Goal: Task Accomplishment & Management: Manage account settings

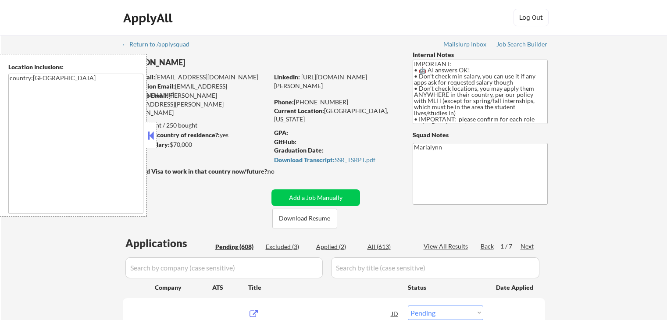
select select ""pending""
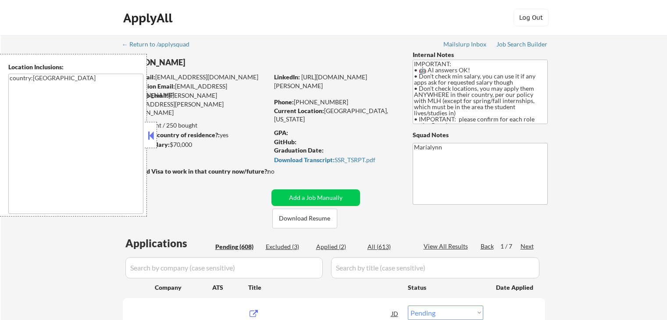
select select ""pending""
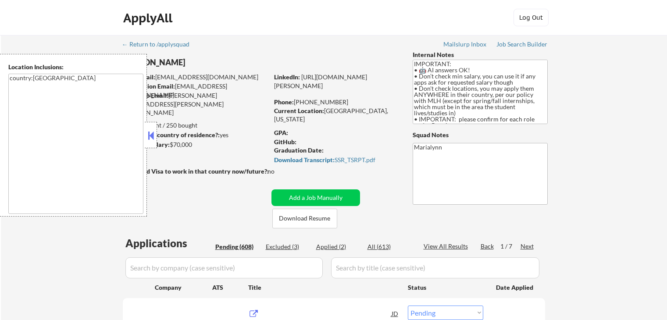
select select ""pending""
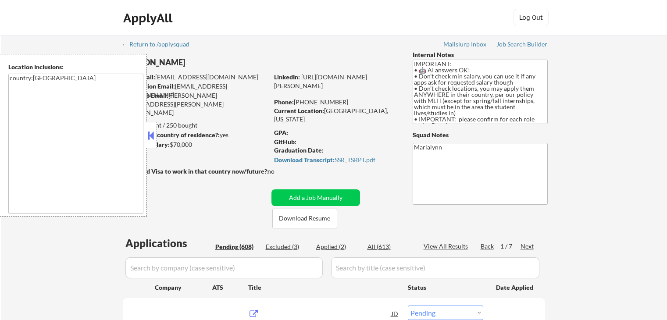
select select ""pending""
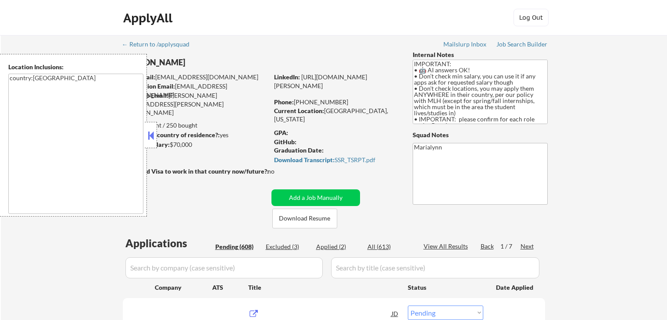
select select ""pending""
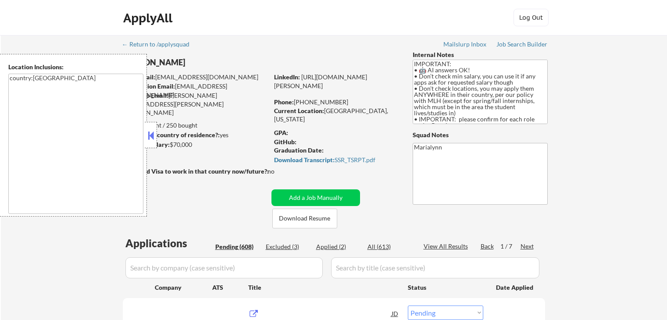
select select ""pending""
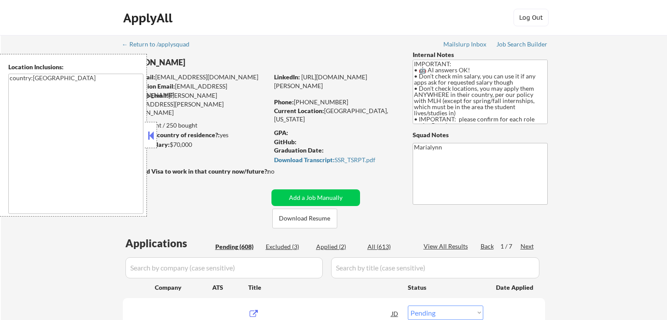
select select ""pending""
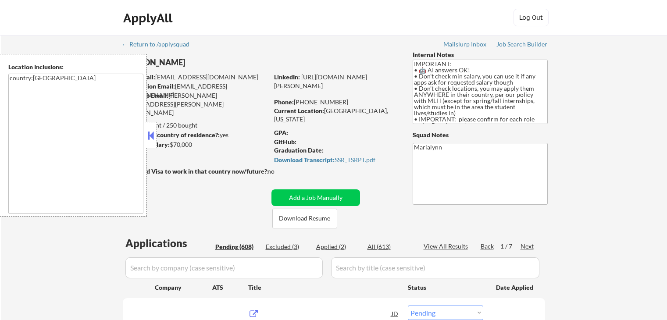
select select ""pending""
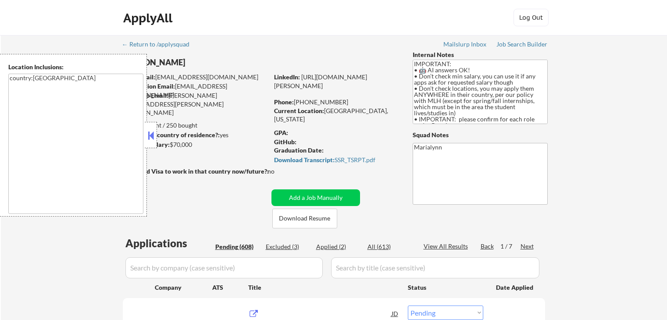
select select ""pending""
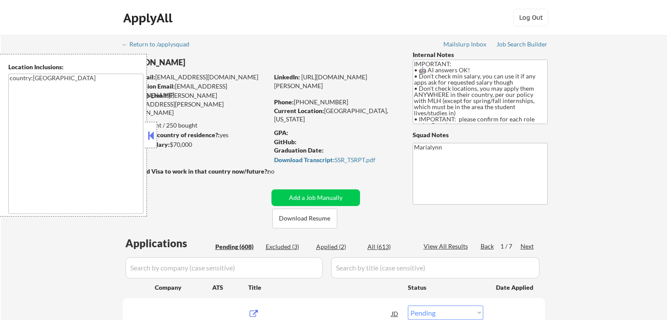
select select ""pending""
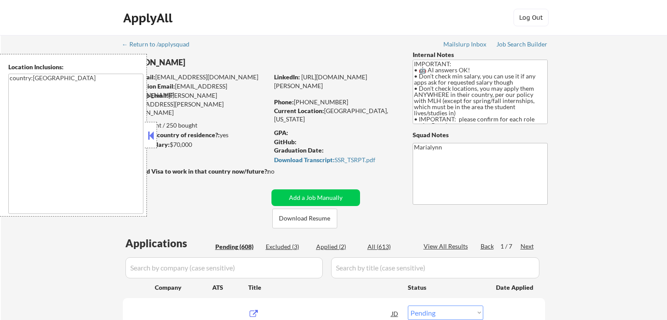
select select ""pending""
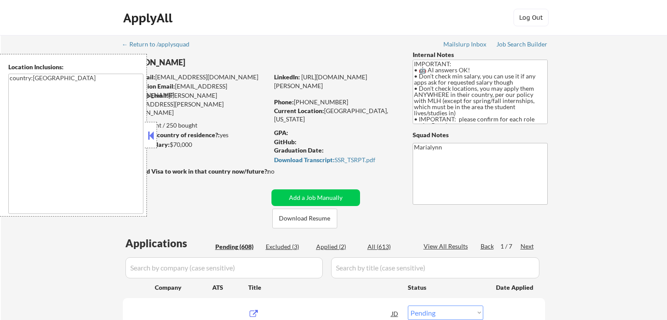
select select ""pending""
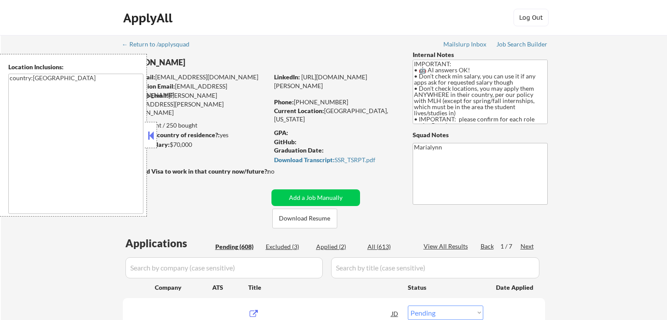
select select ""pending""
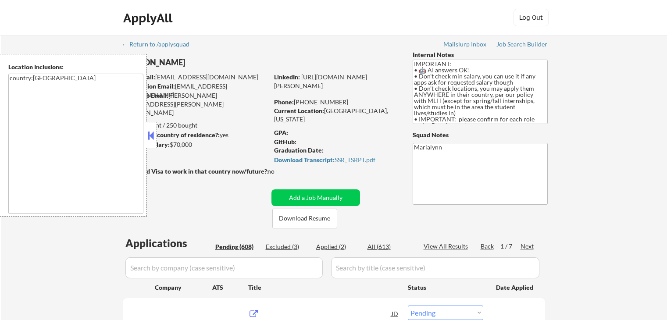
select select ""pending""
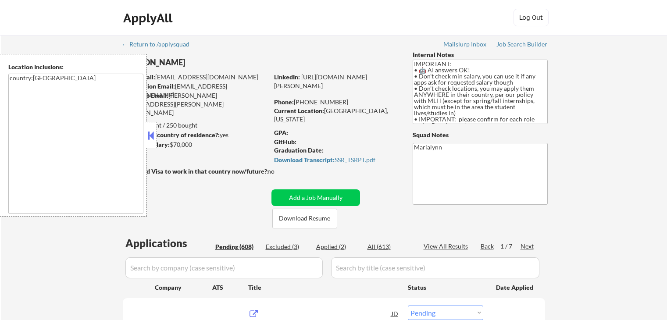
select select ""pending""
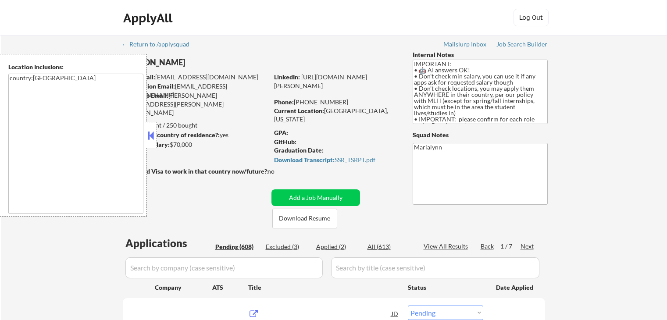
select select ""pending""
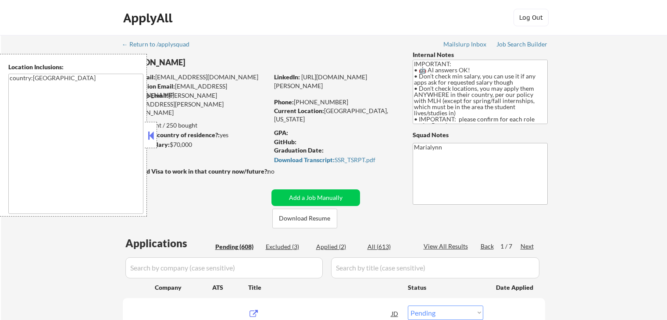
select select ""pending""
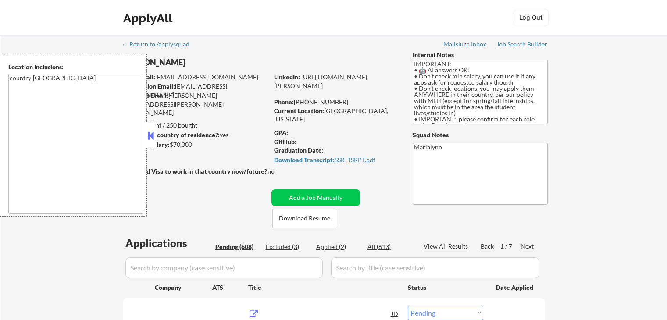
select select ""pending""
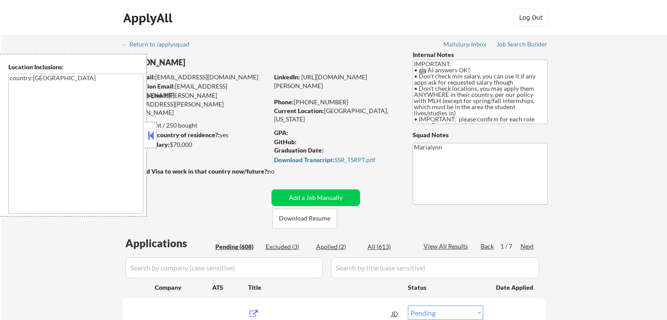
select select ""pending""
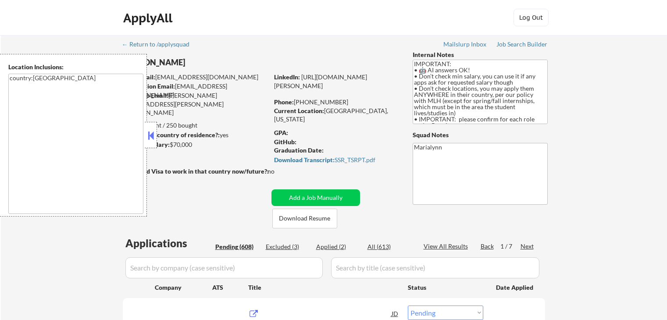
select select ""pending""
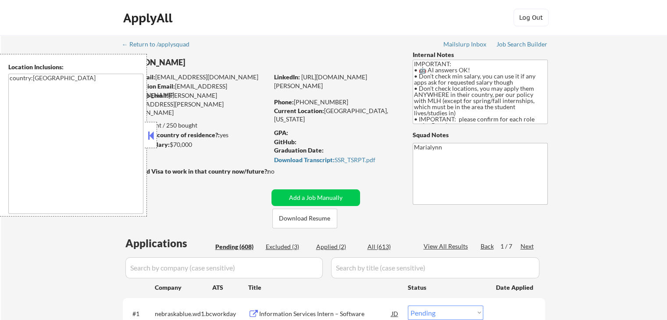
click at [148, 133] on button at bounding box center [151, 135] width 10 height 13
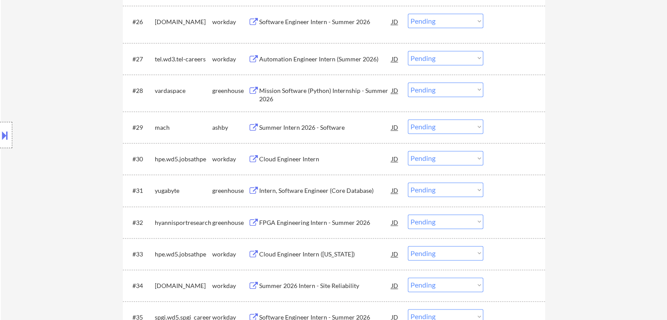
scroll to position [1273, 0]
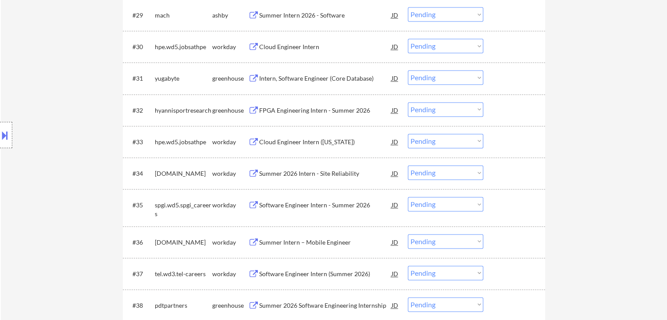
click at [335, 79] on div "Intern, Software Engineer (Core Database)" at bounding box center [325, 78] width 133 height 9
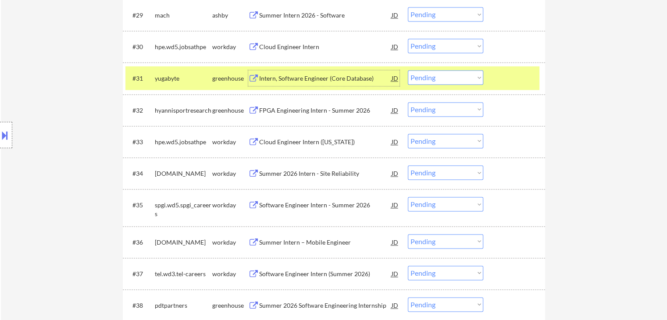
drag, startPoint x: 435, startPoint y: 79, endPoint x: 439, endPoint y: 84, distance: 6.0
click at [435, 79] on select "Choose an option... Pending Applied Excluded (Questions) Excluded (Expired) Exc…" at bounding box center [445, 77] width 75 height 14
click at [408, 70] on select "Choose an option... Pending Applied Excluded (Questions) Excluded (Expired) Exc…" at bounding box center [445, 77] width 75 height 14
select select ""pending""
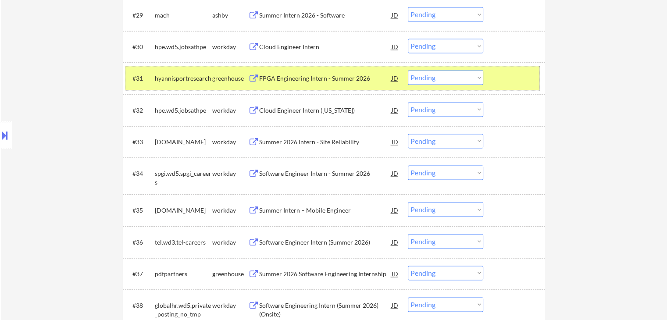
drag, startPoint x: 204, startPoint y: 80, endPoint x: 220, endPoint y: 95, distance: 22.3
click at [205, 80] on div "hyannisportresearch" at bounding box center [183, 78] width 57 height 9
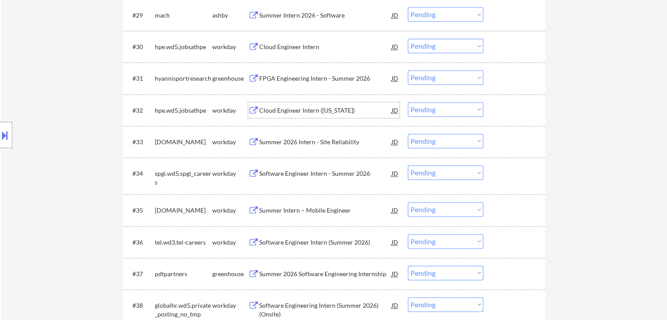
click at [331, 111] on div "Cloud Engineer Intern ([US_STATE])" at bounding box center [325, 110] width 133 height 9
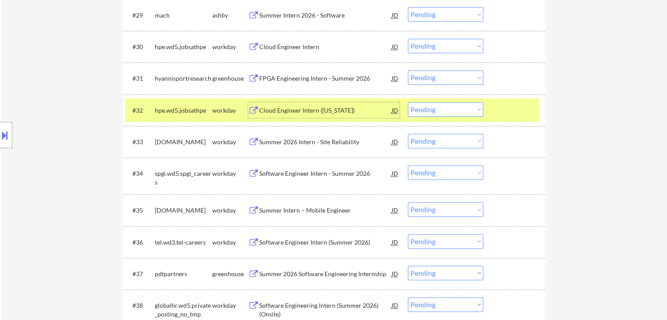
drag, startPoint x: 425, startPoint y: 107, endPoint x: 428, endPoint y: 116, distance: 9.5
click at [425, 107] on select "Choose an option... Pending Applied Excluded (Questions) Excluded (Expired) Exc…" at bounding box center [445, 109] width 75 height 14
click at [408, 102] on select "Choose an option... Pending Applied Excluded (Questions) Excluded (Expired) Exc…" at bounding box center [445, 109] width 75 height 14
select select ""pending""
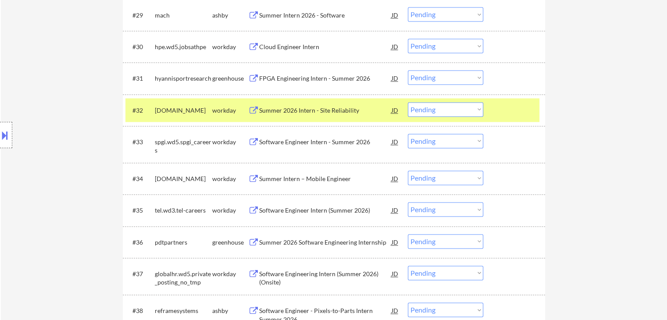
click at [305, 50] on div "Cloud Engineer Intern" at bounding box center [325, 47] width 133 height 9
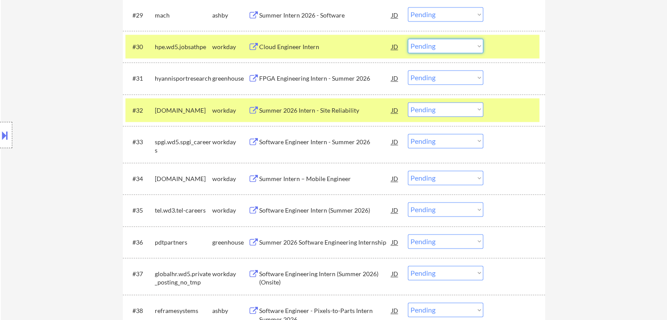
drag, startPoint x: 440, startPoint y: 47, endPoint x: 440, endPoint y: 51, distance: 4.4
click at [440, 47] on select "Choose an option... Pending Applied Excluded (Questions) Excluded (Expired) Exc…" at bounding box center [445, 46] width 75 height 14
click at [408, 39] on select "Choose an option... Pending Applied Excluded (Questions) Excluded (Expired) Exc…" at bounding box center [445, 46] width 75 height 14
click at [203, 44] on div "hpe.wd5.jobsathpe" at bounding box center [183, 47] width 57 height 9
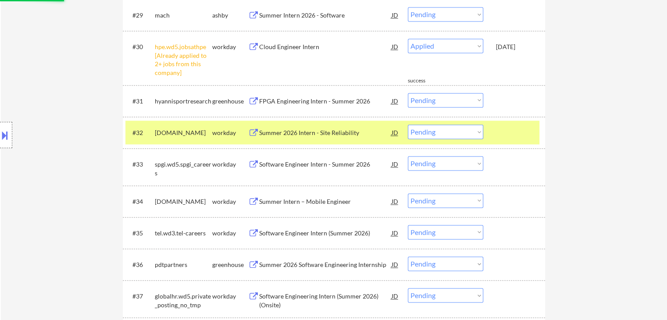
select select ""pending""
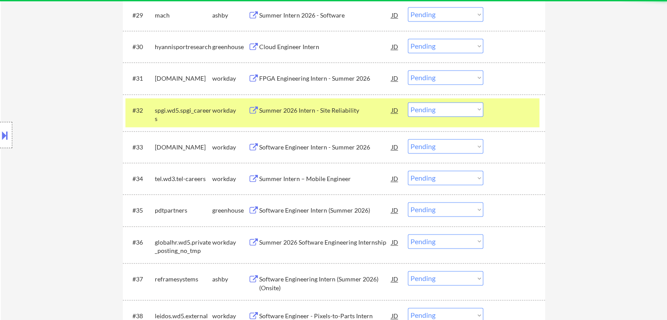
click at [221, 113] on div "workday" at bounding box center [230, 110] width 36 height 9
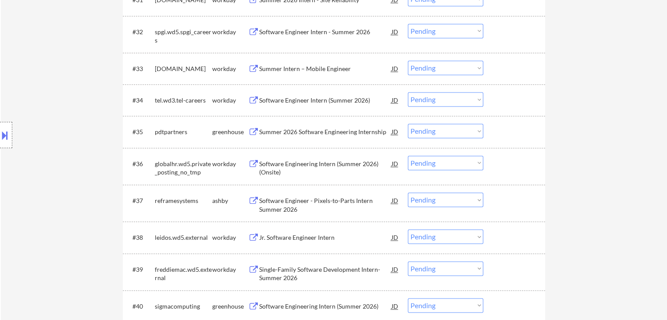
scroll to position [1360, 0]
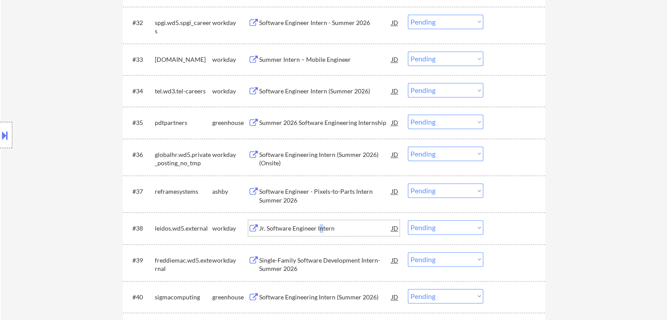
click at [321, 228] on div "Jr. Software Engineer Intern" at bounding box center [325, 228] width 133 height 9
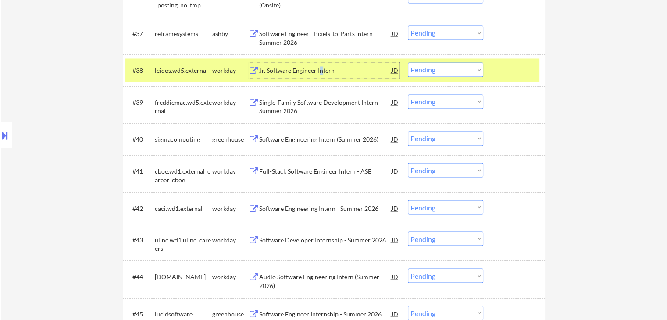
scroll to position [1536, 0]
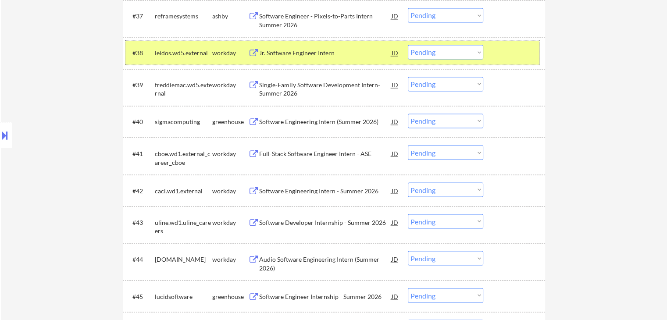
drag, startPoint x: 205, startPoint y: 48, endPoint x: 224, endPoint y: 83, distance: 39.6
click at [205, 48] on div "leidos.wd5.external" at bounding box center [183, 53] width 57 height 16
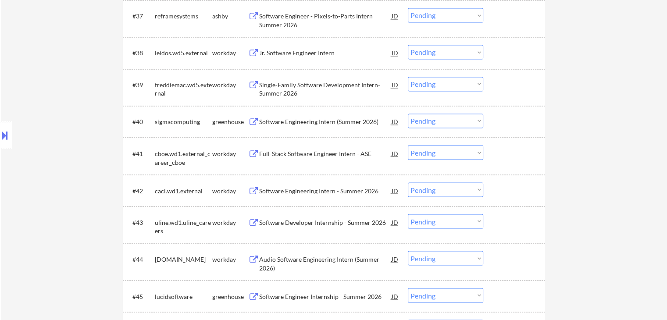
click at [316, 155] on div "Full-Stack Software Engineer Intern - ASE" at bounding box center [325, 153] width 133 height 9
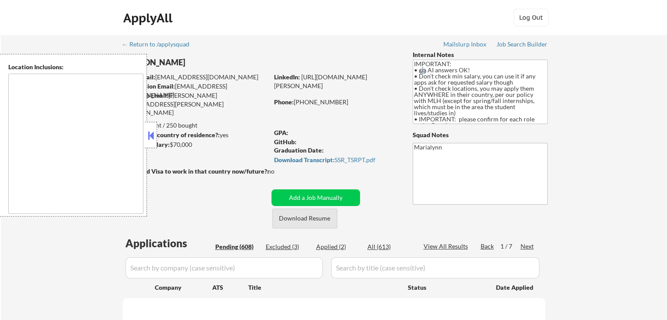
click at [310, 218] on button "Download Resume" at bounding box center [305, 219] width 65 height 20
select select ""pending""
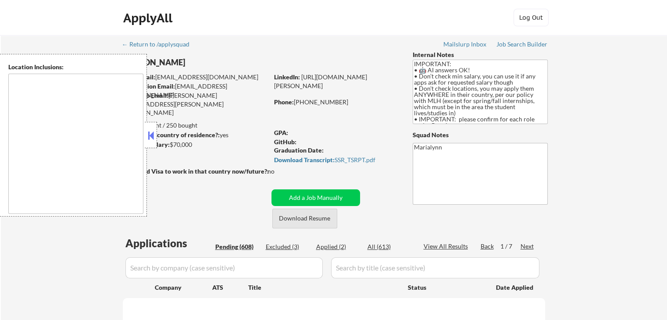
select select ""pending""
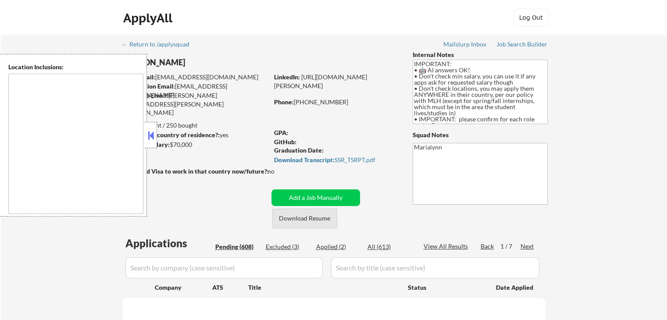
select select ""pending""
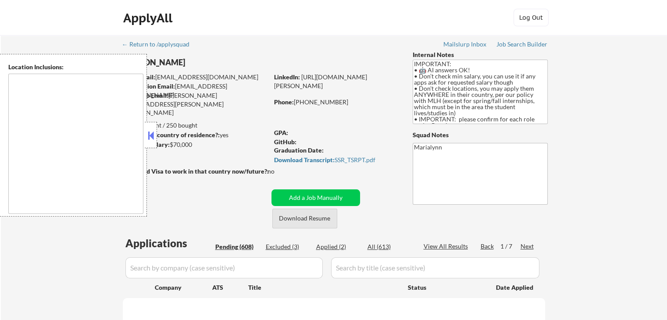
select select ""pending""
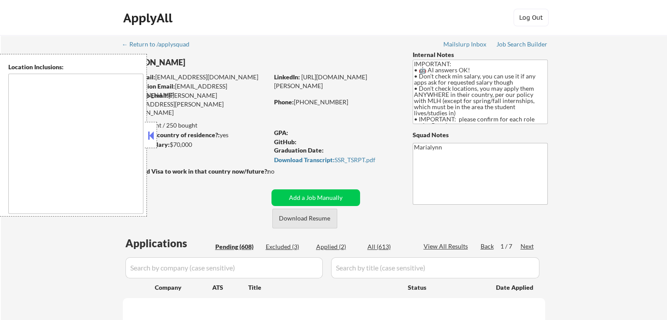
select select ""pending""
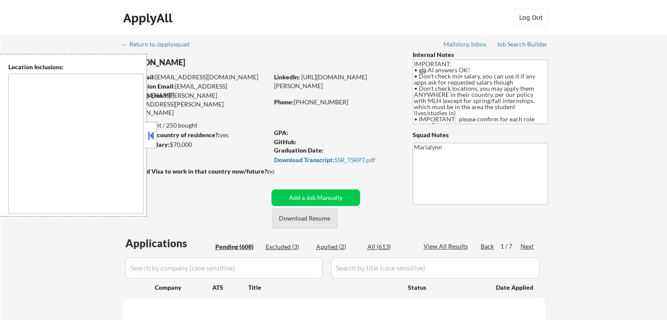
select select ""pending""
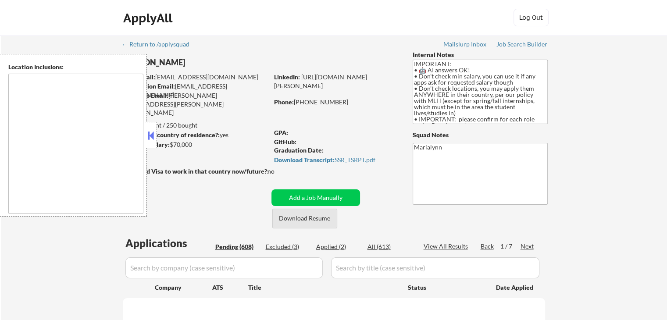
select select ""pending""
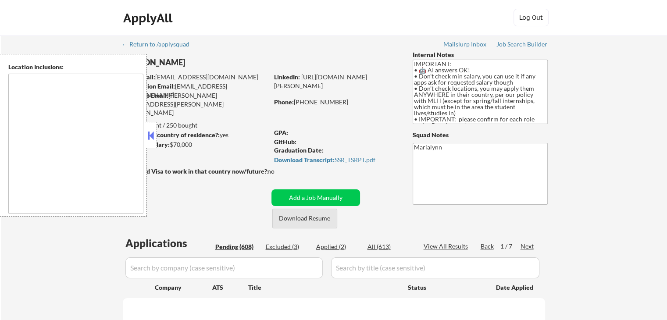
select select ""pending""
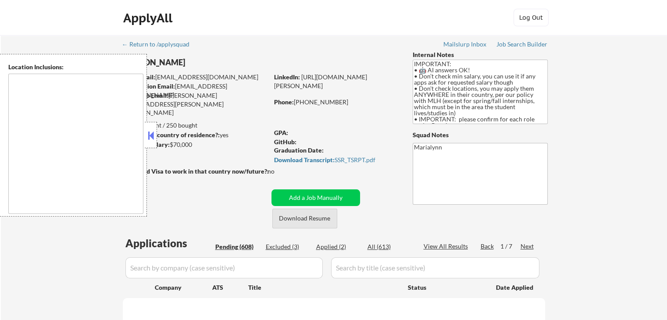
select select ""pending""
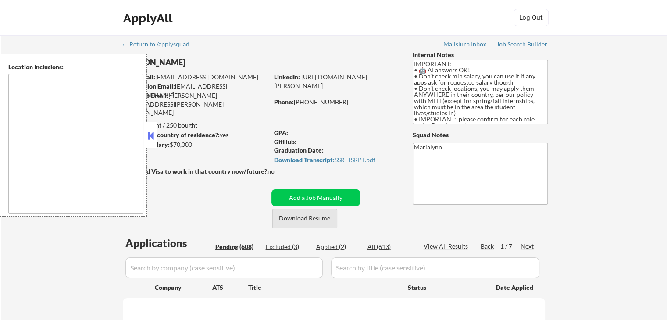
select select ""pending""
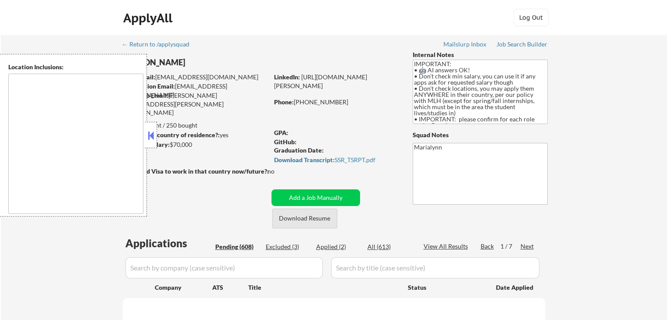
select select ""pending""
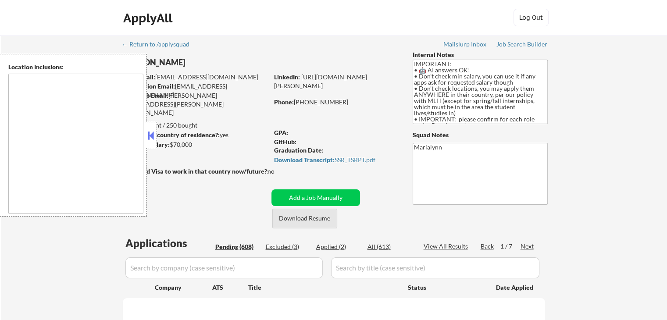
select select ""pending""
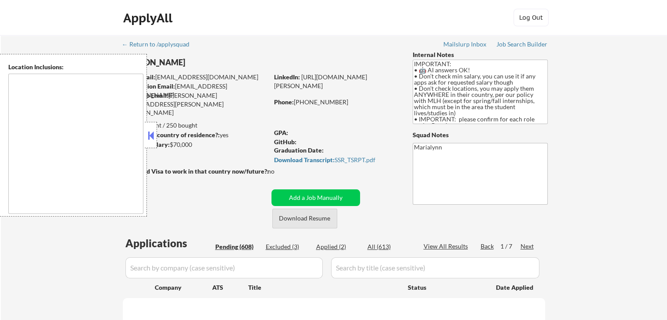
select select ""pending""
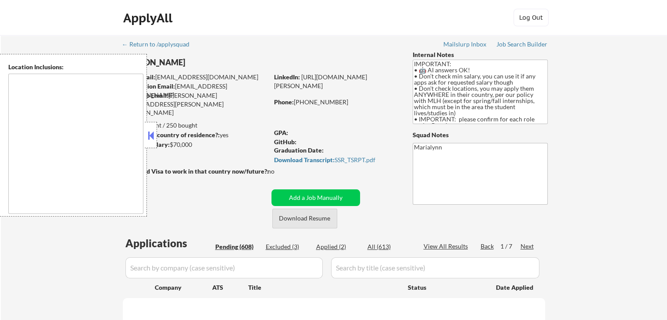
select select ""pending""
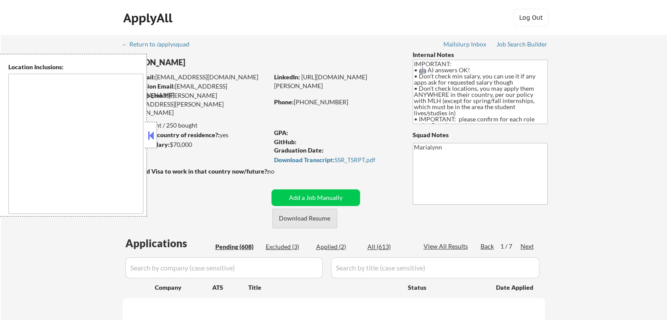
select select ""pending""
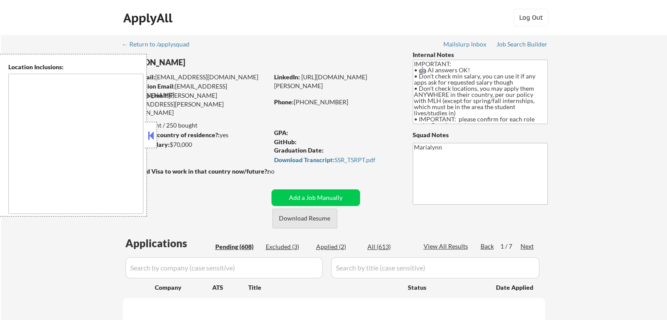
select select ""pending""
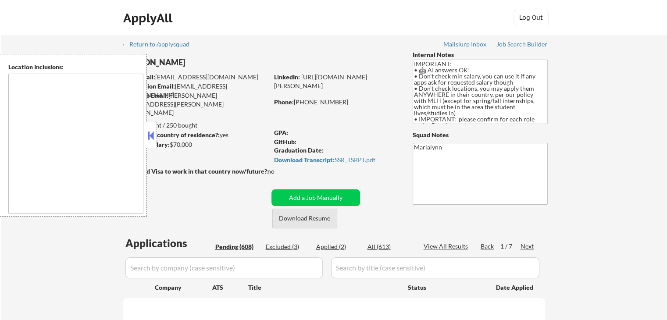
select select ""pending""
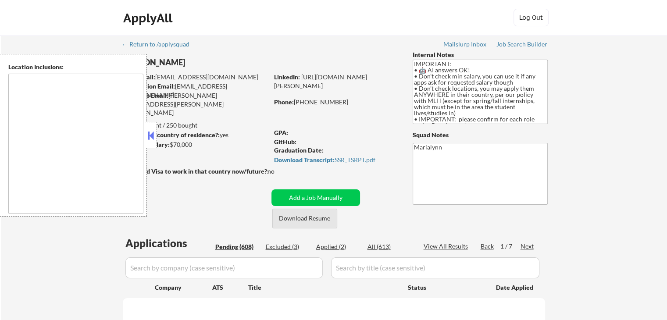
select select ""pending""
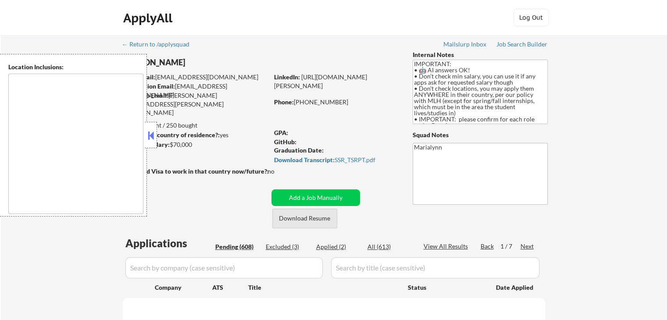
select select ""pending""
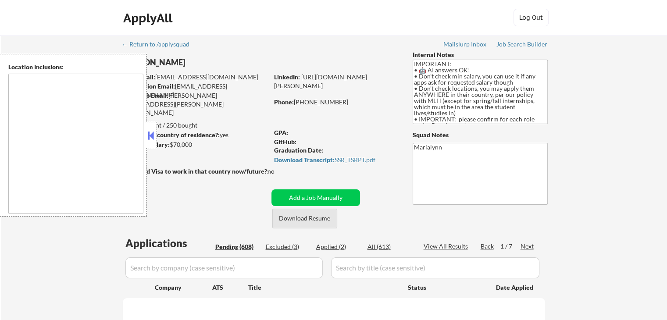
select select ""pending""
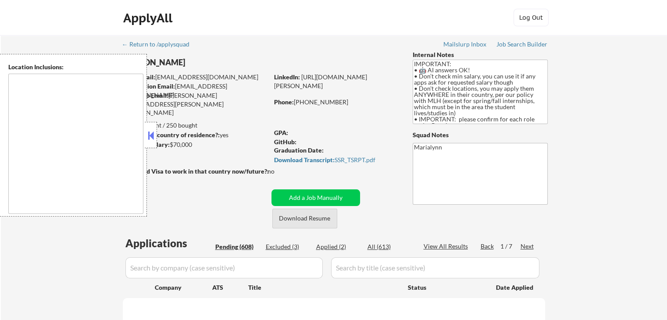
select select ""pending""
type textarea "country:[GEOGRAPHIC_DATA]"
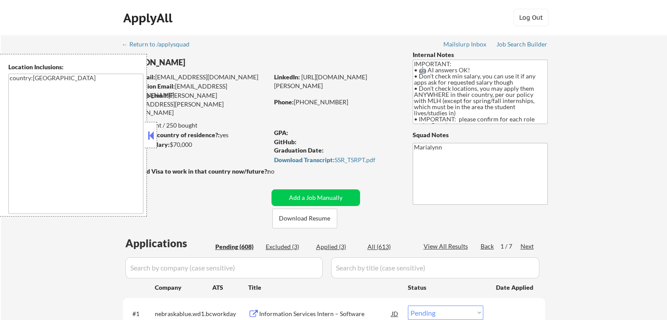
select select ""pending""
drag, startPoint x: 298, startPoint y: 99, endPoint x: 348, endPoint y: 103, distance: 49.3
click at [348, 103] on div "Phone: [PHONE_NUMBER]" at bounding box center [336, 102] width 124 height 9
copy div "754) 260-4415"
select select ""pending""
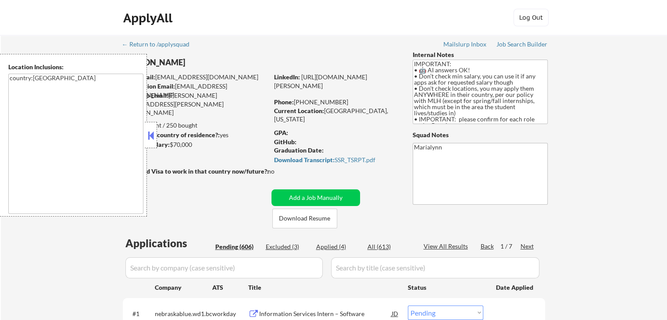
select select ""pending""
copy div "754) 260-4415"
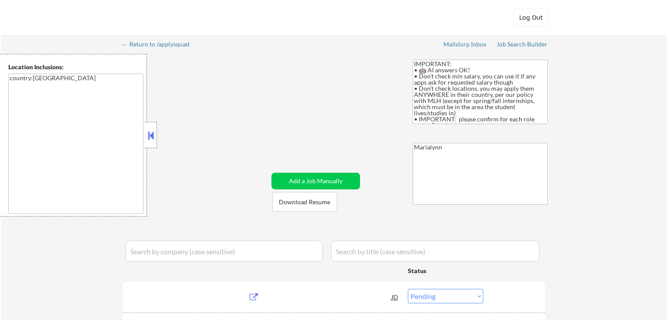
select select ""pending""
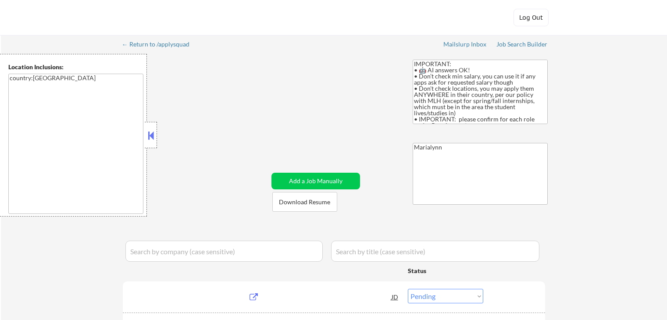
select select ""pending""
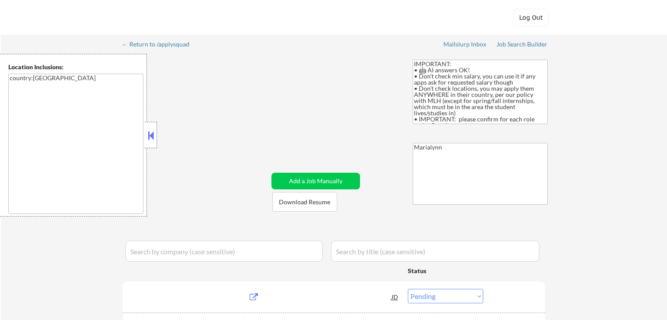
select select ""pending""
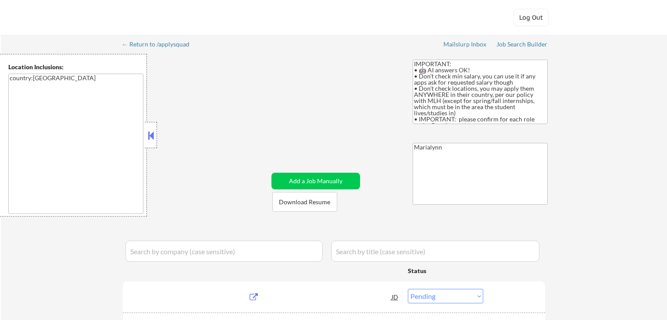
select select ""pending""
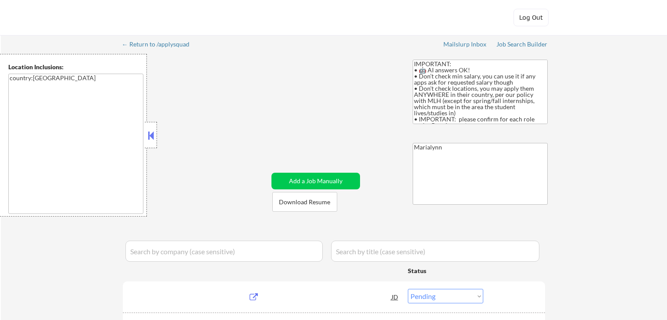
select select ""pending""
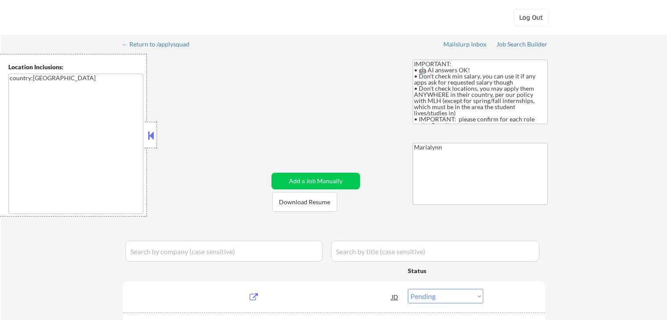
select select ""pending""
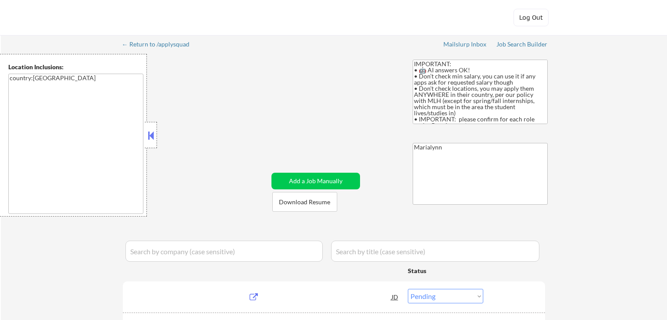
select select ""pending""
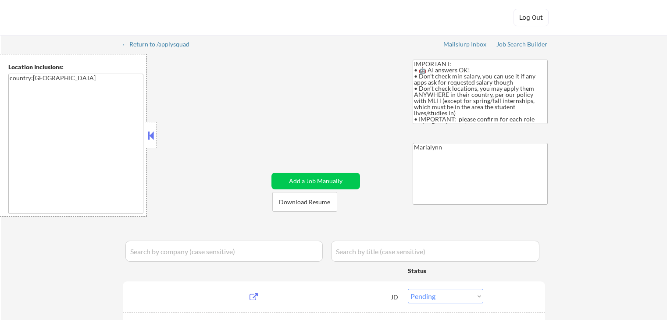
select select ""pending""
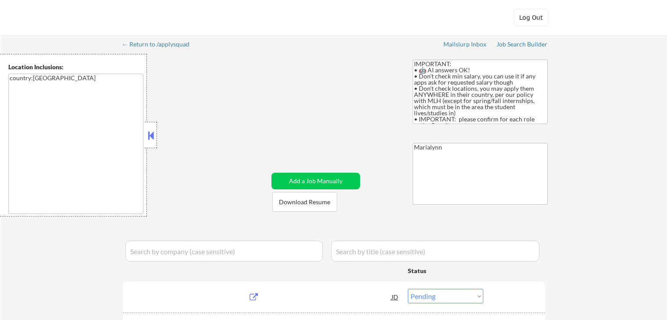
select select ""pending""
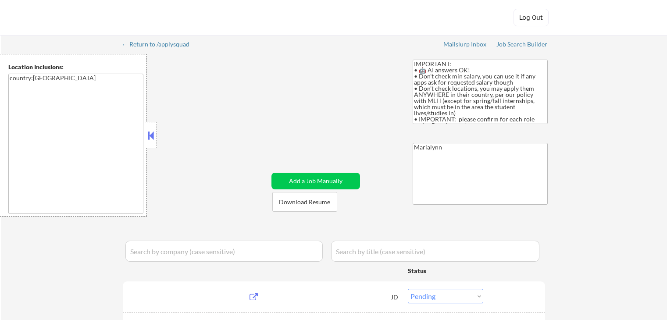
select select ""pending""
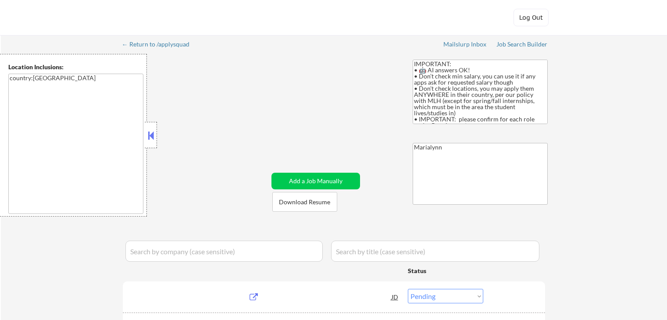
select select ""pending""
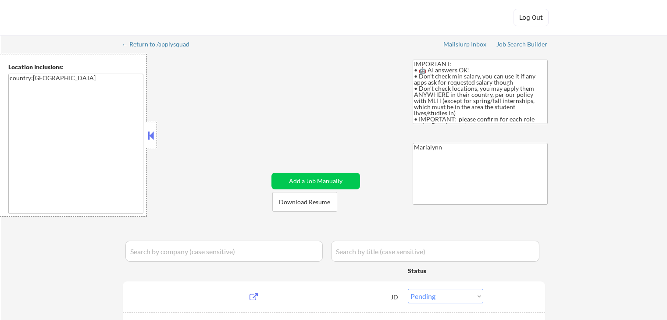
select select ""pending""
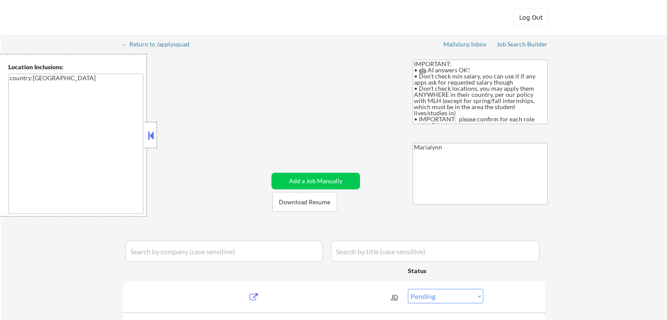
select select ""pending""
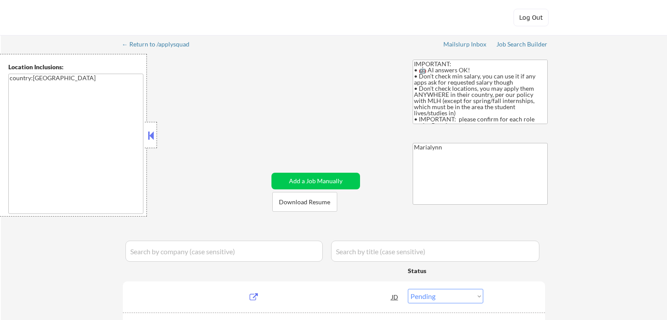
select select ""pending""
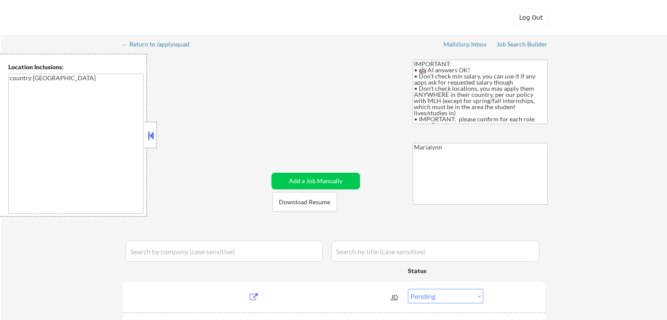
select select ""pending""
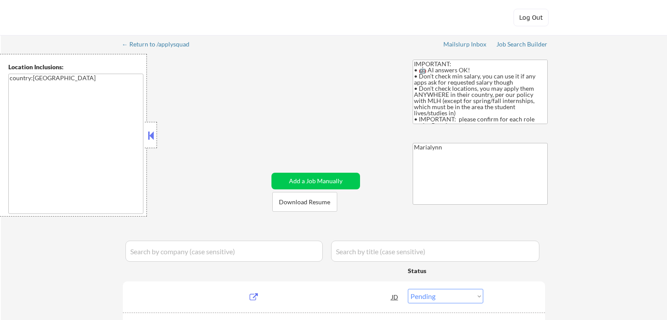
select select ""pending""
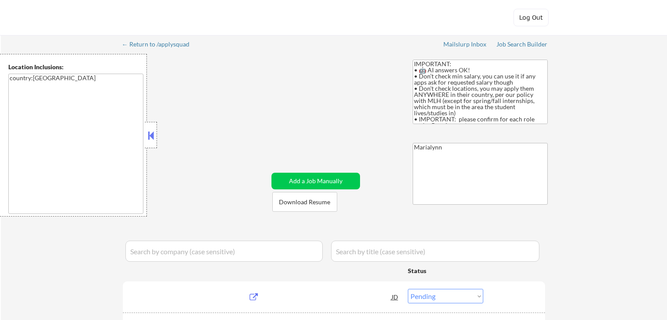
select select ""pending""
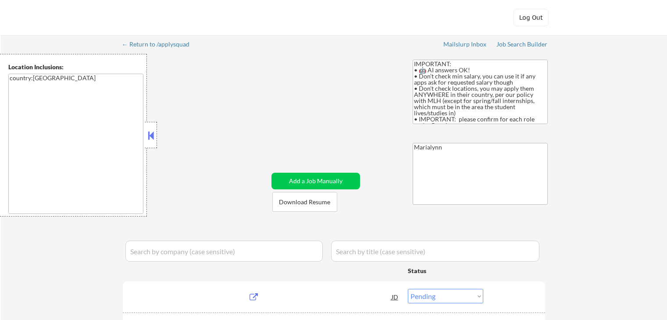
select select ""pending""
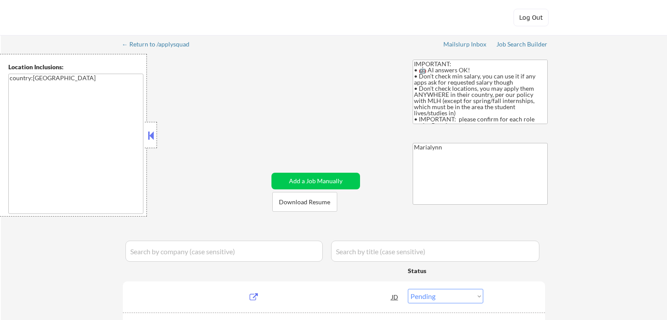
select select ""pending""
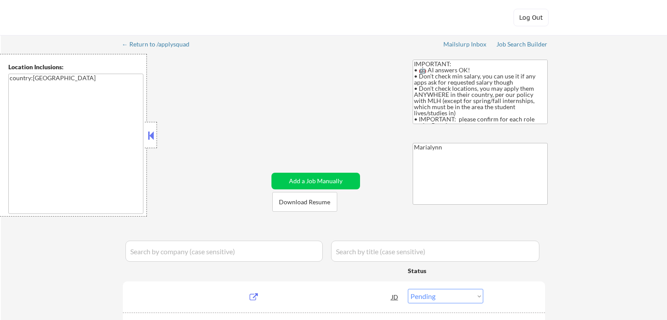
select select ""pending""
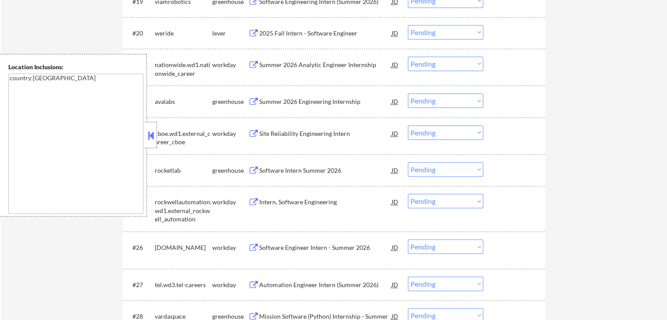
scroll to position [934, 0]
click at [156, 139] on div at bounding box center [151, 135] width 12 height 26
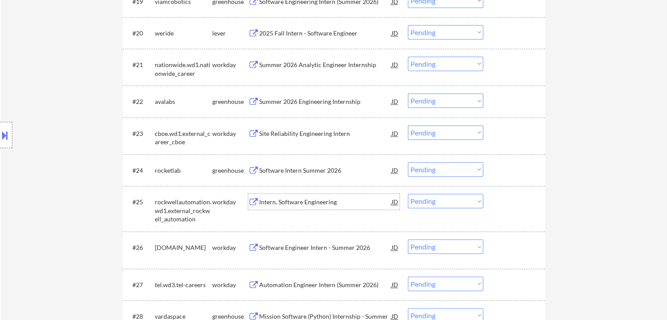
click at [312, 200] on div "Intern, Software Engineering" at bounding box center [325, 202] width 133 height 9
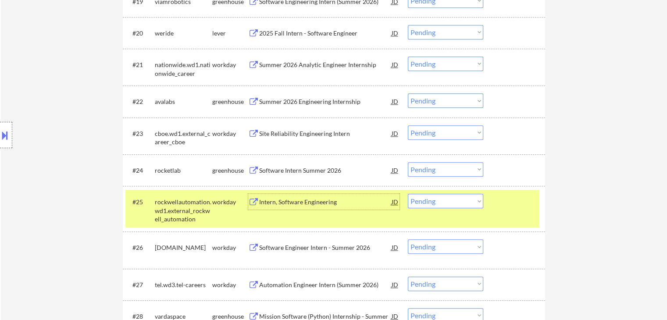
click at [428, 201] on select "Choose an option... Pending Applied Excluded (Questions) Excluded (Expired) Exc…" at bounding box center [445, 201] width 75 height 14
click at [408, 194] on select "Choose an option... Pending Applied Excluded (Questions) Excluded (Expired) Exc…" at bounding box center [445, 201] width 75 height 14
select select ""pending""
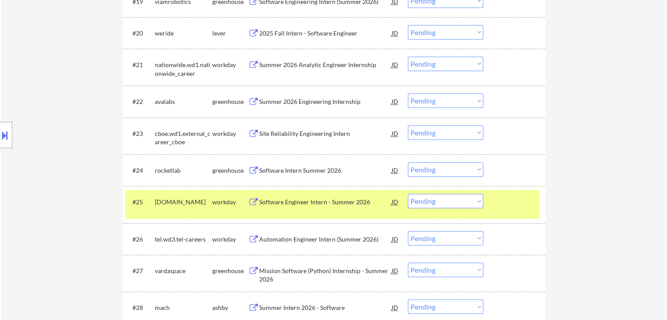
drag, startPoint x: 224, startPoint y: 206, endPoint x: 244, endPoint y: 205, distance: 19.8
click at [228, 205] on div "workday" at bounding box center [230, 202] width 36 height 9
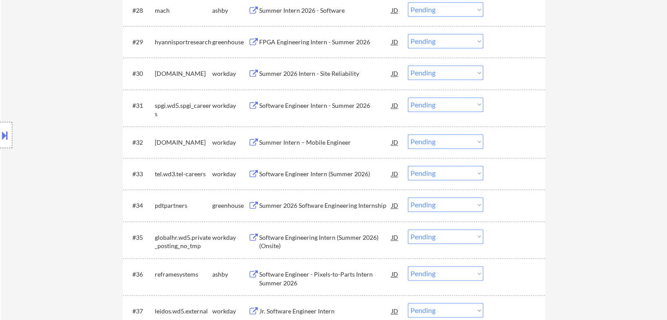
scroll to position [1329, 0]
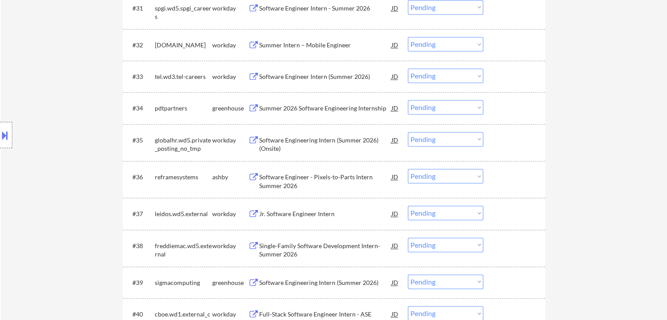
click at [297, 217] on div "Jr. Software Engineer Intern" at bounding box center [325, 214] width 133 height 9
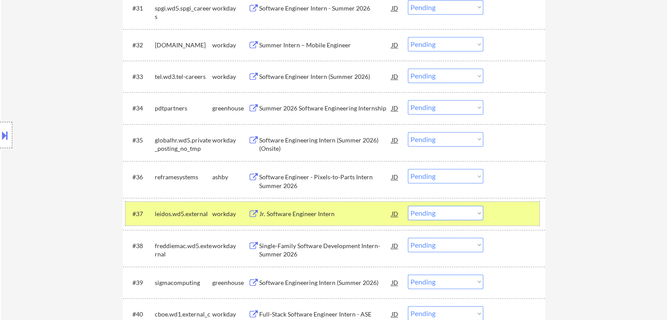
drag, startPoint x: 227, startPoint y: 218, endPoint x: 236, endPoint y: 208, distance: 12.8
click at [228, 217] on div "workday" at bounding box center [230, 214] width 36 height 9
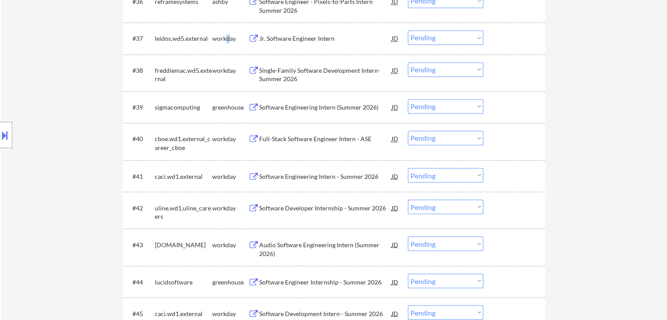
scroll to position [1461, 0]
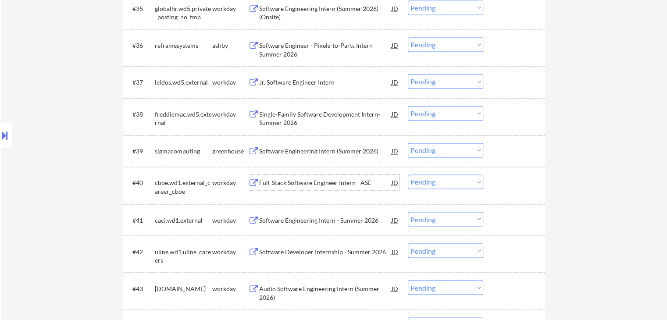
click at [340, 184] on div "Full-Stack Software Engineer Intern - ASE" at bounding box center [325, 183] width 133 height 9
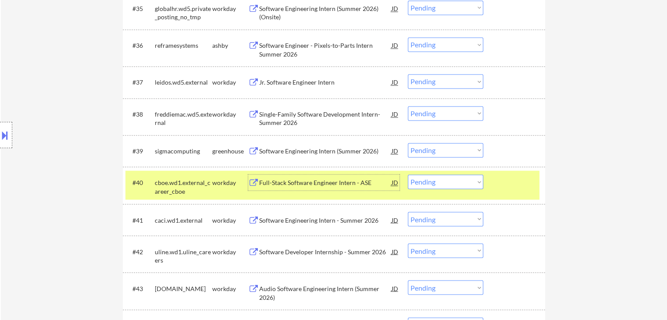
click at [208, 182] on div "cboe.wd1.external_career_cboe" at bounding box center [183, 187] width 57 height 17
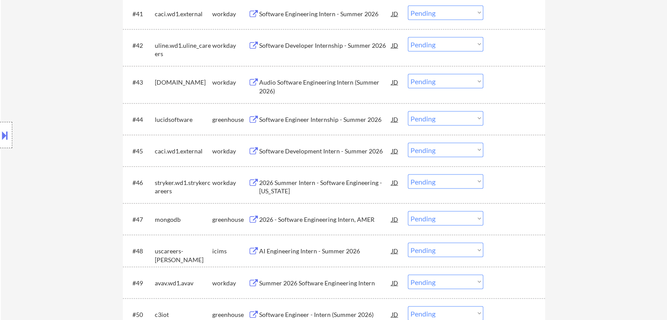
scroll to position [1724, 0]
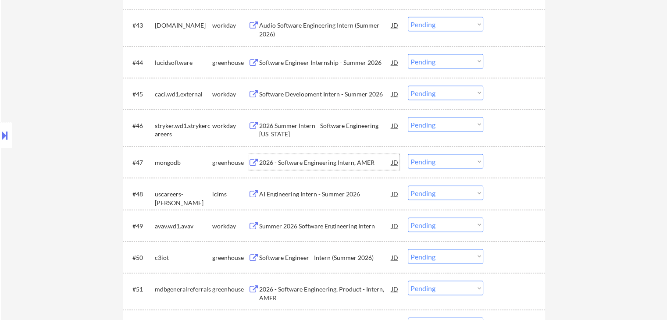
click at [326, 166] on div "2026 - Software Engineering Intern, AMER" at bounding box center [325, 162] width 133 height 9
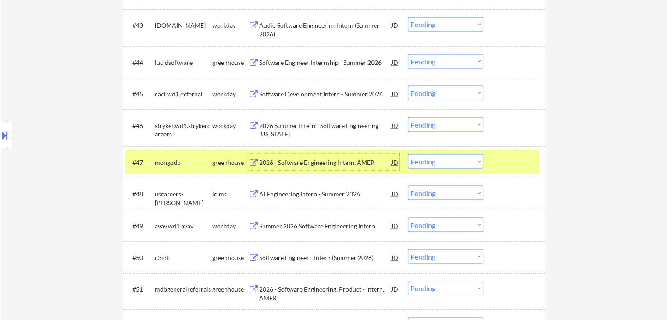
click at [435, 161] on select "Choose an option... Pending Applied Excluded (Questions) Excluded (Expired) Exc…" at bounding box center [445, 161] width 75 height 14
click at [408, 154] on select "Choose an option... Pending Applied Excluded (Questions) Excluded (Expired) Exc…" at bounding box center [445, 161] width 75 height 14
select select ""pending""
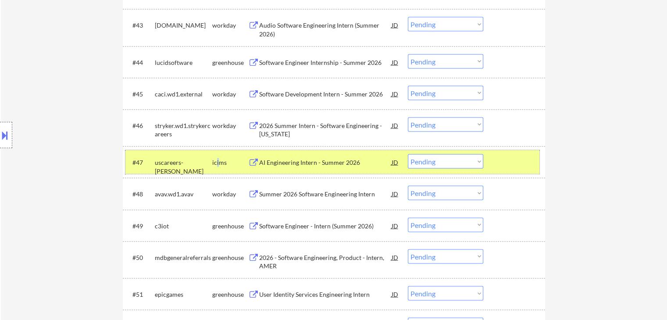
drag, startPoint x: 217, startPoint y: 166, endPoint x: 222, endPoint y: 167, distance: 5.3
click at [218, 165] on div "icims" at bounding box center [230, 162] width 36 height 9
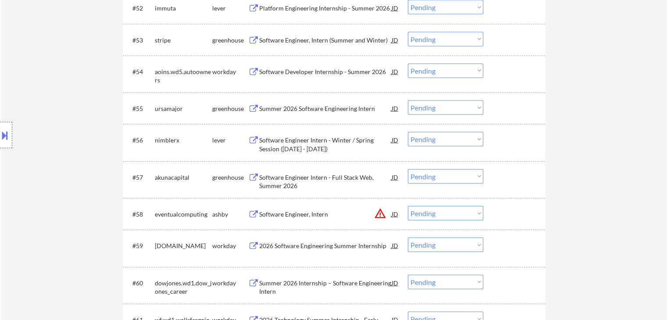
scroll to position [2075, 0]
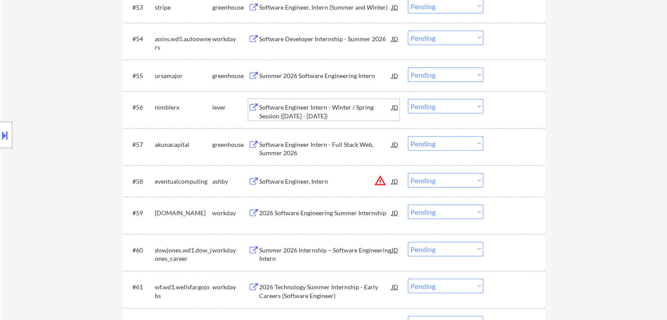
click at [308, 113] on div "Software Engineer Intern - Winter / Spring Session ([DATE] - [DATE])" at bounding box center [325, 111] width 133 height 17
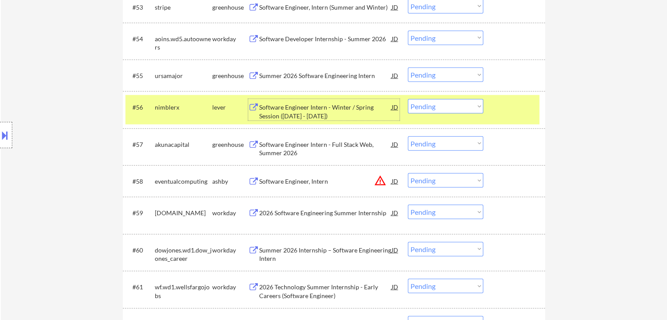
drag, startPoint x: 438, startPoint y: 105, endPoint x: 438, endPoint y: 111, distance: 5.7
click at [438, 105] on select "Choose an option... Pending Applied Excluded (Questions) Excluded (Expired) Exc…" at bounding box center [445, 106] width 75 height 14
click at [408, 99] on select "Choose an option... Pending Applied Excluded (Questions) Excluded (Expired) Exc…" at bounding box center [445, 106] width 75 height 14
select select ""pending""
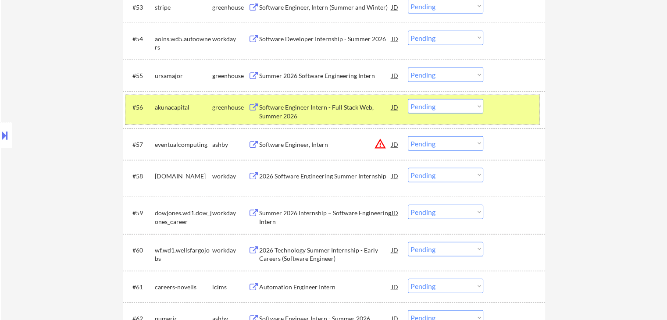
click at [212, 111] on div "greenhouse" at bounding box center [230, 107] width 36 height 9
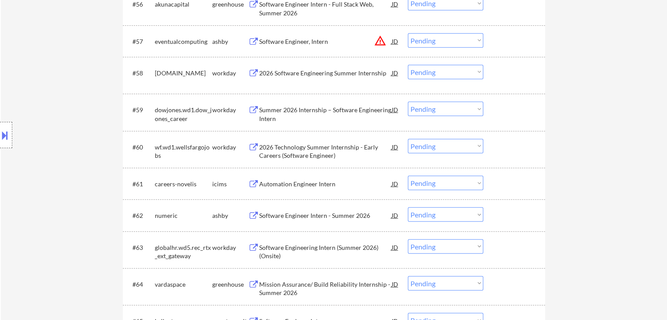
scroll to position [2163, 0]
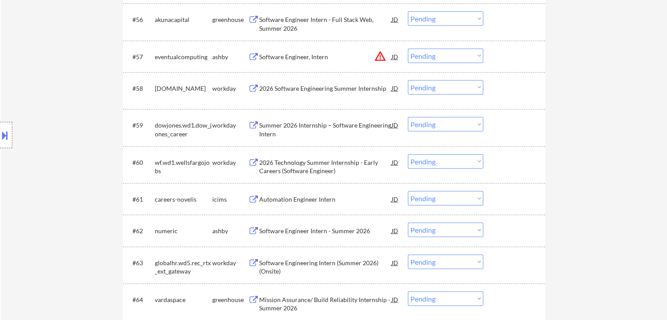
click at [295, 204] on div "Automation Engineer Intern" at bounding box center [325, 199] width 133 height 16
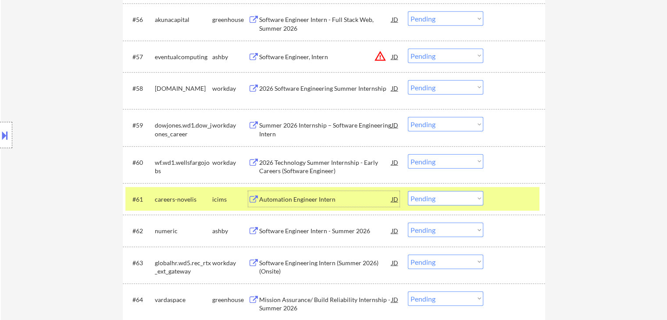
click at [444, 196] on select "Choose an option... Pending Applied Excluded (Questions) Excluded (Expired) Exc…" at bounding box center [445, 198] width 75 height 14
click at [408, 191] on select "Choose an option... Pending Applied Excluded (Questions) Excluded (Expired) Exc…" at bounding box center [445, 198] width 75 height 14
click at [222, 199] on div "icims" at bounding box center [230, 199] width 36 height 9
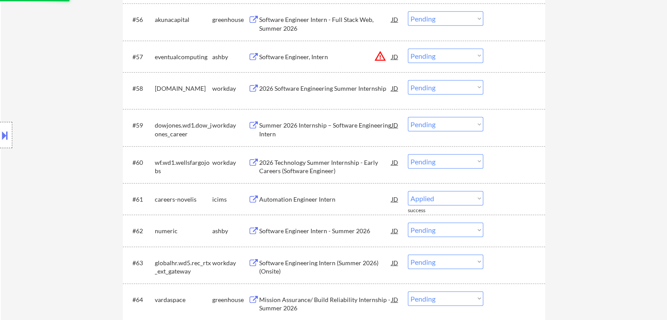
select select ""pending""
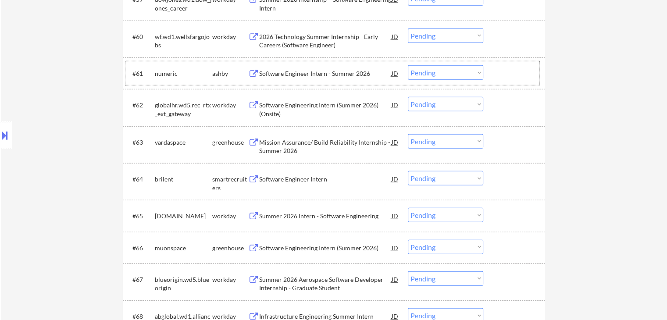
scroll to position [2295, 0]
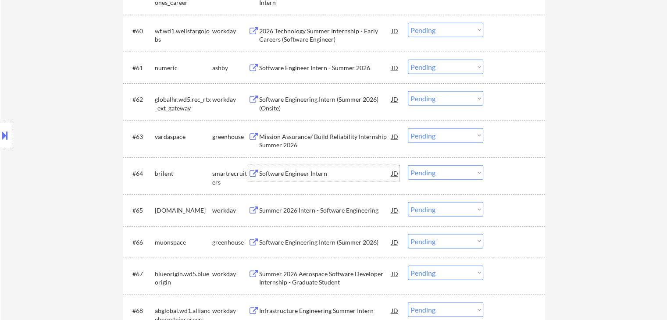
click at [314, 174] on div "Software Engineer Intern" at bounding box center [325, 173] width 133 height 9
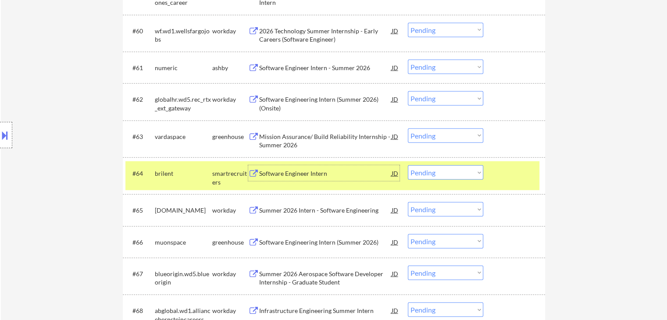
click at [423, 173] on select "Choose an option... Pending Applied Excluded (Questions) Excluded (Expired) Exc…" at bounding box center [445, 172] width 75 height 14
click at [408, 165] on select "Choose an option... Pending Applied Excluded (Questions) Excluded (Expired) Exc…" at bounding box center [445, 172] width 75 height 14
click at [219, 176] on div "smartrecruiters" at bounding box center [230, 177] width 36 height 17
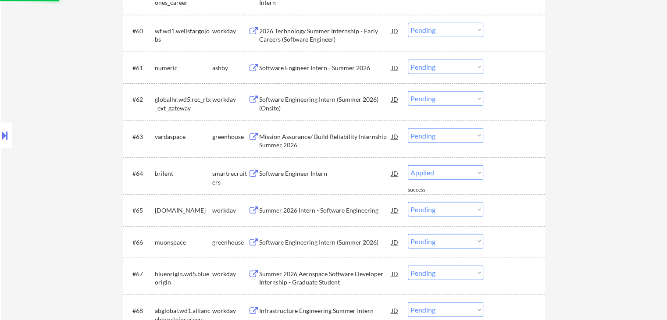
select select ""pending""
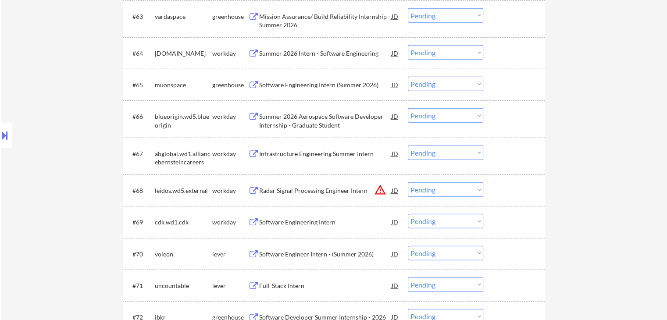
scroll to position [2426, 0]
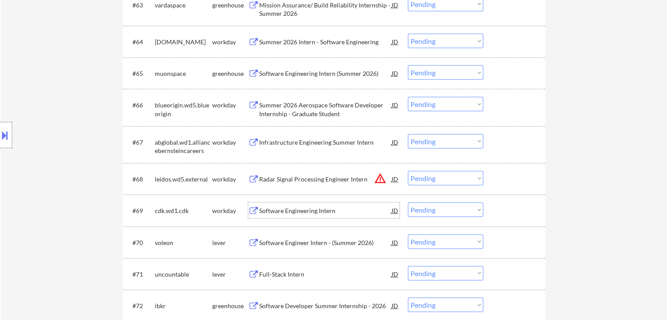
click at [312, 211] on div "Software Engineering Intern" at bounding box center [325, 211] width 133 height 9
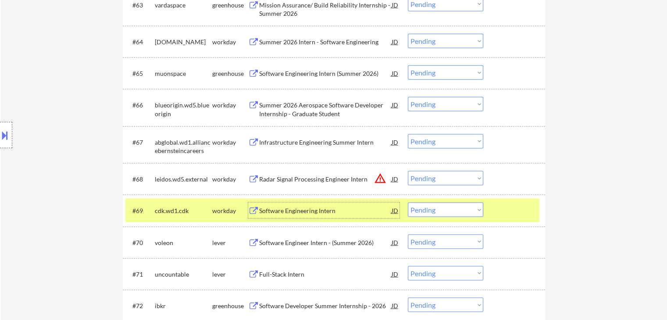
click at [202, 211] on div "cdk.wd1.cdk" at bounding box center [183, 211] width 57 height 9
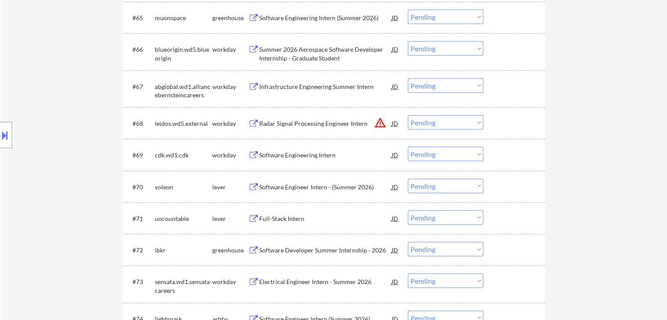
scroll to position [2558, 0]
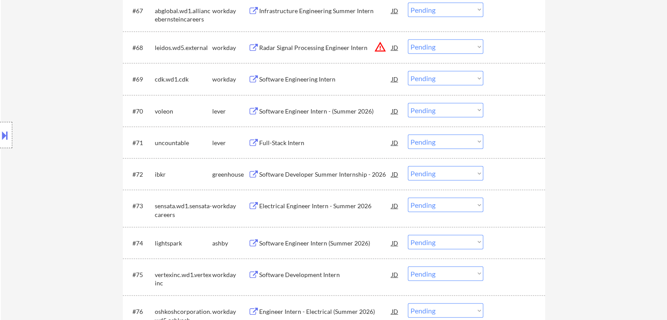
click at [281, 144] on div "Full-Stack Intern" at bounding box center [325, 143] width 133 height 9
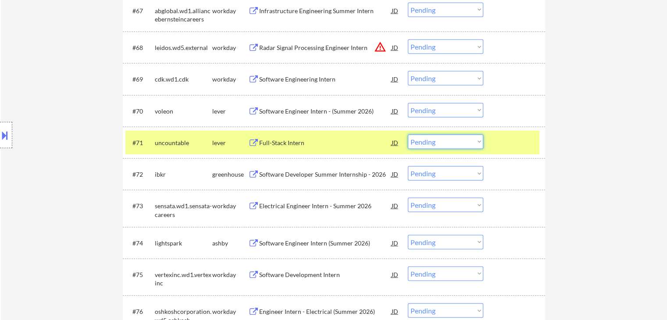
click at [459, 142] on select "Choose an option... Pending Applied Excluded (Questions) Excluded (Expired) Exc…" at bounding box center [445, 142] width 75 height 14
click at [408, 135] on select "Choose an option... Pending Applied Excluded (Questions) Excluded (Expired) Exc…" at bounding box center [445, 142] width 75 height 14
select select ""pending""
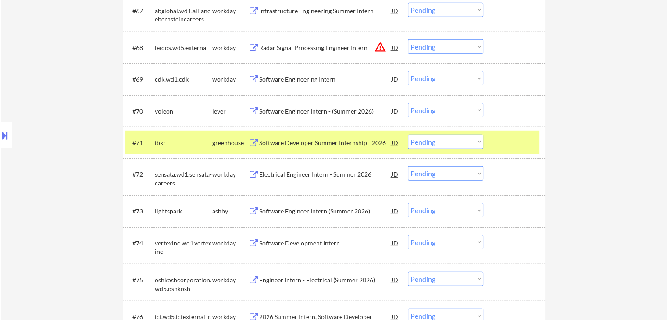
click at [229, 137] on div "greenhouse" at bounding box center [230, 143] width 36 height 16
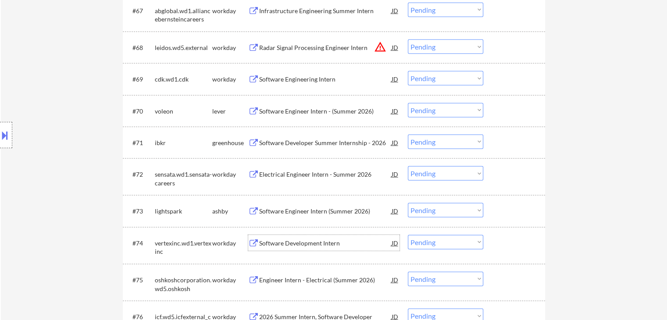
click at [323, 241] on div "Software Development Intern" at bounding box center [325, 243] width 133 height 9
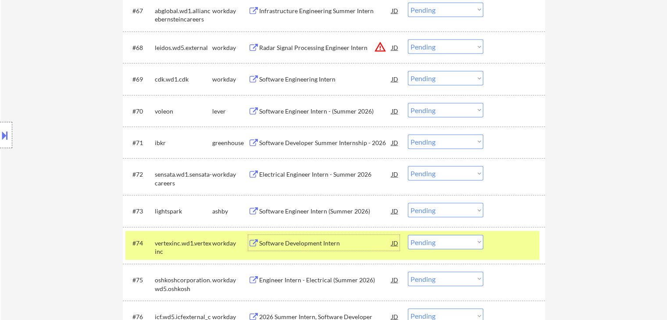
click at [435, 244] on select "Choose an option... Pending Applied Excluded (Questions) Excluded (Expired) Exc…" at bounding box center [445, 242] width 75 height 14
click at [408, 235] on select "Choose an option... Pending Applied Excluded (Questions) Excluded (Expired) Exc…" at bounding box center [445, 242] width 75 height 14
select select ""pending""
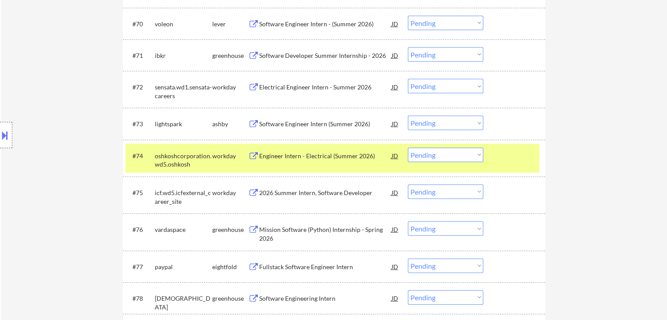
scroll to position [2646, 0]
click at [228, 158] on div "workday" at bounding box center [230, 155] width 36 height 9
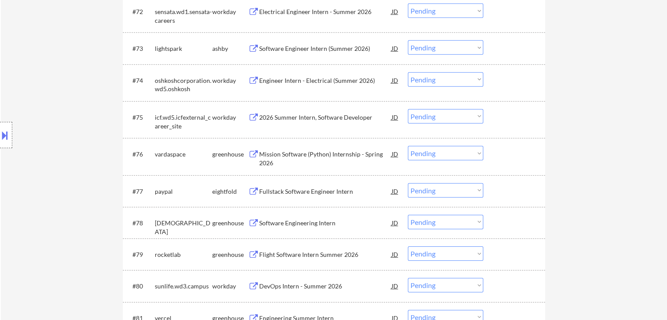
scroll to position [2733, 0]
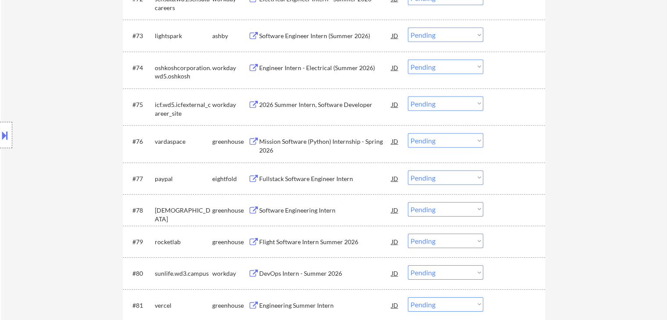
click at [303, 179] on div "Fullstack Software Engineer Intern" at bounding box center [325, 179] width 133 height 9
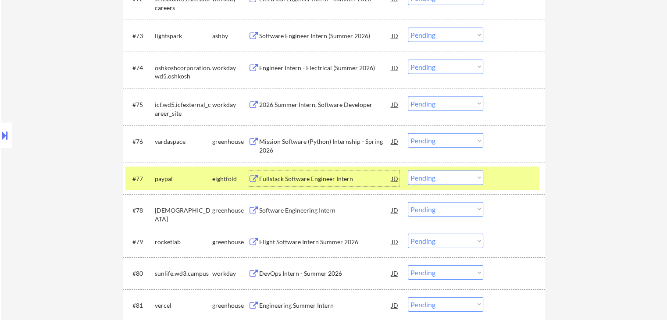
drag, startPoint x: 427, startPoint y: 179, endPoint x: 432, endPoint y: 184, distance: 6.9
click at [427, 179] on select "Choose an option... Pending Applied Excluded (Questions) Excluded (Expired) Exc…" at bounding box center [445, 178] width 75 height 14
click at [408, 171] on select "Choose an option... Pending Applied Excluded (Questions) Excluded (Expired) Exc…" at bounding box center [445, 178] width 75 height 14
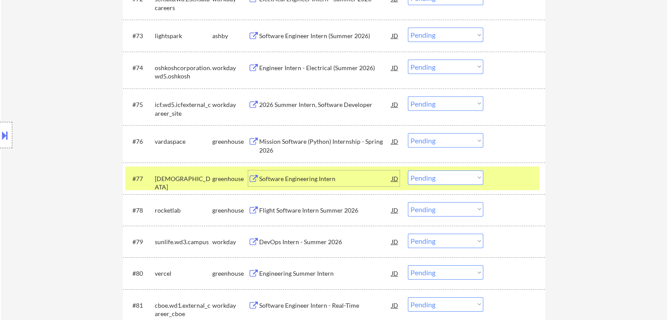
click at [302, 179] on div "Software Engineering Intern" at bounding box center [325, 179] width 133 height 9
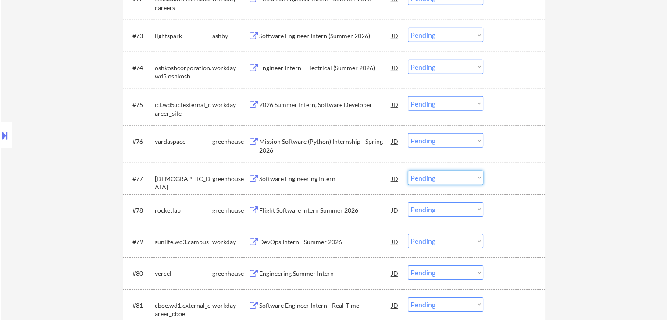
click at [427, 177] on select "Choose an option... Pending Applied Excluded (Questions) Excluded (Expired) Exc…" at bounding box center [445, 178] width 75 height 14
click at [408, 171] on select "Choose an option... Pending Applied Excluded (Questions) Excluded (Expired) Exc…" at bounding box center [445, 178] width 75 height 14
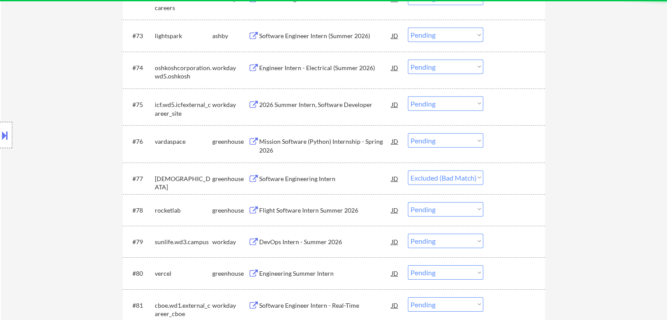
select select ""pending""
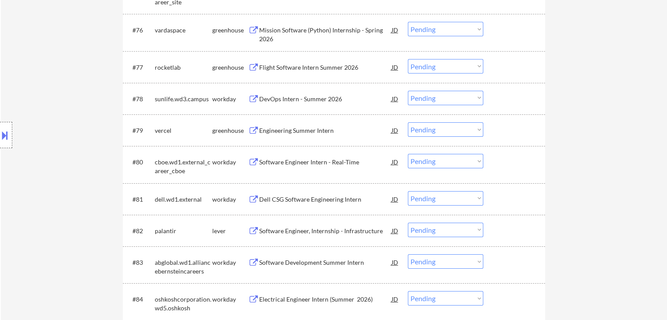
scroll to position [2865, 0]
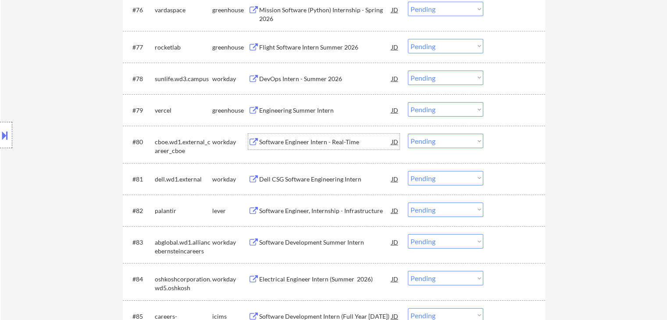
click at [287, 141] on div "Software Engineer Intern - Real-Time" at bounding box center [325, 142] width 133 height 9
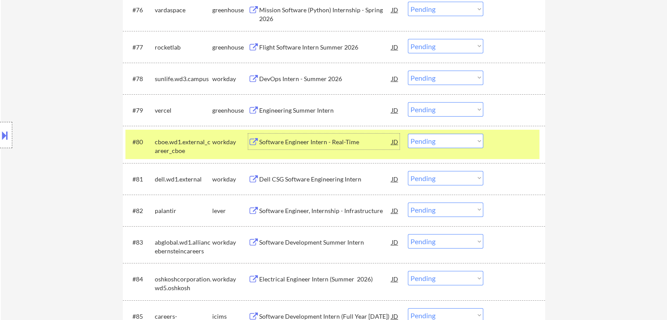
click at [427, 142] on select "Choose an option... Pending Applied Excluded (Questions) Excluded (Expired) Exc…" at bounding box center [445, 141] width 75 height 14
click at [408, 134] on select "Choose an option... Pending Applied Excluded (Questions) Excluded (Expired) Exc…" at bounding box center [445, 141] width 75 height 14
select select ""pending""
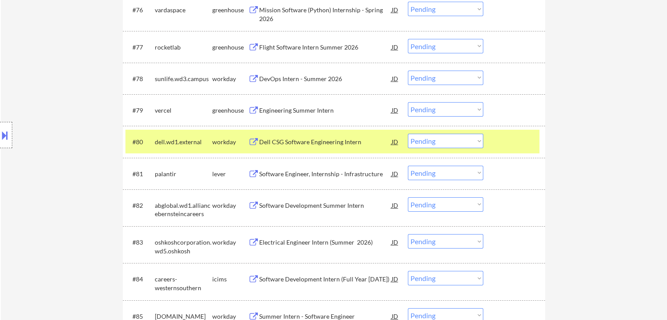
select select ""pending""
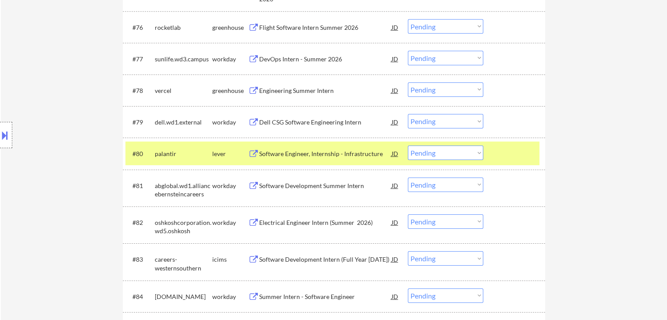
select select ""pending""
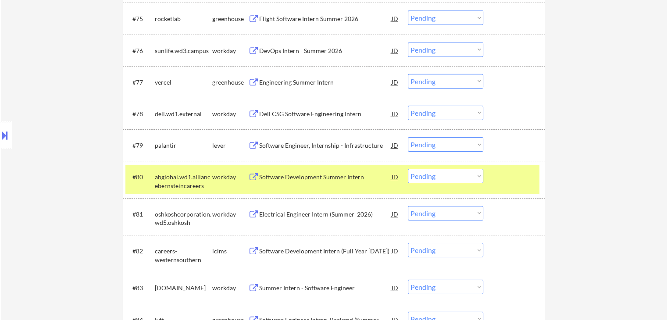
scroll to position [2821, 0]
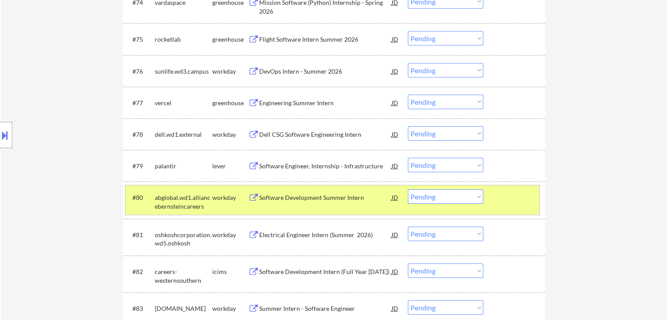
click at [203, 205] on div "abglobal.wd1.alliancebernsteincareers" at bounding box center [183, 202] width 57 height 17
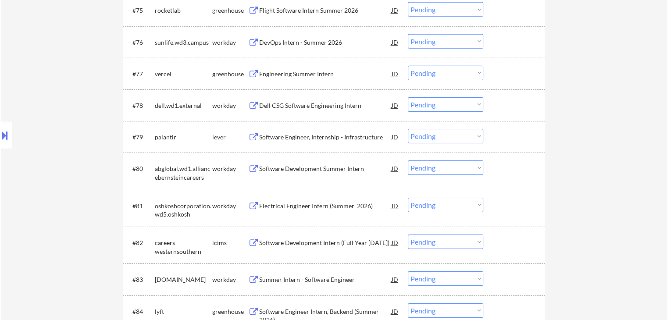
scroll to position [2865, 0]
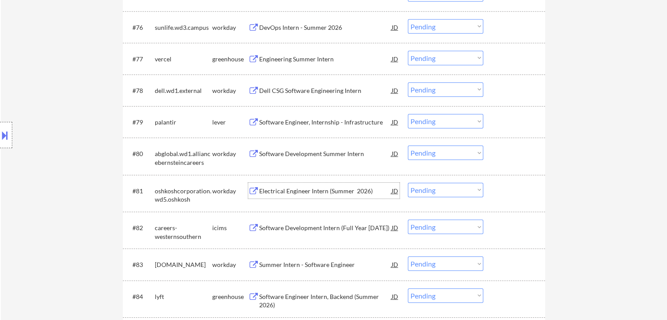
click at [330, 193] on div "Electrical Engineer Intern (Summer 2026)" at bounding box center [325, 191] width 133 height 9
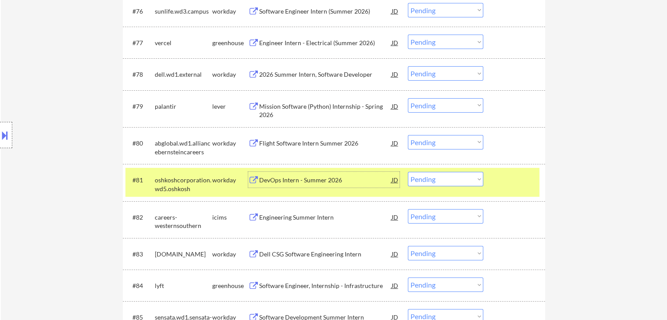
click at [207, 200] on div "#81 oshkoshcorporation.wd5.oshkosh workday DevOps Intern - Summer 2026 JD Choos…" at bounding box center [334, 182] width 423 height 37
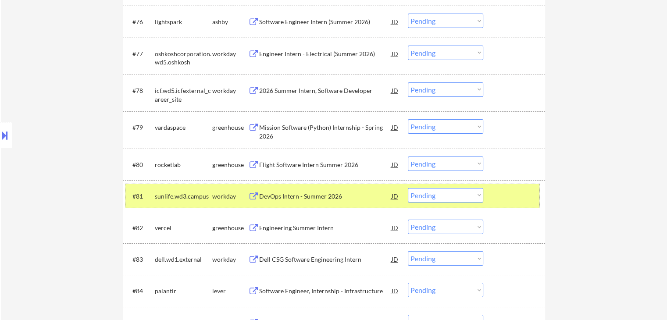
click at [211, 194] on div "sunlife.wd3.campus" at bounding box center [183, 196] width 57 height 9
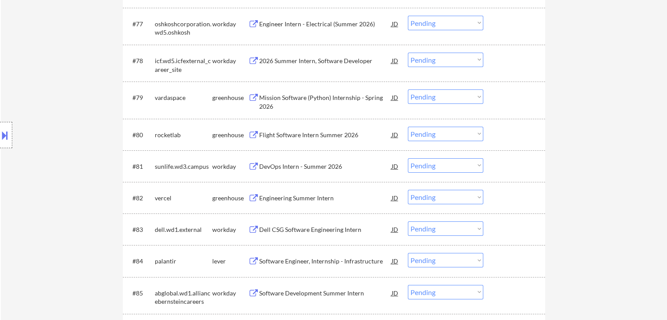
scroll to position [2953, 0]
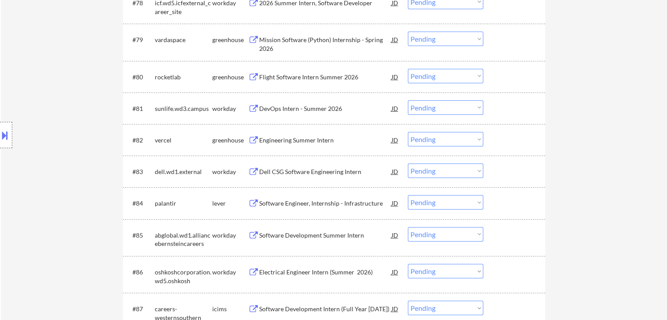
click at [314, 172] on div "Dell CSG Software Engineering Intern" at bounding box center [325, 172] width 133 height 9
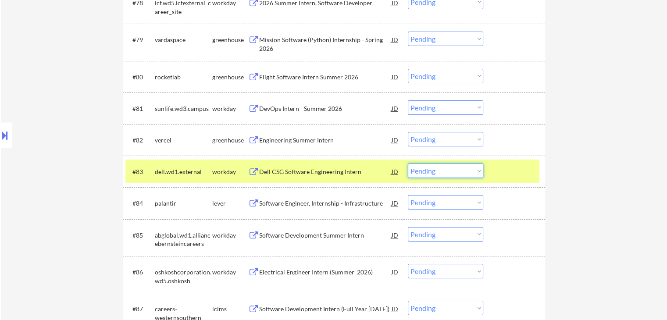
click at [438, 172] on select "Choose an option... Pending Applied Excluded (Questions) Excluded (Expired) Exc…" at bounding box center [445, 171] width 75 height 14
click at [408, 164] on select "Choose an option... Pending Applied Excluded (Questions) Excluded (Expired) Exc…" at bounding box center [445, 171] width 75 height 14
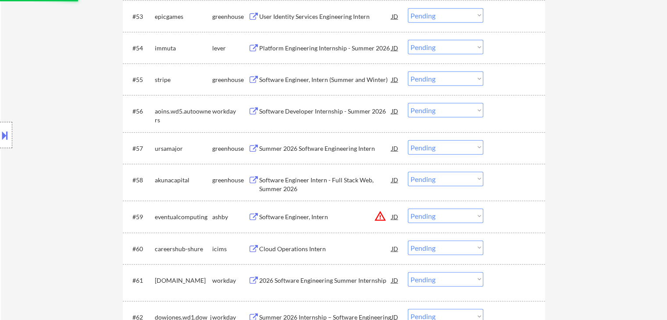
scroll to position [1987, 0]
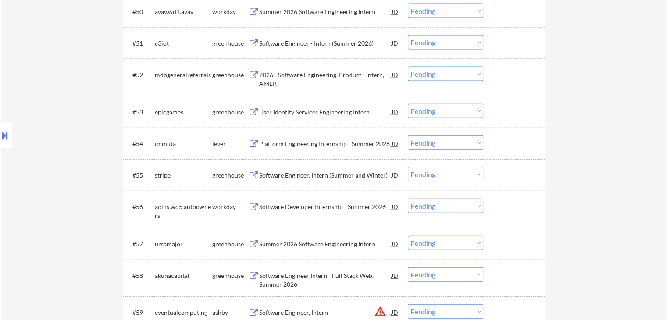
select select ""pending""
click at [325, 114] on div "User Identity Services Engineering Intern" at bounding box center [325, 112] width 133 height 9
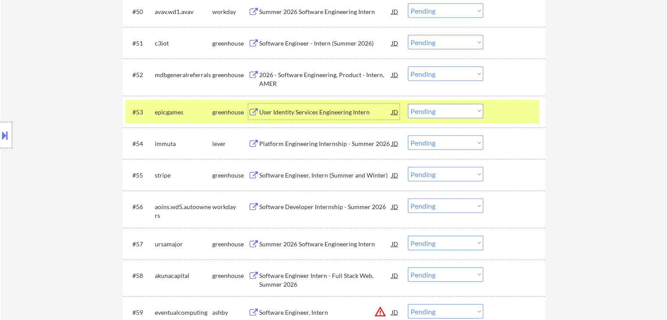
click at [432, 114] on select "Choose an option... Pending Applied Excluded (Questions) Excluded (Expired) Exc…" at bounding box center [445, 111] width 75 height 14
click at [408, 104] on select "Choose an option... Pending Applied Excluded (Questions) Excluded (Expired) Exc…" at bounding box center [445, 111] width 75 height 14
click at [217, 111] on div "greenhouse" at bounding box center [230, 112] width 36 height 9
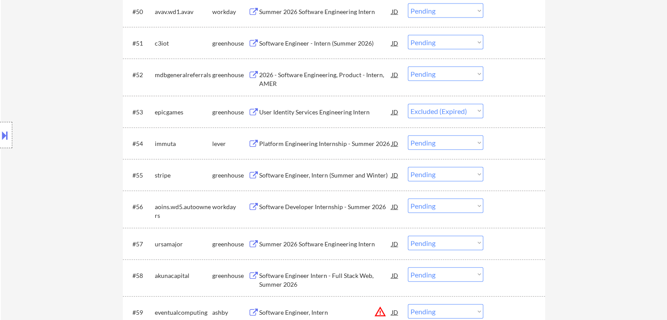
select select ""pending""
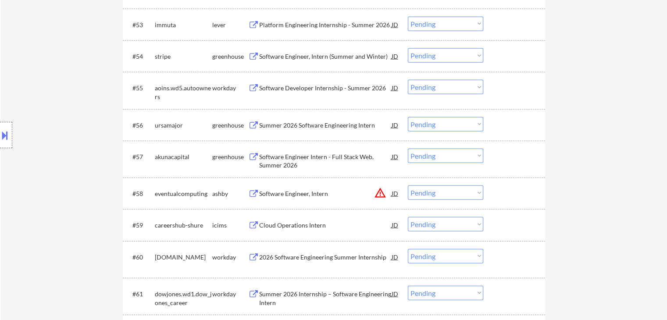
scroll to position [2075, 0]
click at [312, 193] on div "Software Engineer, Intern" at bounding box center [325, 193] width 133 height 9
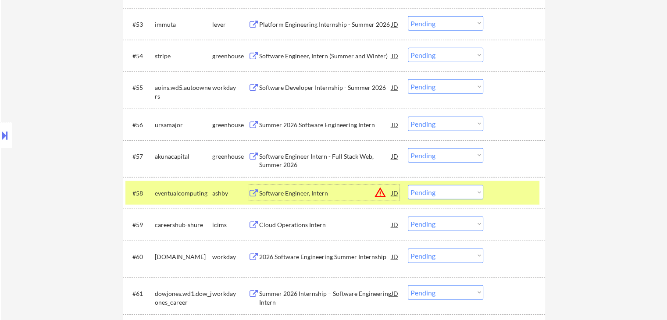
click at [433, 196] on select "Choose an option... Pending Applied Excluded (Questions) Excluded (Expired) Exc…" at bounding box center [445, 192] width 75 height 14
click at [408, 185] on select "Choose an option... Pending Applied Excluded (Questions) Excluded (Expired) Exc…" at bounding box center [445, 192] width 75 height 14
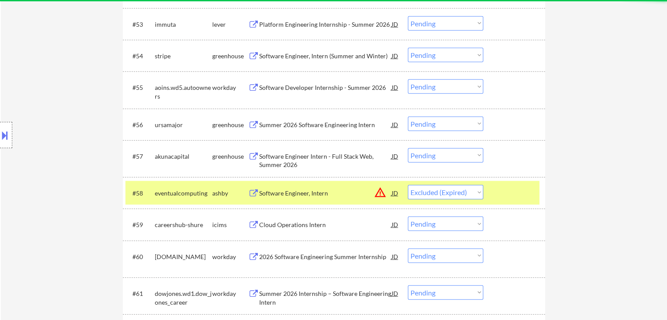
click at [208, 192] on div "eventualcomputing" at bounding box center [183, 193] width 57 height 9
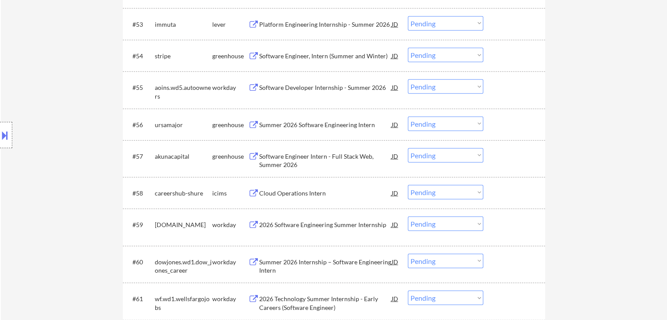
click at [293, 193] on div "Cloud Operations Intern" at bounding box center [325, 193] width 133 height 9
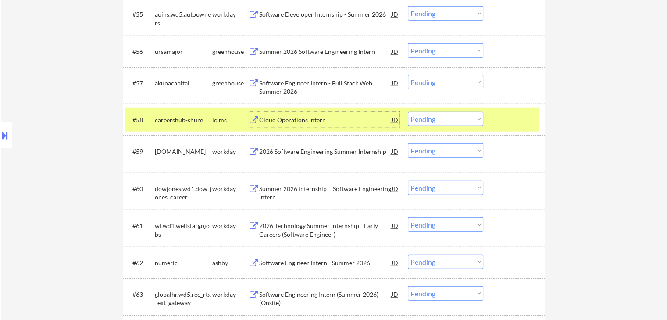
scroll to position [2163, 0]
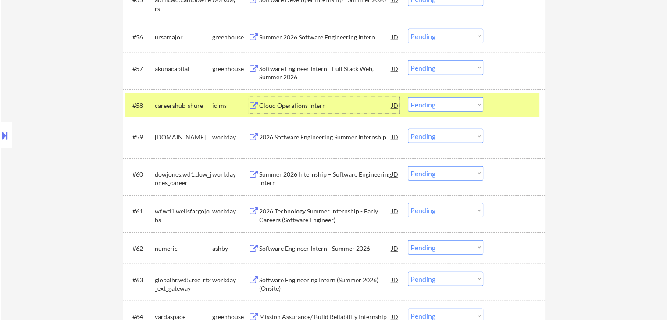
click at [316, 213] on div "2026 Technology Summer Internship - Early Careers (Software Engineer)" at bounding box center [325, 215] width 133 height 17
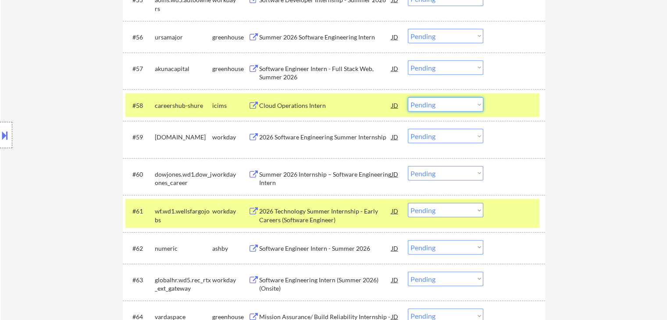
click at [435, 100] on select "Choose an option... Pending Applied Excluded (Questions) Excluded (Expired) Exc…" at bounding box center [445, 104] width 75 height 14
click at [408, 97] on select "Choose an option... Pending Applied Excluded (Questions) Excluded (Expired) Exc…" at bounding box center [445, 104] width 75 height 14
click at [187, 107] on div "careershub-shure" at bounding box center [183, 105] width 57 height 9
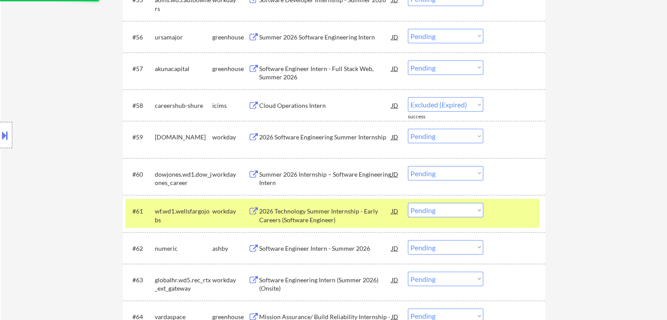
select select ""pending""
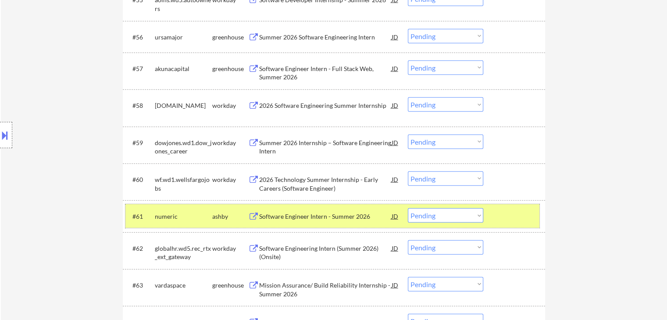
click at [186, 220] on div "numeric" at bounding box center [183, 216] width 57 height 9
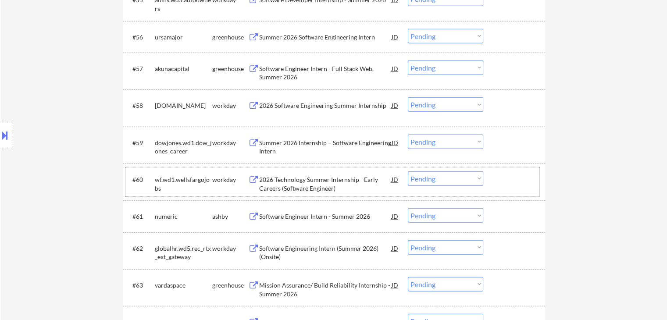
click at [183, 179] on div "wf.wd1.wellsfargojobs" at bounding box center [183, 184] width 57 height 17
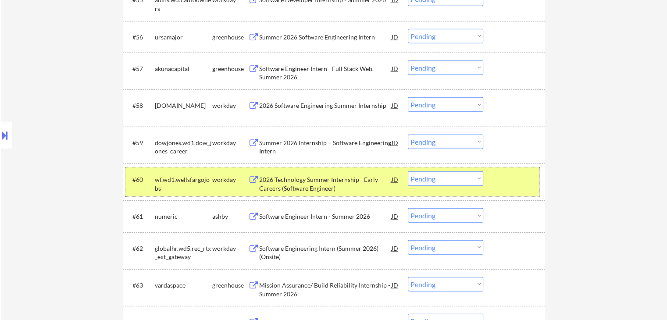
click at [296, 179] on div "2026 Technology Summer Internship - Early Careers (Software Engineer)" at bounding box center [325, 184] width 133 height 17
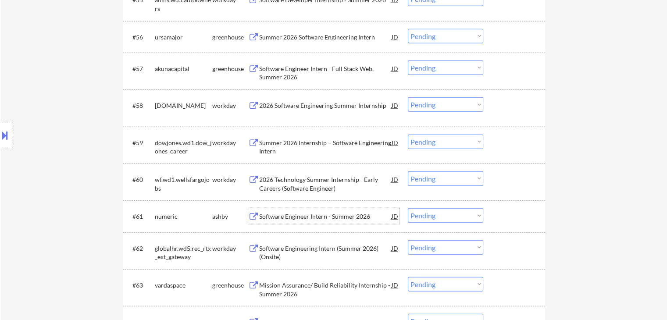
click at [285, 216] on div "Software Engineer Intern - Summer 2026" at bounding box center [325, 216] width 133 height 9
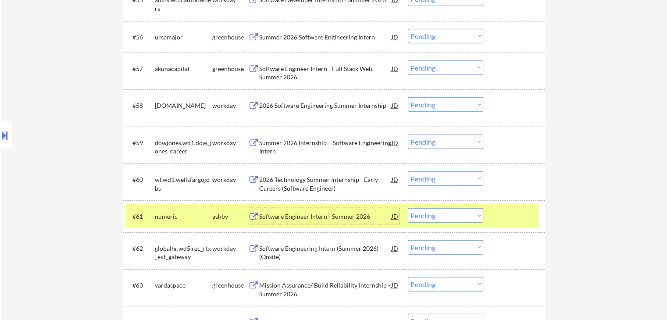
click at [176, 212] on div "numeric" at bounding box center [183, 216] width 57 height 9
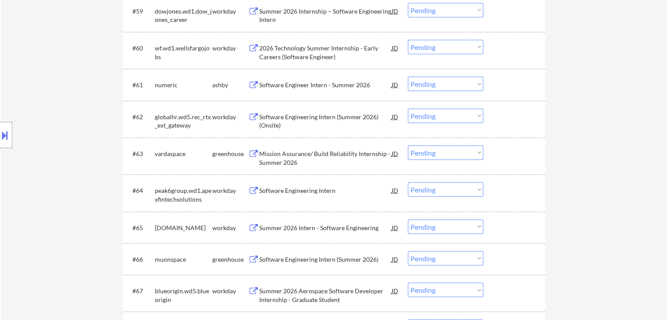
scroll to position [2338, 0]
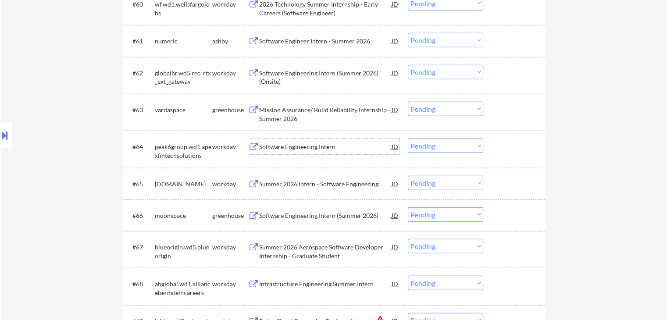
click at [304, 147] on div "Software Engineering Intern" at bounding box center [325, 147] width 133 height 9
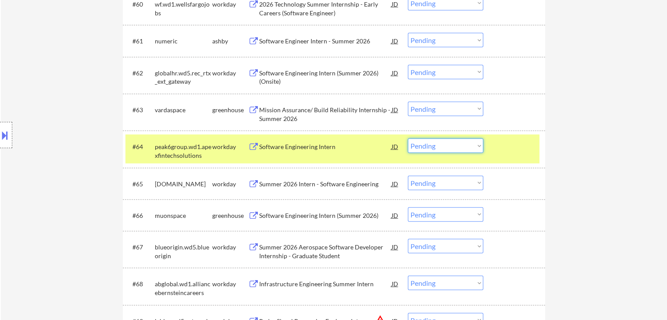
drag, startPoint x: 427, startPoint y: 148, endPoint x: 431, endPoint y: 153, distance: 6.0
click at [427, 148] on select "Choose an option... Pending Applied Excluded (Questions) Excluded (Expired) Exc…" at bounding box center [445, 146] width 75 height 14
click at [408, 139] on select "Choose an option... Pending Applied Excluded (Questions) Excluded (Expired) Exc…" at bounding box center [445, 146] width 75 height 14
select select ""pending""
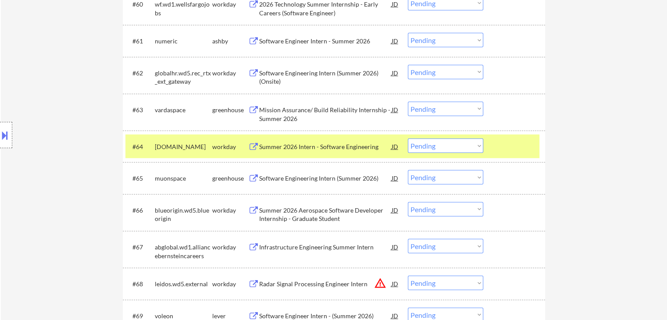
click at [222, 151] on div "workday" at bounding box center [230, 147] width 36 height 16
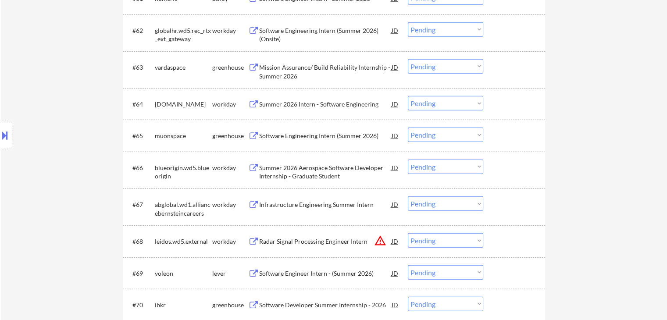
scroll to position [2382, 0]
drag, startPoint x: 214, startPoint y: 104, endPoint x: 225, endPoint y: 139, distance: 37.1
click at [214, 104] on div "workday" at bounding box center [230, 103] width 36 height 9
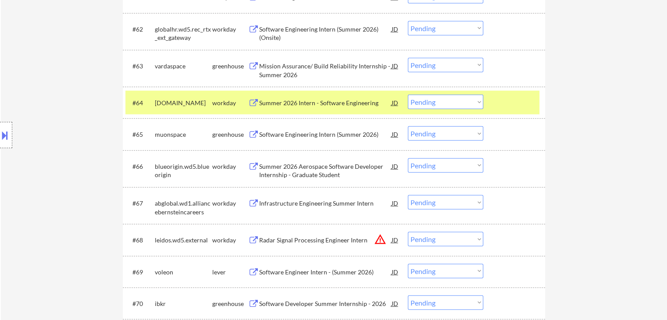
drag, startPoint x: 217, startPoint y: 101, endPoint x: 228, endPoint y: 131, distance: 31.2
click at [217, 102] on div "workday" at bounding box center [230, 103] width 36 height 9
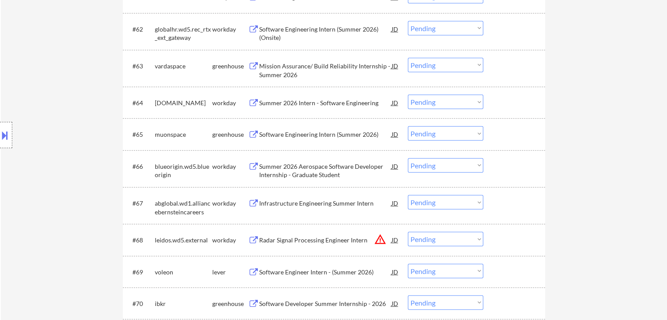
click at [311, 236] on div "Radar Signal Processing Engineer Intern" at bounding box center [325, 240] width 133 height 9
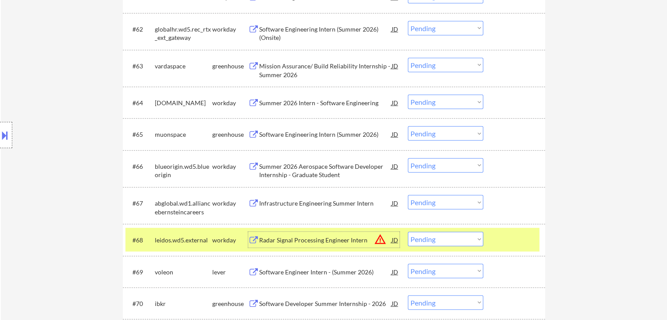
click at [452, 241] on select "Choose an option... Pending Applied Excluded (Questions) Excluded (Expired) Exc…" at bounding box center [445, 239] width 75 height 14
click at [408, 232] on select "Choose an option... Pending Applied Excluded (Questions) Excluded (Expired) Exc…" at bounding box center [445, 239] width 75 height 14
select select ""pending""
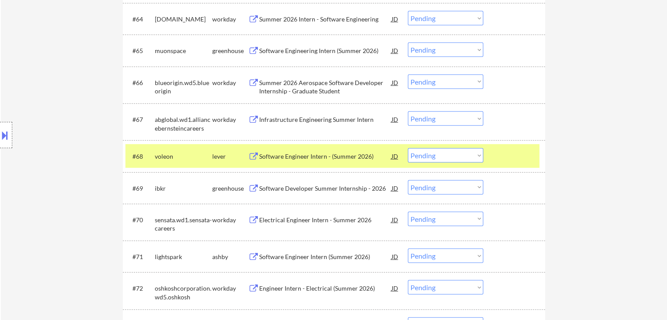
scroll to position [2470, 0]
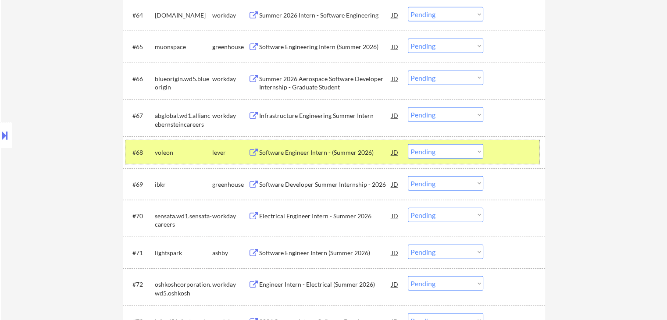
drag, startPoint x: 218, startPoint y: 148, endPoint x: 229, endPoint y: 183, distance: 36.4
click at [219, 149] on div "lever" at bounding box center [230, 152] width 36 height 9
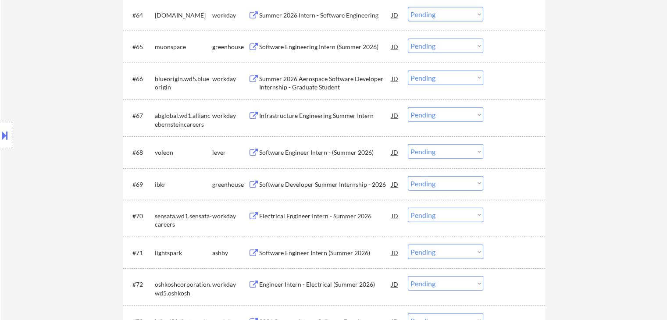
click at [333, 218] on div "Electrical Engineer Intern - Summer 2026" at bounding box center [325, 216] width 133 height 9
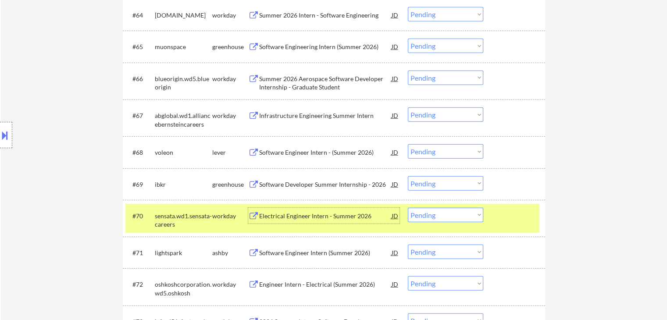
click at [202, 220] on div "sensata.wd1.sensata-careers" at bounding box center [183, 220] width 57 height 17
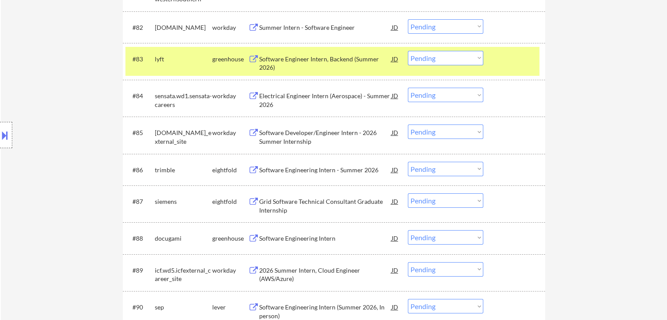
scroll to position [3128, 0]
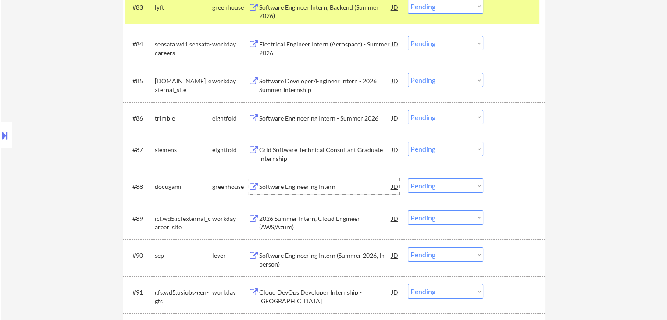
click at [316, 188] on div "Software Engineering Intern" at bounding box center [325, 187] width 133 height 9
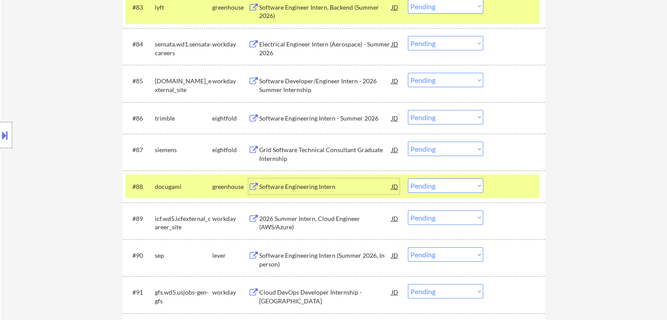
drag, startPoint x: 442, startPoint y: 186, endPoint x: 442, endPoint y: 191, distance: 5.7
click at [442, 186] on select "Choose an option... Pending Applied Excluded (Questions) Excluded (Expired) Exc…" at bounding box center [445, 186] width 75 height 14
click at [408, 179] on select "Choose an option... Pending Applied Excluded (Questions) Excluded (Expired) Exc…" at bounding box center [445, 186] width 75 height 14
click at [194, 192] on div "docugami" at bounding box center [183, 187] width 57 height 16
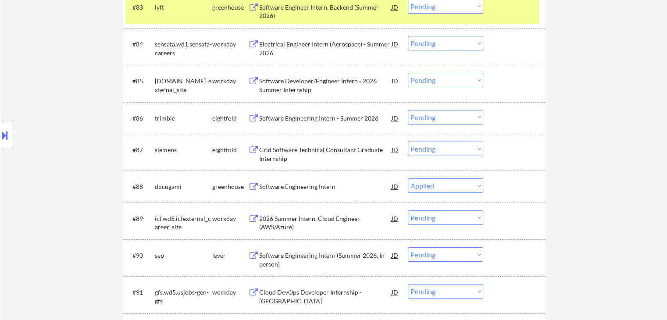
select select ""pending""
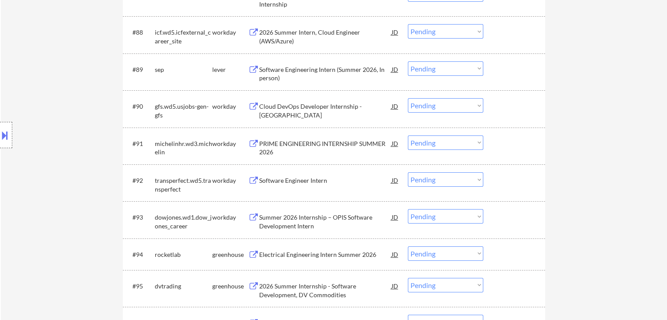
scroll to position [3304, 0]
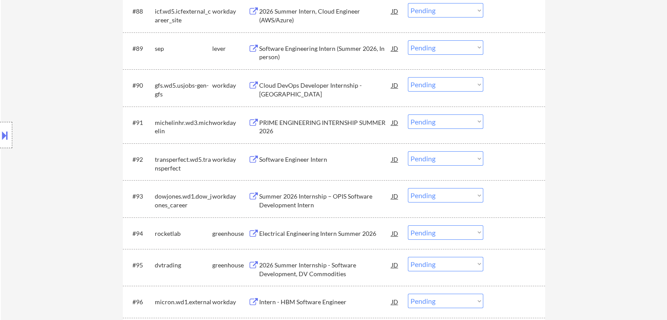
click at [347, 85] on div "Cloud DevOps Developer Internship - Atlanta" at bounding box center [325, 89] width 133 height 17
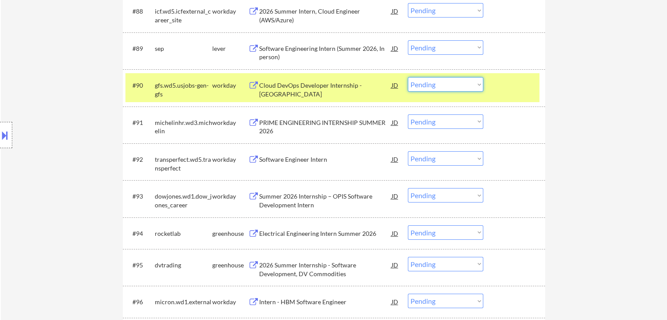
click at [453, 87] on select "Choose an option... Pending Applied Excluded (Questions) Excluded (Expired) Exc…" at bounding box center [445, 84] width 75 height 14
click at [408, 77] on select "Choose an option... Pending Applied Excluded (Questions) Excluded (Expired) Exc…" at bounding box center [445, 84] width 75 height 14
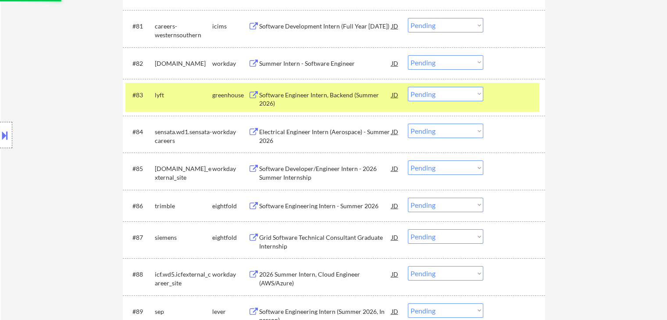
select select ""pending""
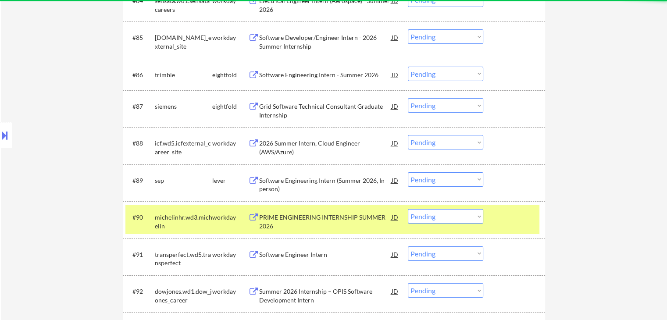
scroll to position [3216, 0]
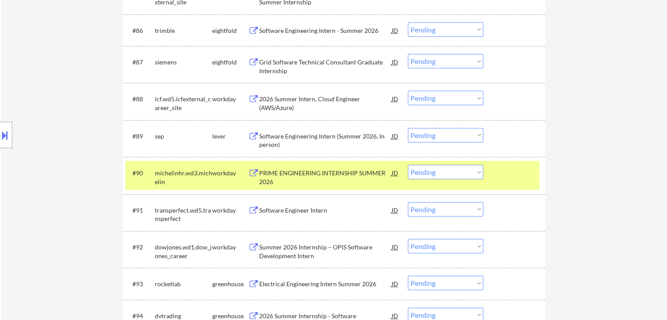
click at [195, 178] on div "michelinhr.wd3.michelin" at bounding box center [183, 177] width 57 height 17
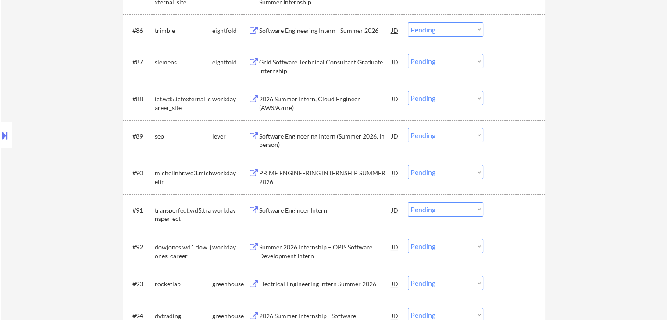
click at [314, 213] on div "Software Engineer Intern" at bounding box center [325, 210] width 133 height 9
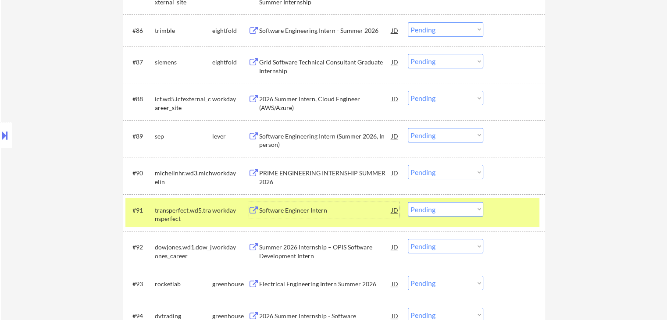
click at [446, 209] on select "Choose an option... Pending Applied Excluded (Questions) Excluded (Expired) Exc…" at bounding box center [445, 209] width 75 height 14
click at [408, 202] on select "Choose an option... Pending Applied Excluded (Questions) Excluded (Expired) Exc…" at bounding box center [445, 209] width 75 height 14
select select ""pending""
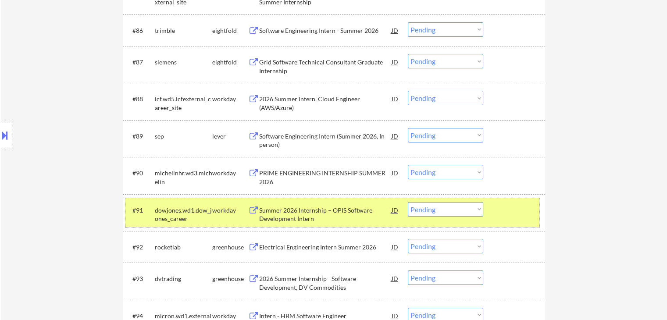
click at [215, 211] on div "workday" at bounding box center [230, 210] width 36 height 9
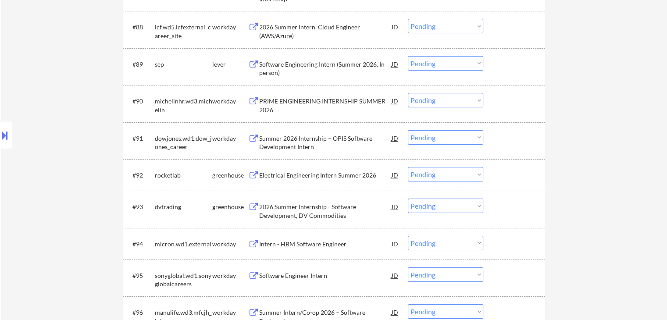
scroll to position [3348, 0]
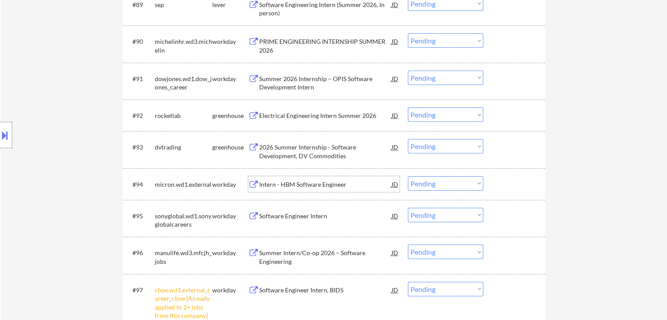
click at [301, 183] on div "Intern - HBM Software Engineer" at bounding box center [325, 184] width 133 height 9
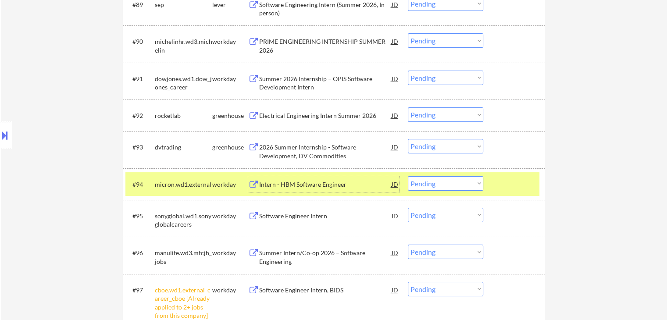
scroll to position [3479, 0]
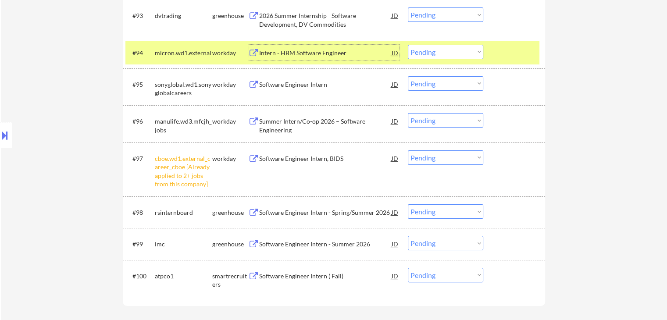
drag, startPoint x: 434, startPoint y: 155, endPoint x: 435, endPoint y: 162, distance: 6.6
click at [434, 155] on select "Choose an option... Pending Applied Excluded (Questions) Excluded (Expired) Exc…" at bounding box center [445, 158] width 75 height 14
click at [408, 151] on select "Choose an option... Pending Applied Excluded (Questions) Excluded (Expired) Exc…" at bounding box center [445, 158] width 75 height 14
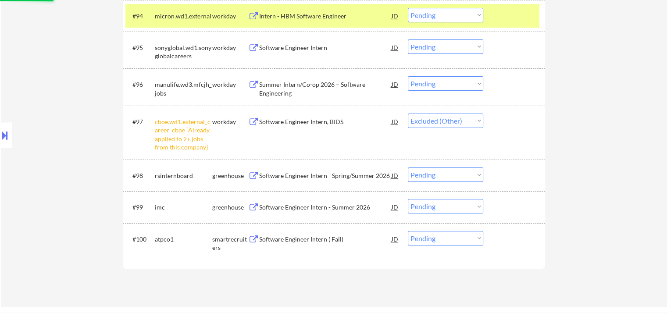
scroll to position [3567, 0]
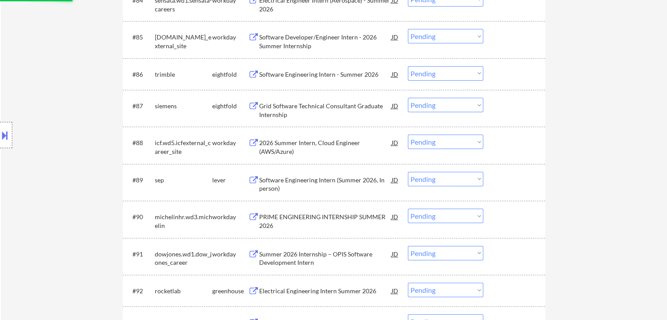
select select ""pending""
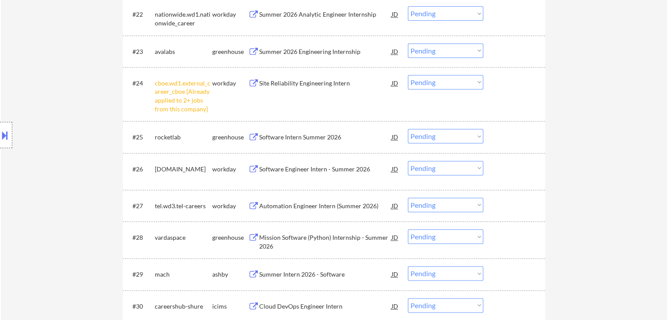
scroll to position [934, 0]
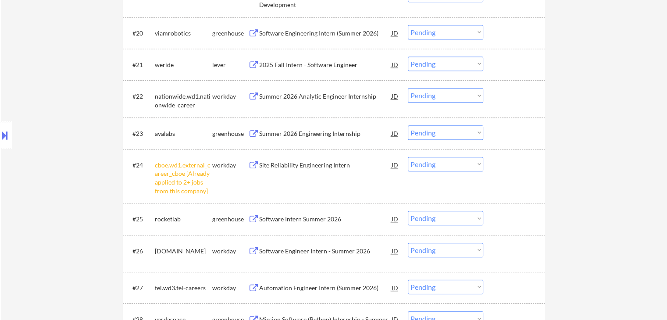
drag, startPoint x: 436, startPoint y: 169, endPoint x: 440, endPoint y: 174, distance: 6.2
click at [440, 174] on div "#24 cboe.wd1.external_career_cboe [Already applied to 2+ jobs from this company…" at bounding box center [333, 176] width 414 height 46
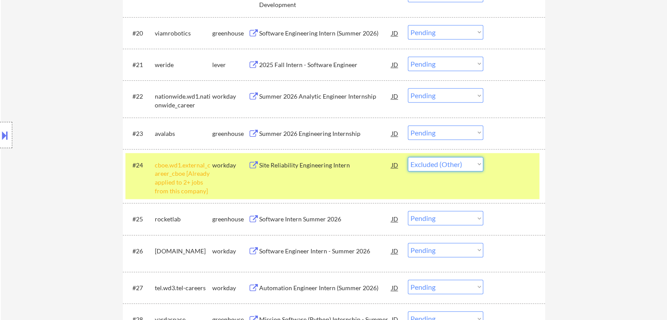
click at [408, 157] on select "Choose an option... Pending Applied Excluded (Questions) Excluded (Expired) Exc…" at bounding box center [445, 164] width 75 height 14
drag, startPoint x: 200, startPoint y: 181, endPoint x: 225, endPoint y: 183, distance: 25.2
click at [201, 181] on div "cboe.wd1.external_career_cboe [Already applied to 2+ jobs from this company]" at bounding box center [183, 178] width 57 height 34
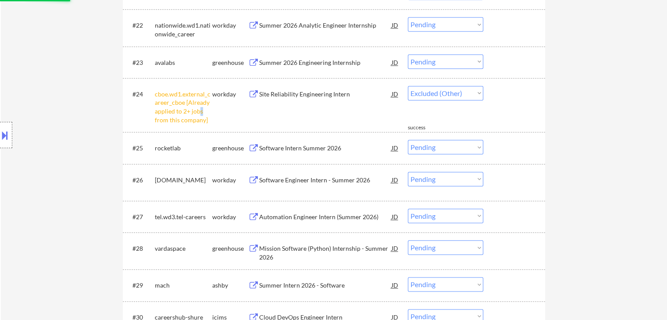
scroll to position [1066, 0]
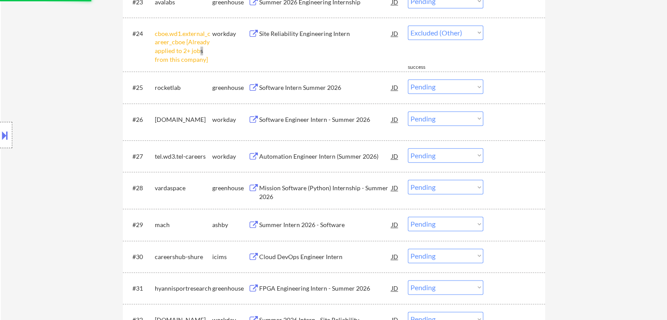
select select ""pending""
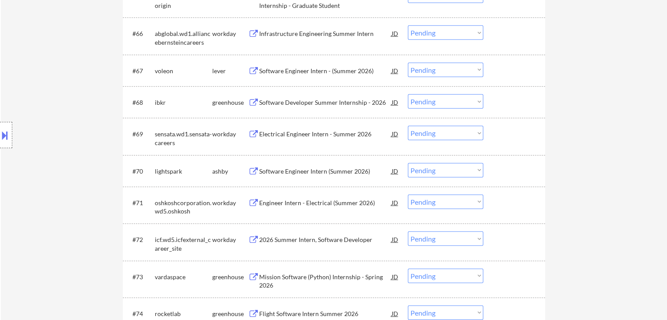
scroll to position [2558, 0]
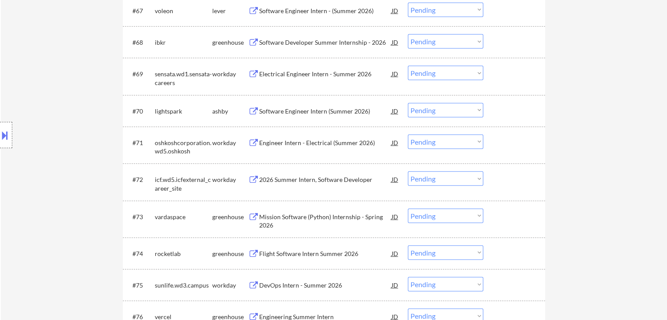
select select ""pending""
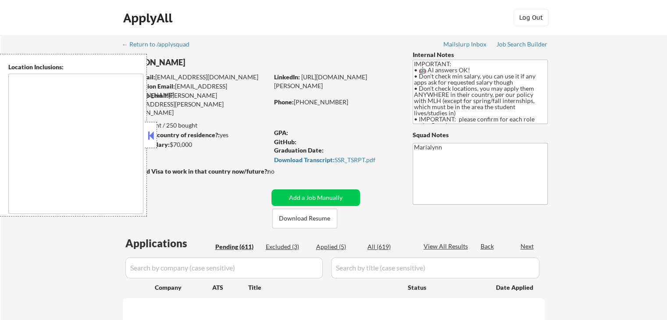
type textarea "country:[GEOGRAPHIC_DATA]"
select select ""pending""
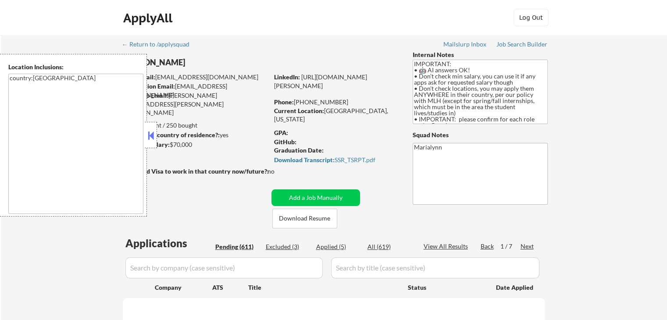
select select ""pending""
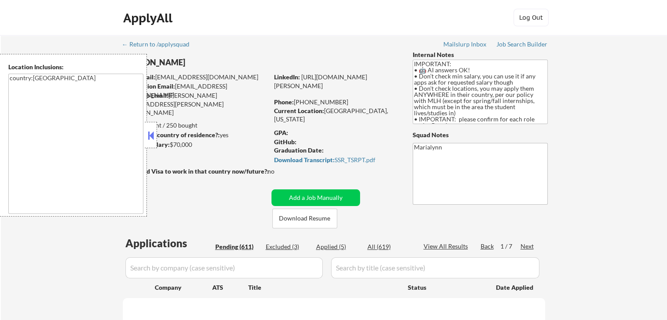
select select ""pending""
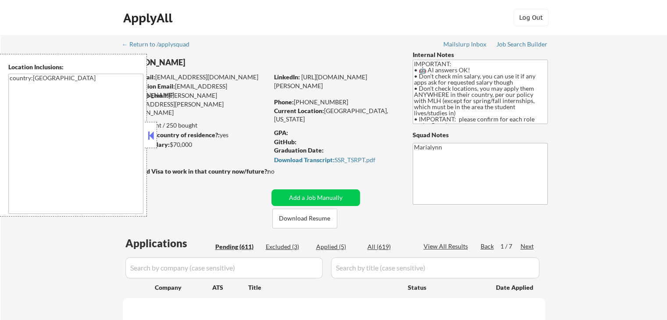
select select ""pending""
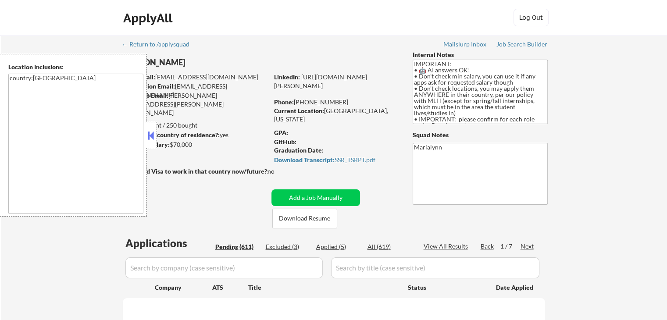
select select ""pending""
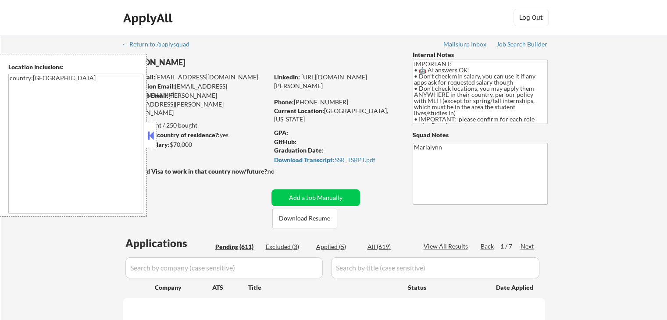
select select ""pending""
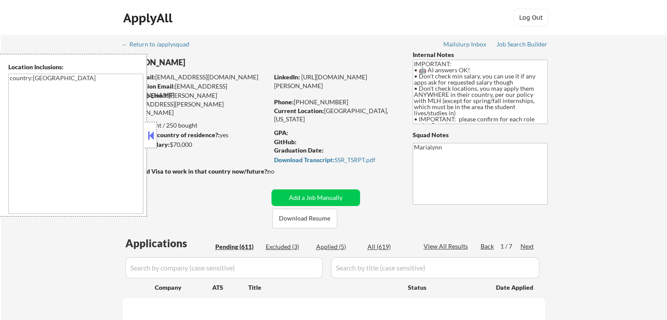
select select ""pending""
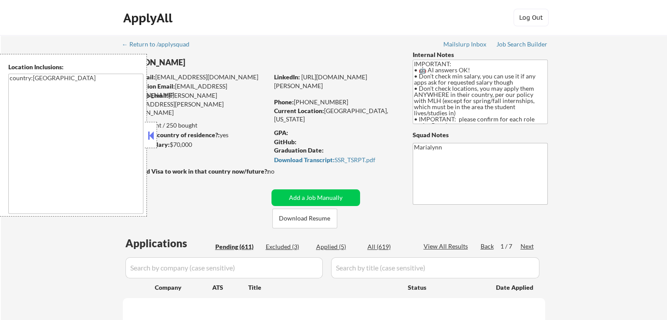
select select ""pending""
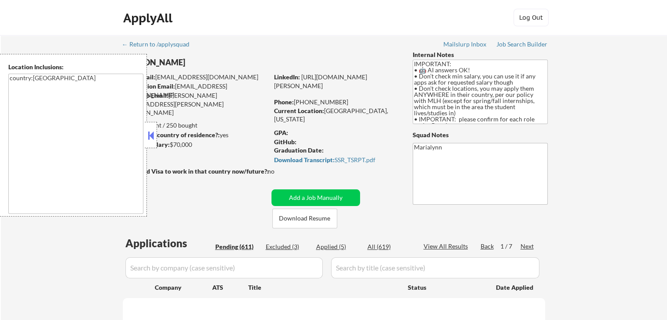
select select ""pending""
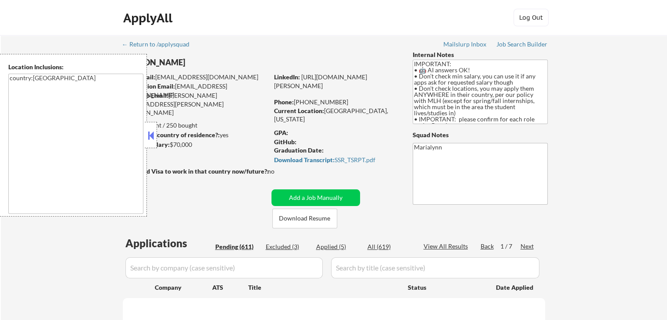
select select ""pending""
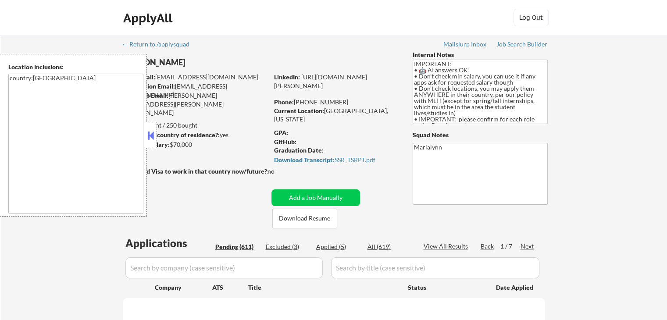
select select ""pending""
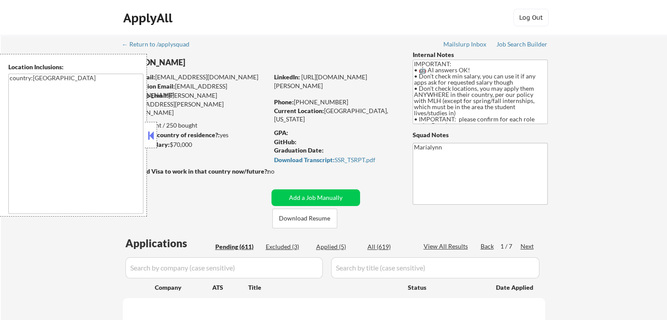
select select ""pending""
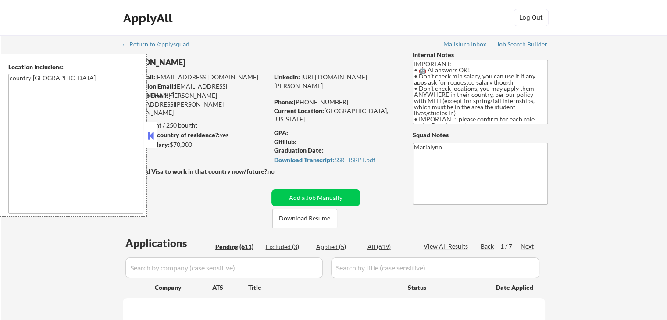
select select ""pending""
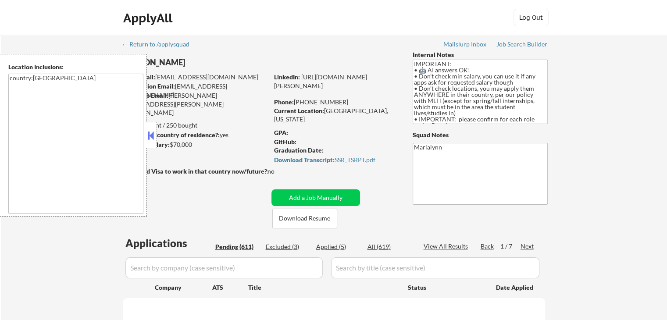
select select ""pending""
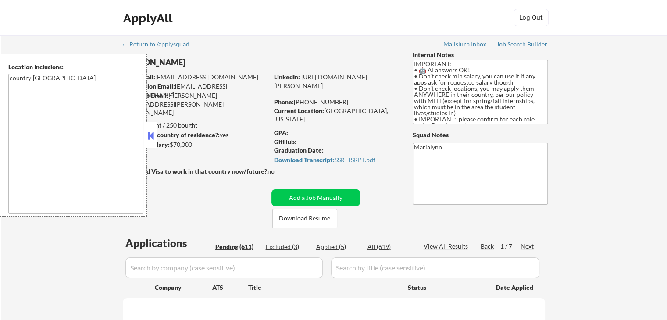
select select ""pending""
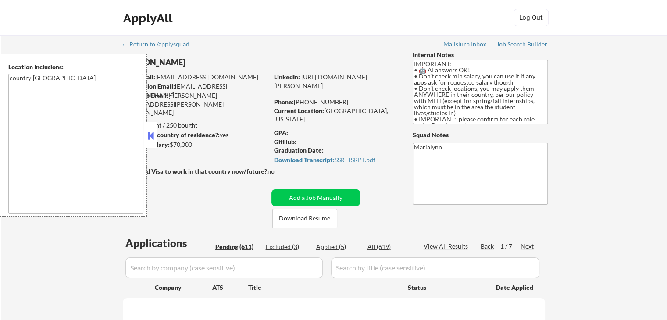
select select ""pending""
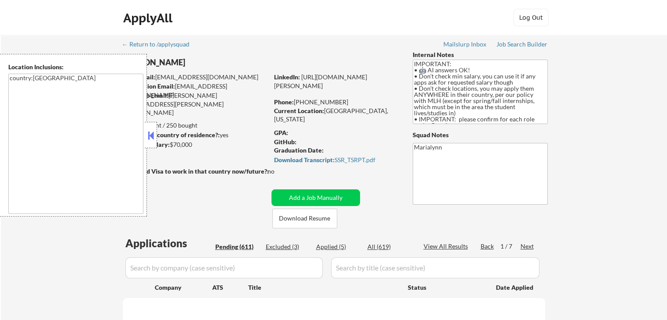
select select ""pending""
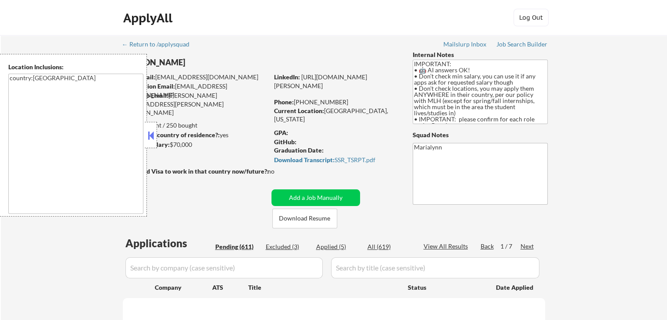
select select ""pending""
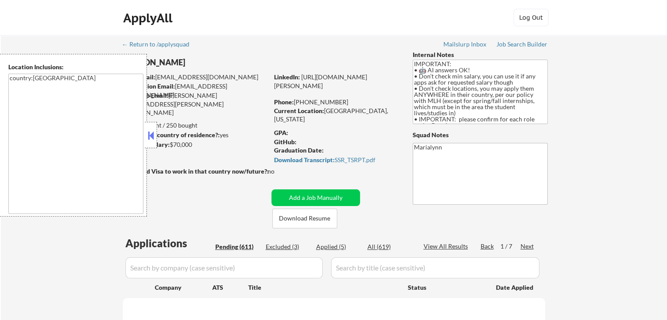
select select ""pending""
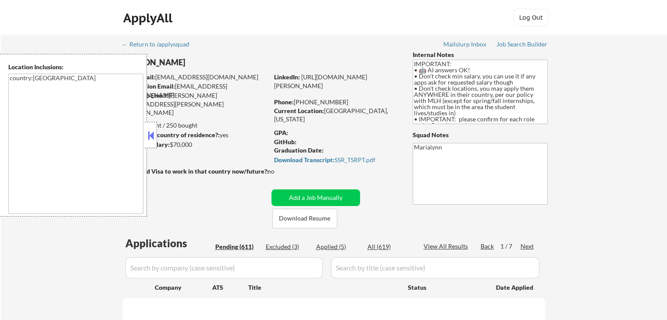
select select ""pending""
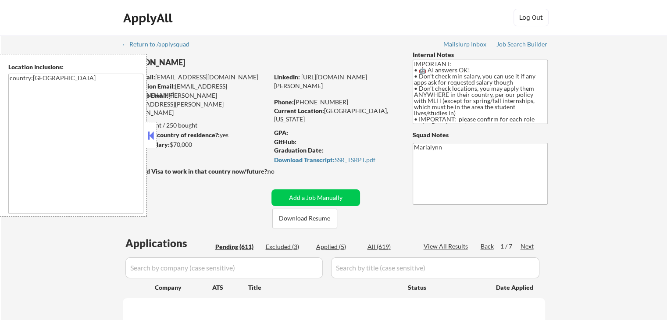
select select ""pending""
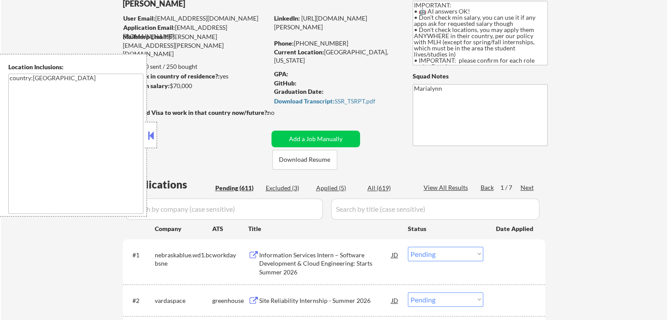
scroll to position [132, 0]
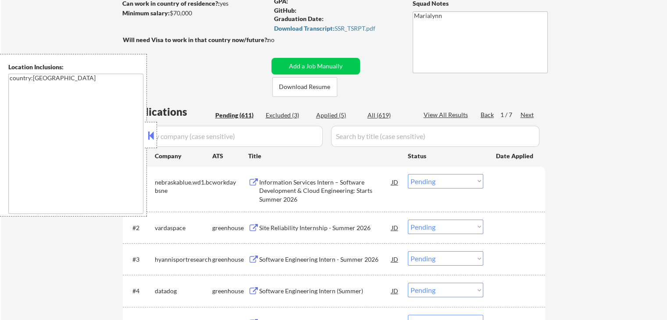
click at [153, 141] on button at bounding box center [151, 135] width 10 height 13
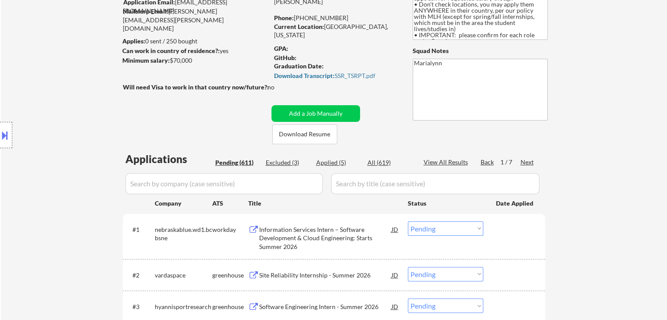
scroll to position [44, 0]
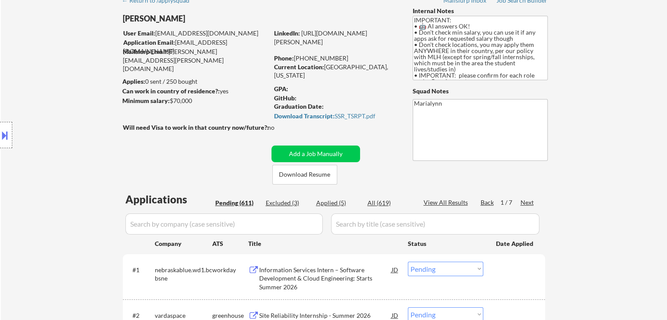
drag, startPoint x: 298, startPoint y: 57, endPoint x: 334, endPoint y: 62, distance: 36.8
click at [338, 61] on div "Phone: [PHONE_NUMBER]" at bounding box center [336, 58] width 124 height 9
copy div "754) 260-4415"
select select ""pending""
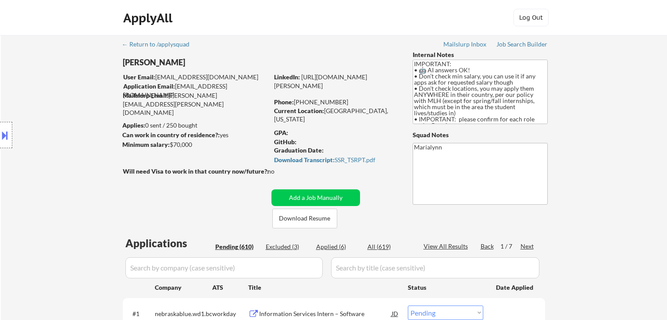
select select ""pending""
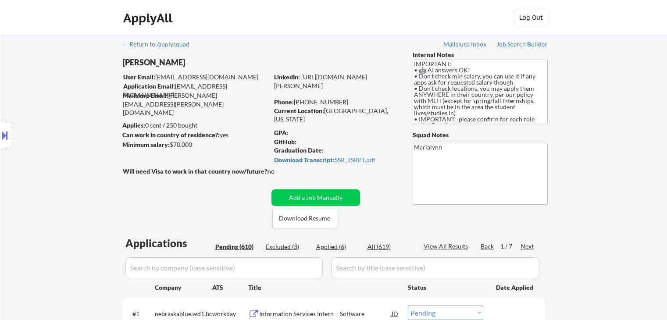
select select ""pending""
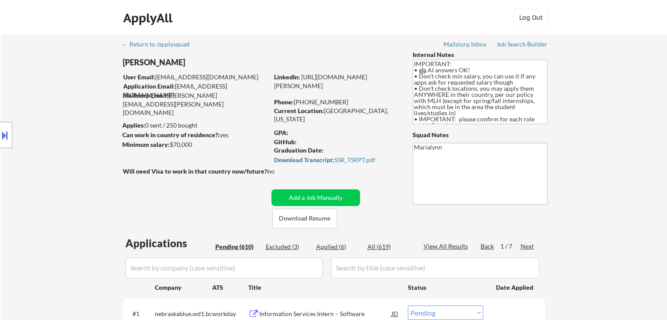
select select ""pending""
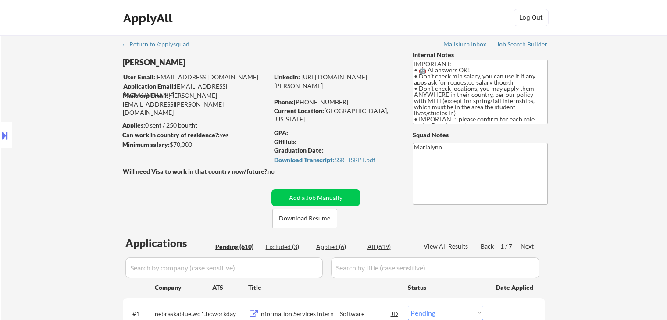
select select ""pending""
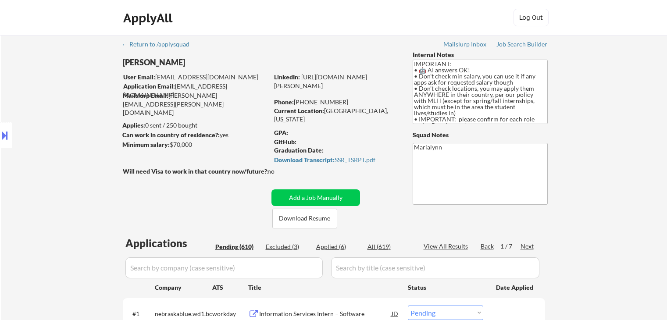
select select ""pending""
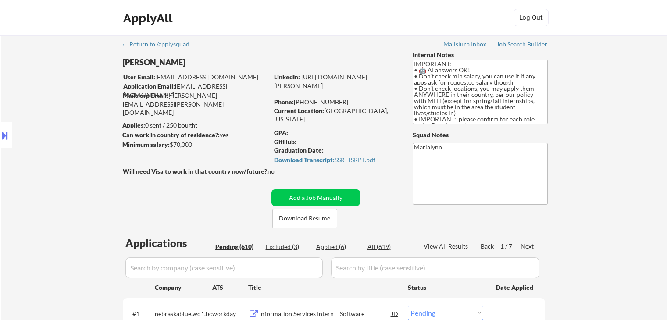
select select ""pending""
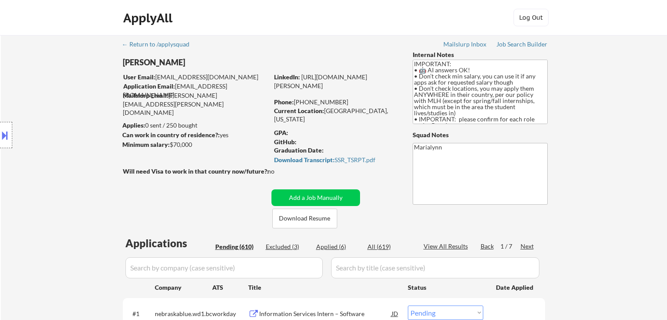
select select ""pending""
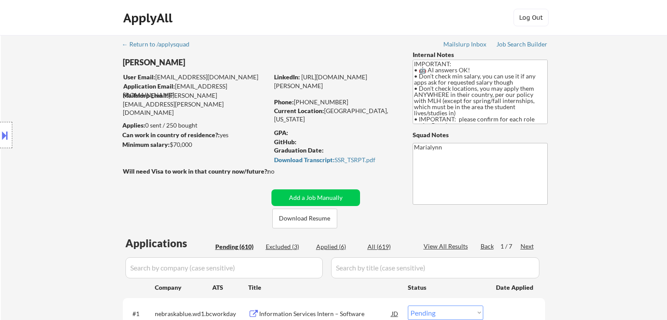
select select ""pending""
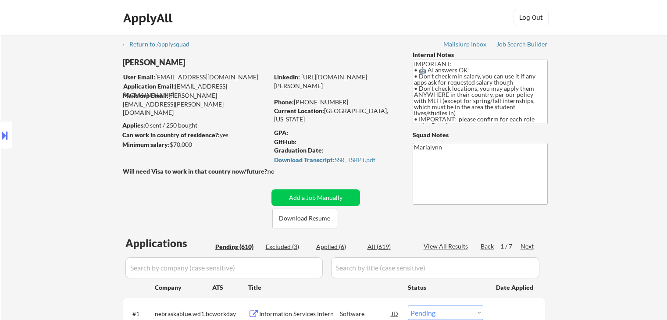
select select ""pending""
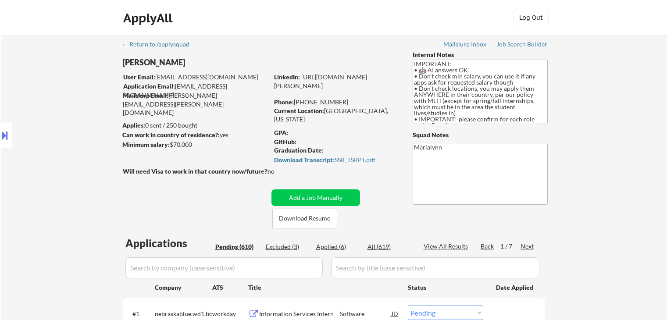
select select ""pending""
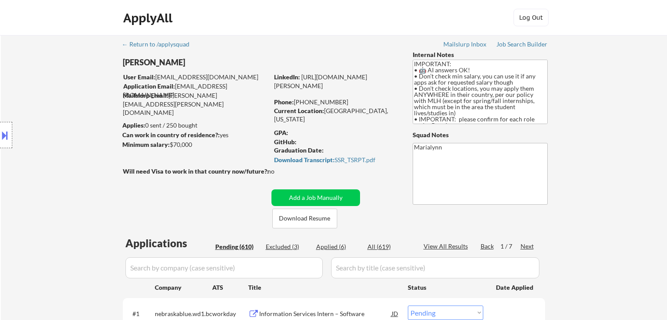
select select ""pending""
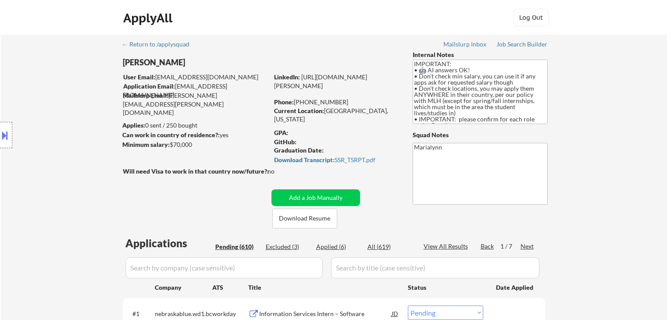
select select ""pending""
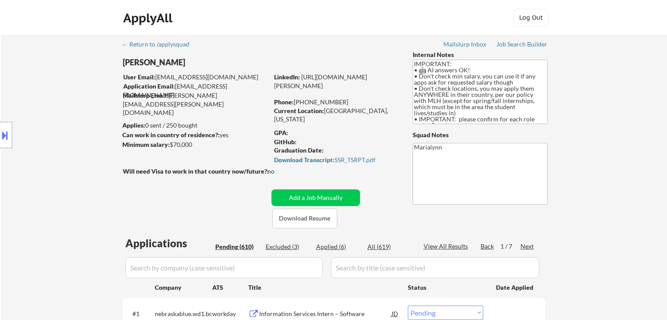
select select ""pending""
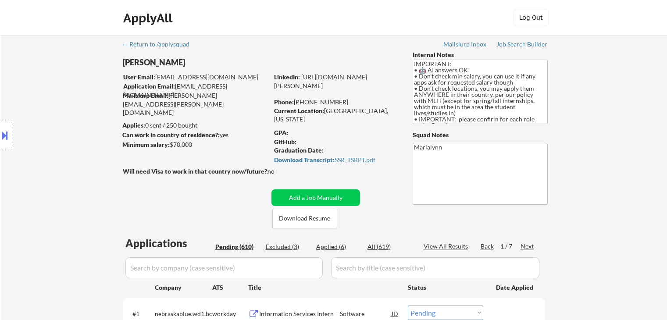
select select ""pending""
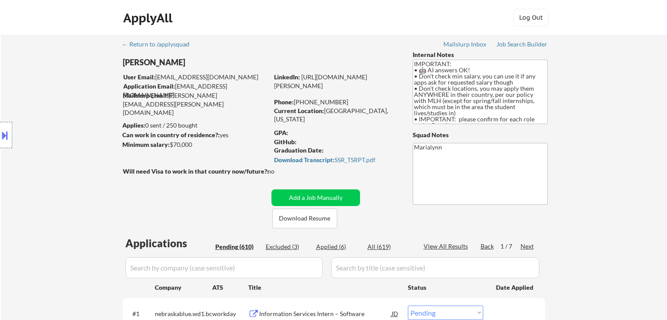
select select ""pending""
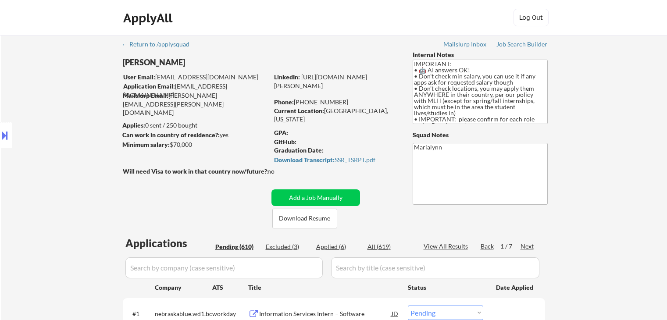
select select ""pending""
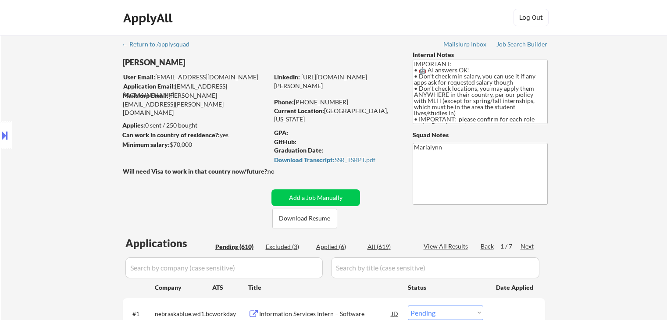
select select ""pending""
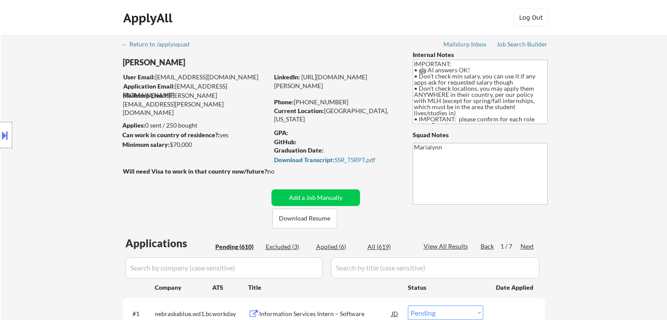
select select ""pending""
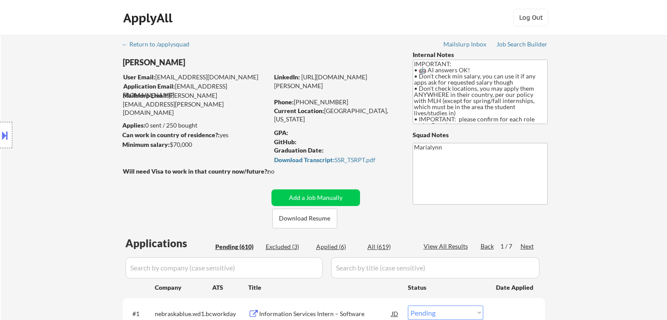
select select ""pending""
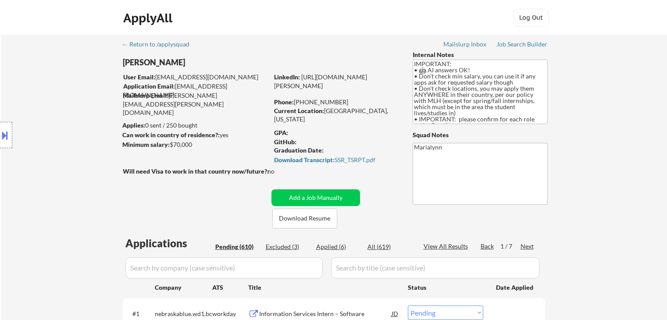
select select ""pending""
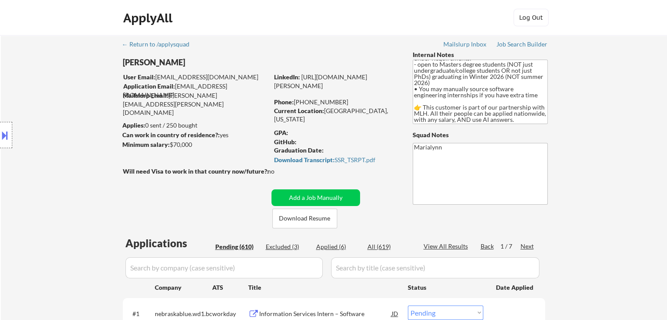
select select ""pending""
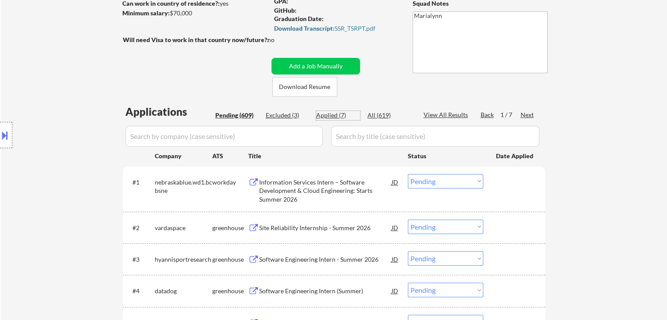
click at [326, 116] on div "Applied (7)" at bounding box center [338, 115] width 44 height 9
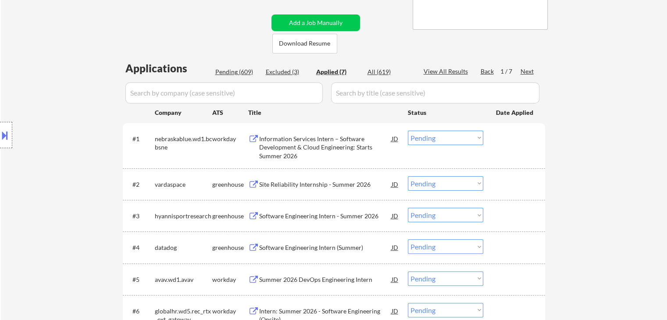
scroll to position [219, 0]
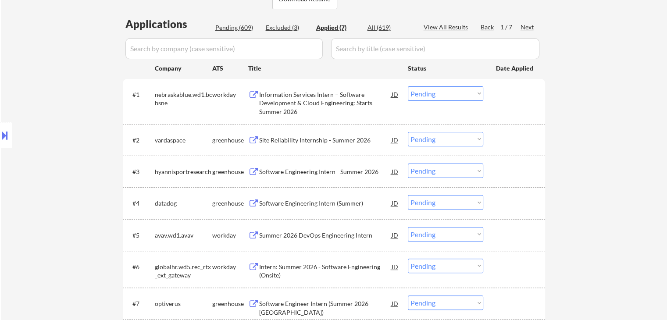
select select ""applied""
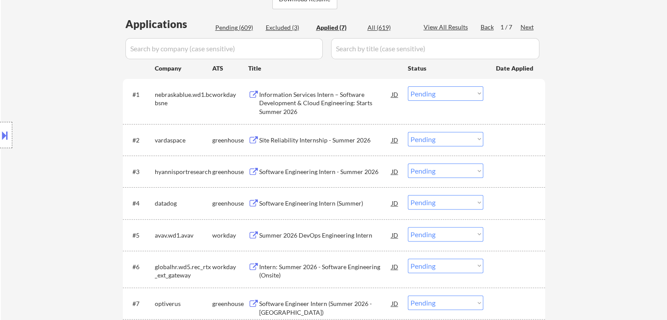
select select ""applied""
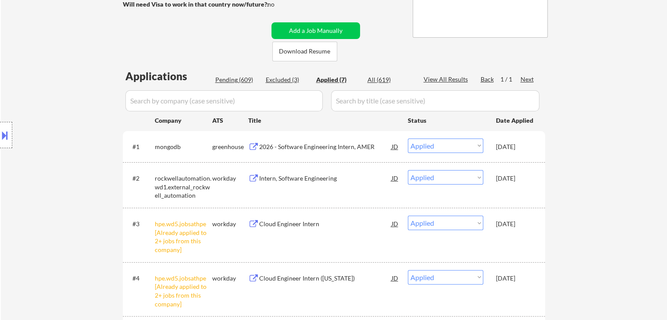
scroll to position [88, 0]
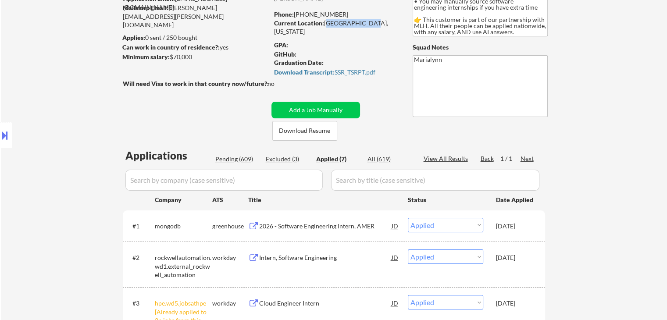
drag, startPoint x: 325, startPoint y: 22, endPoint x: 360, endPoint y: 23, distance: 35.1
click at [362, 23] on div "Current Location: Miami, Florida" at bounding box center [336, 27] width 124 height 17
copy div "Miami, Florida"
select select ""applied""
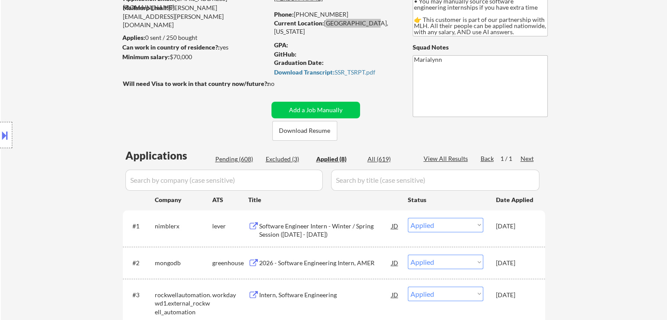
select select ""applied""
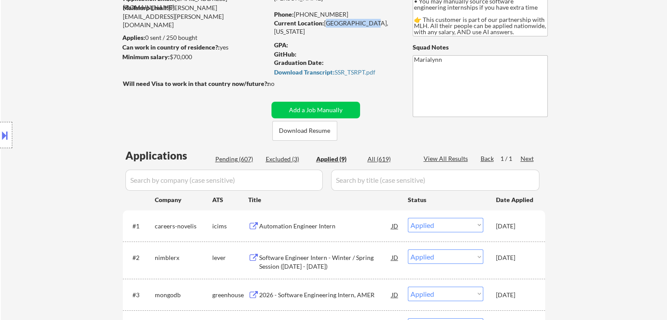
copy div "Miami, Florida"
select select ""applied""
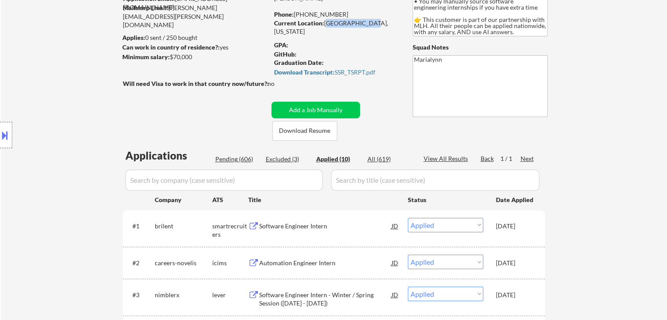
drag, startPoint x: 296, startPoint y: 14, endPoint x: 342, endPoint y: 14, distance: 46.1
click at [342, 13] on div "Phone: (754) 260-4415" at bounding box center [336, 14] width 124 height 9
copy div "754) 260-4415"
drag, startPoint x: 325, startPoint y: 22, endPoint x: 356, endPoint y: 25, distance: 31.7
click at [365, 25] on div "Current Location: Miami, Florida" at bounding box center [336, 27] width 124 height 17
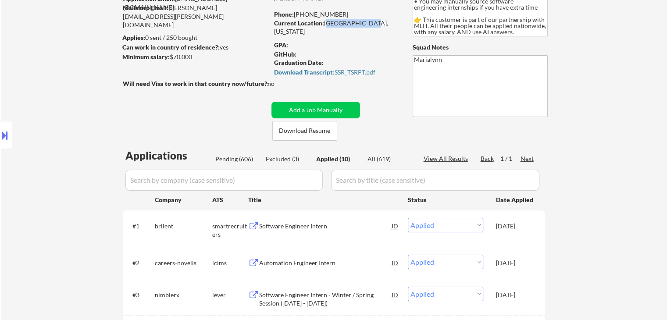
copy div "Miami, Florida"
click at [344, 72] on div "Download Transcript: SSR_TSRPT.pdf" at bounding box center [335, 72] width 122 height 6
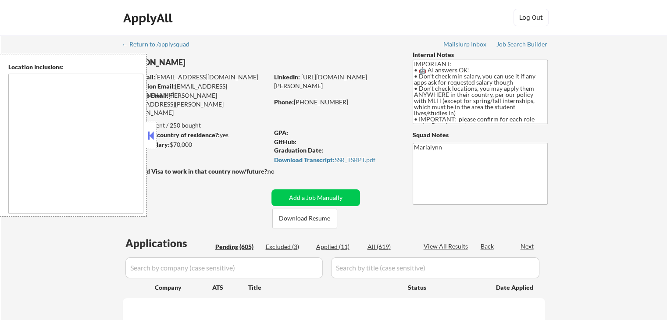
type textarea "country:[GEOGRAPHIC_DATA]"
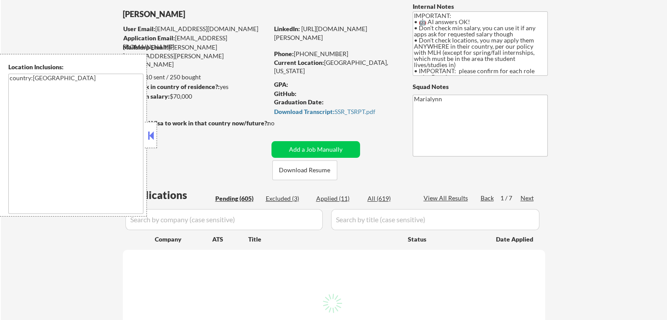
scroll to position [44, 0]
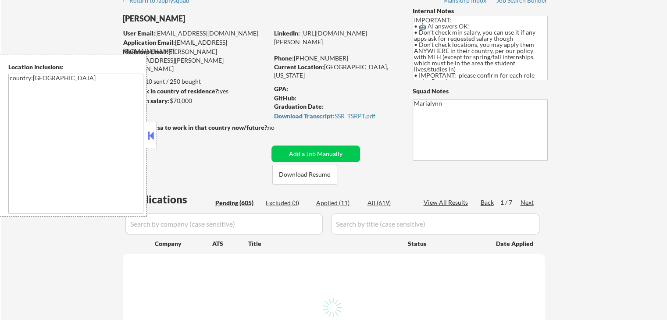
click at [151, 132] on button at bounding box center [151, 135] width 10 height 13
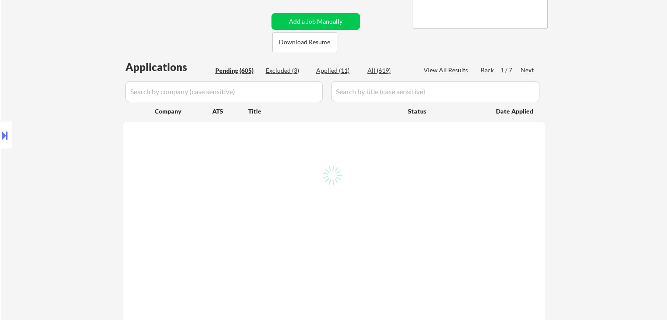
scroll to position [132, 0]
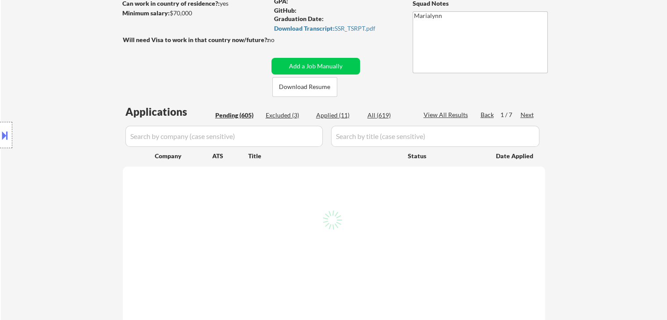
click at [341, 113] on div "Applied (11)" at bounding box center [338, 115] width 44 height 9
select select ""pending""
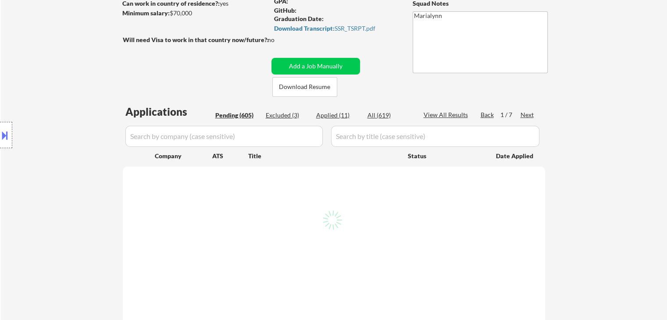
select select ""pending""
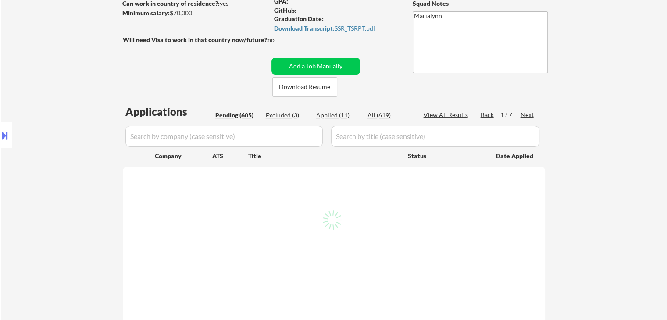
select select ""pending""
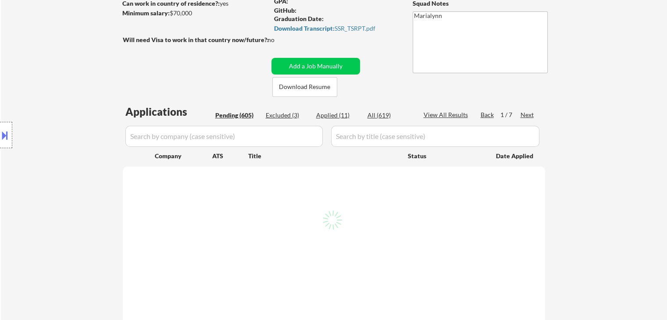
select select ""pending""
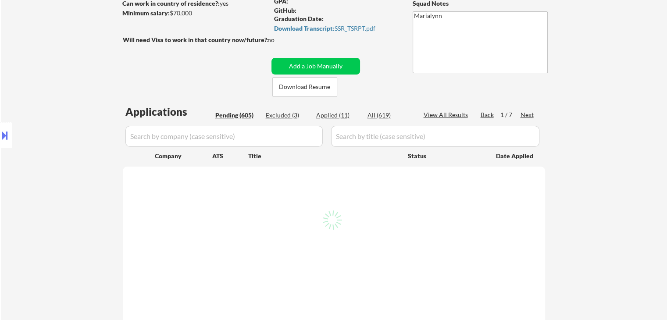
select select ""pending""
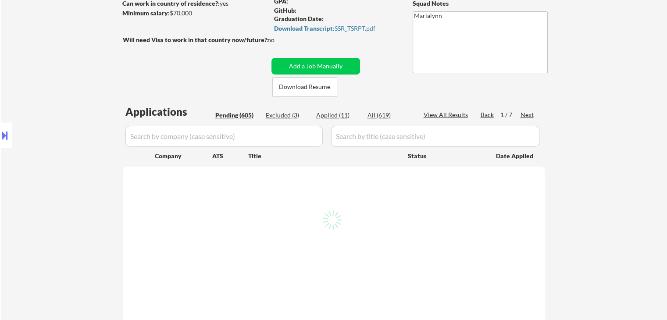
select select ""pending""
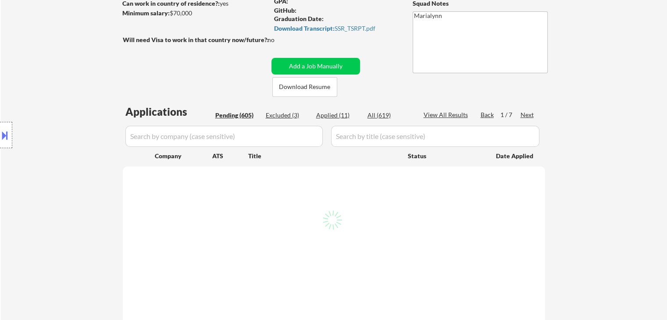
select select ""pending""
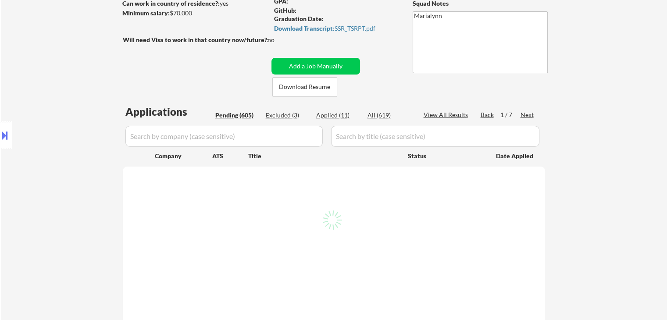
select select ""pending""
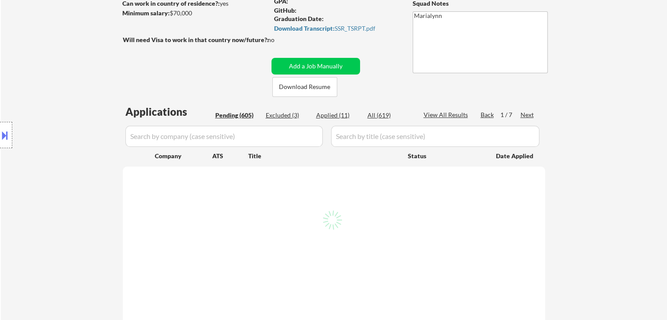
select select ""pending""
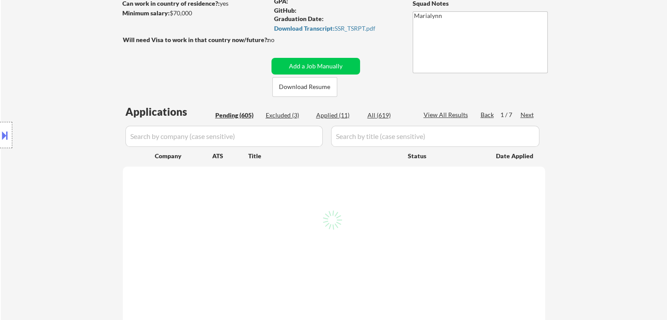
select select ""pending""
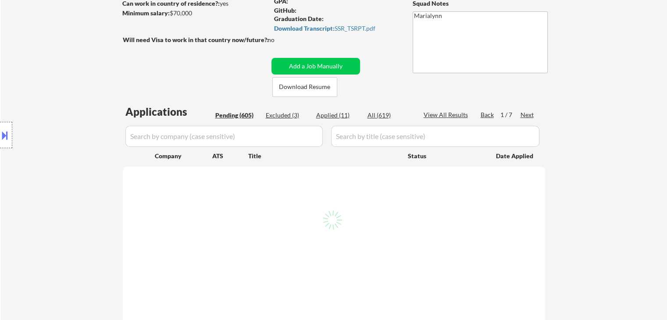
select select ""pending""
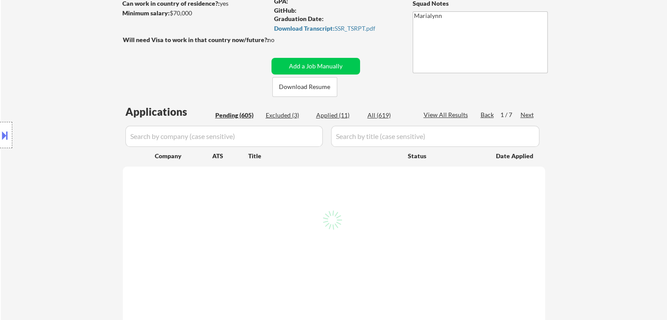
select select ""pending""
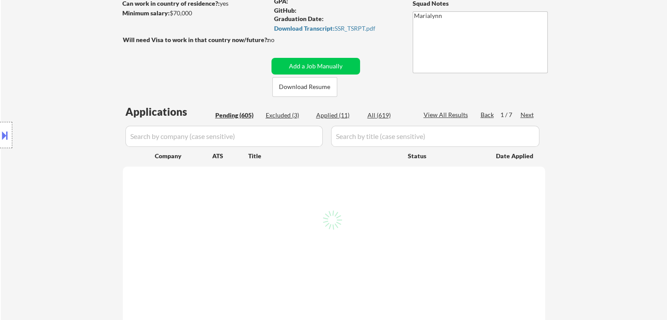
select select ""pending""
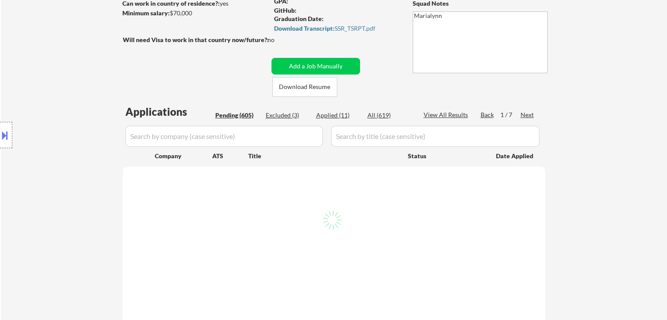
select select ""pending""
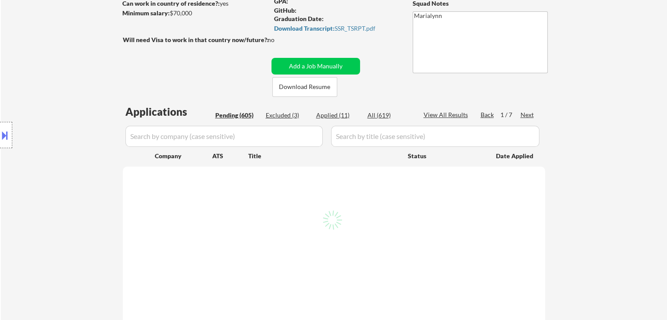
select select ""pending""
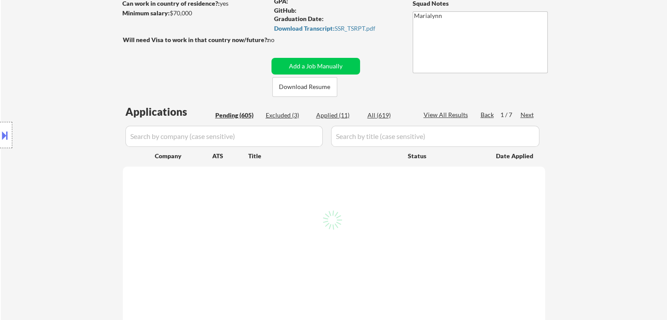
select select ""pending""
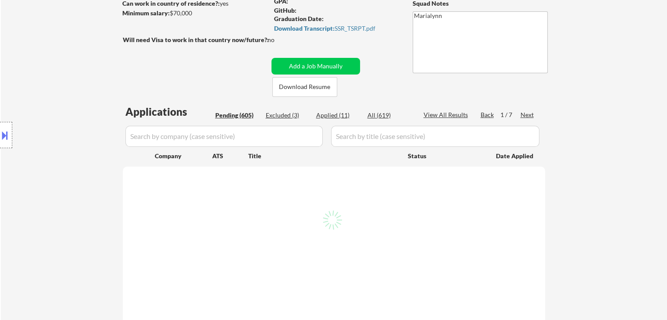
select select ""pending""
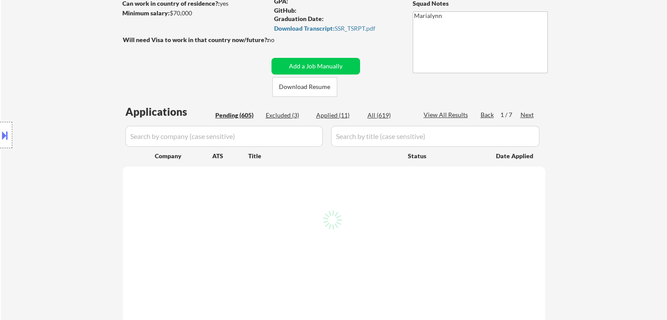
select select ""pending""
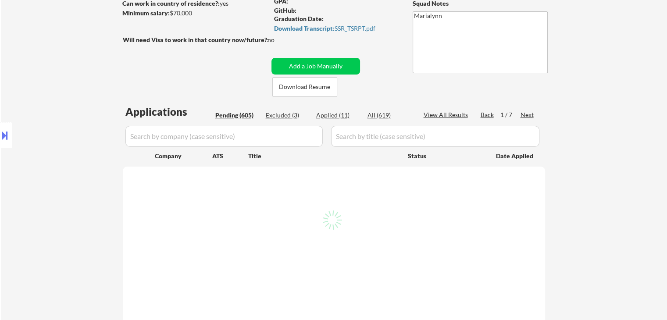
select select ""pending""
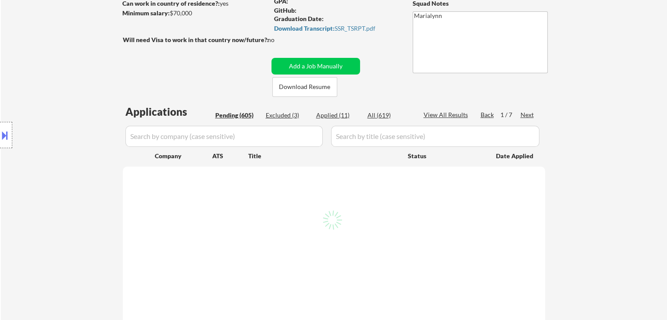
select select ""pending""
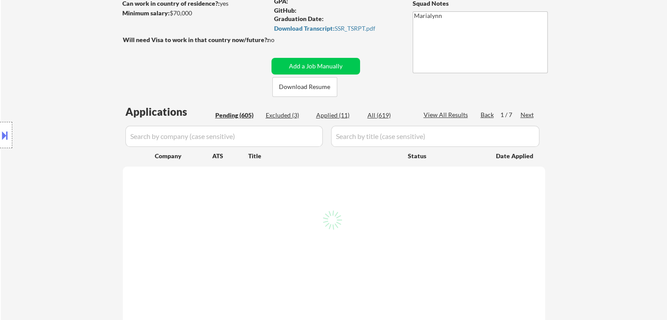
select select ""pending""
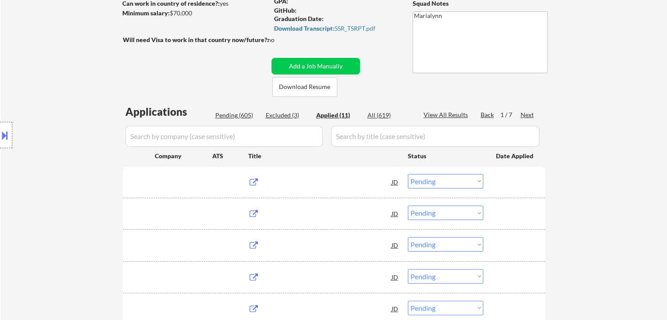
select select ""applied""
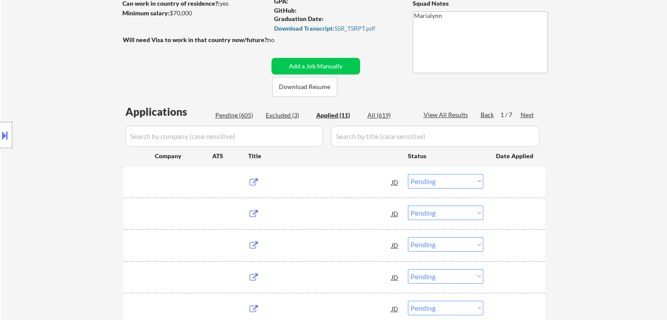
select select ""applied""
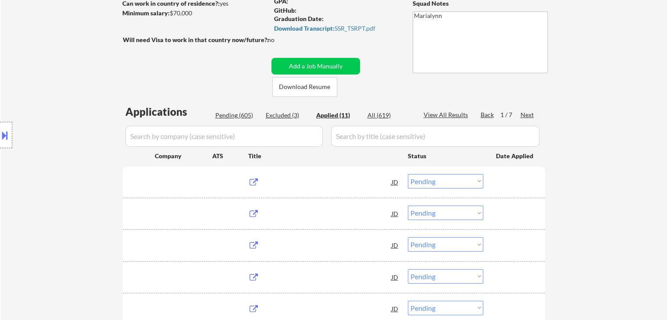
select select ""applied""
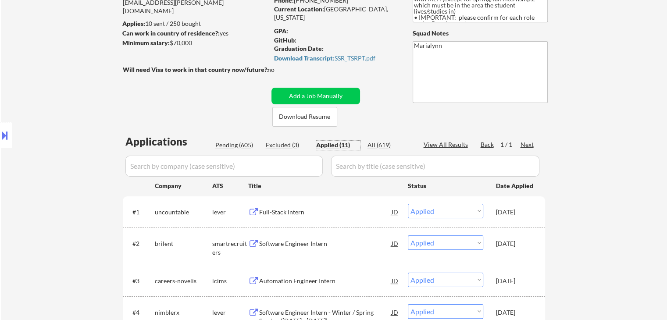
scroll to position [88, 0]
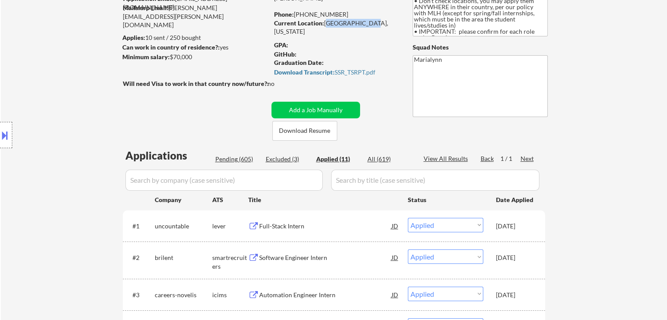
drag, startPoint x: 325, startPoint y: 23, endPoint x: 344, endPoint y: 19, distance: 19.4
click at [363, 26] on div "Current Location: Miami, Florida" at bounding box center [336, 27] width 124 height 17
drag, startPoint x: 298, startPoint y: 14, endPoint x: 293, endPoint y: 12, distance: 6.1
click at [336, 15] on div "Phone: [PHONE_NUMBER]" at bounding box center [336, 14] width 124 height 9
drag, startPoint x: 326, startPoint y: 14, endPoint x: 350, endPoint y: 14, distance: 23.7
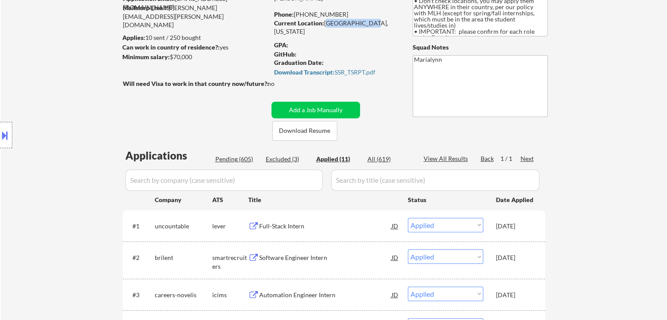
click at [350, 14] on div "Phone: [PHONE_NUMBER]" at bounding box center [336, 14] width 124 height 9
copy div "754) 260-4415"
select select ""applied""
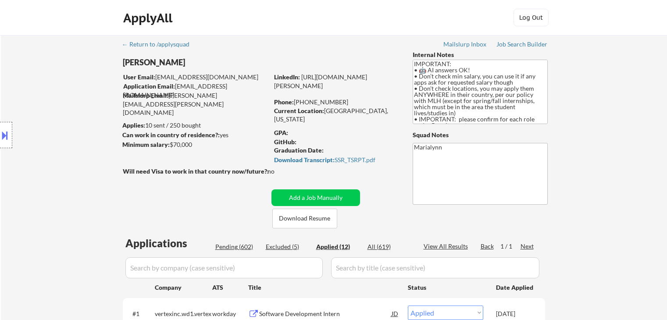
select select ""applied""
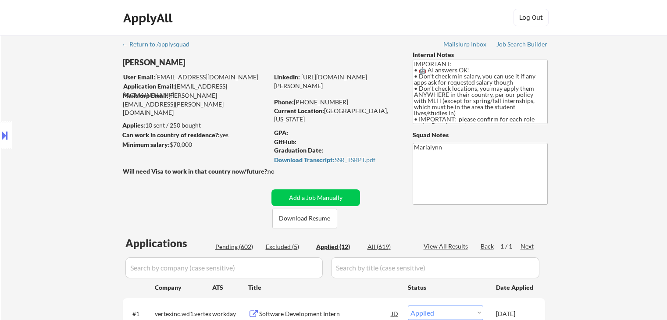
select select ""applied""
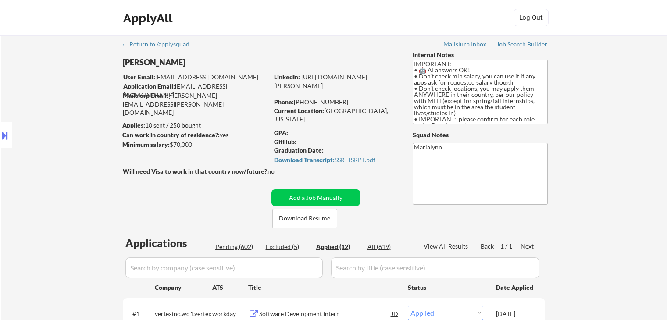
select select ""applied""
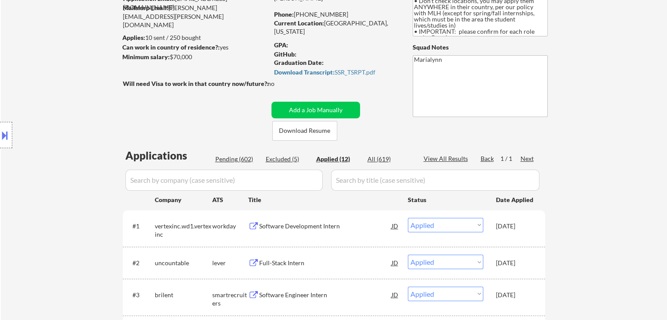
drag, startPoint x: 0, startPoint y: 0, endPoint x: 339, endPoint y: 11, distance: 338.9
click at [372, 11] on div "Phone: [PHONE_NUMBER]" at bounding box center [336, 14] width 124 height 9
copy div "754) 260-4415"
select select ""applied""
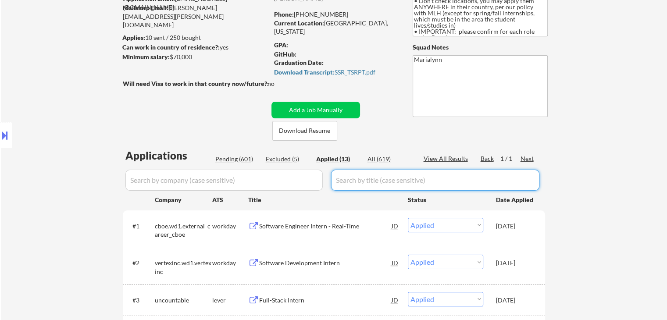
click at [348, 181] on input "input" at bounding box center [435, 180] width 208 height 21
paste input "Full-Stack Software Engineer Intern - ASE"
type input "Full-Stack Software Engineer Intern - ASE"
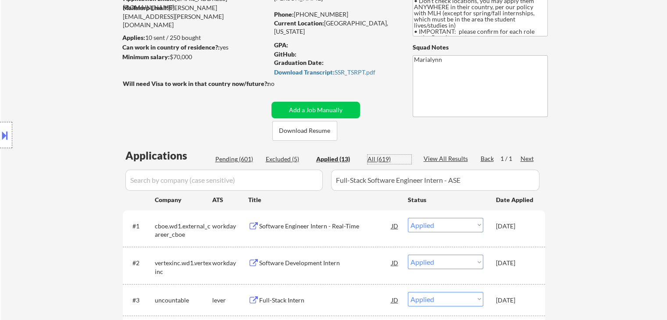
click at [387, 161] on div "All (619)" at bounding box center [390, 159] width 44 height 9
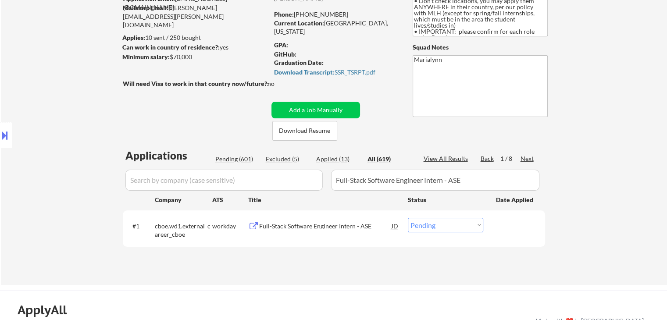
click at [453, 226] on select "Choose an option... Pending Applied Excluded (Questions) Excluded (Expired) Exc…" at bounding box center [445, 225] width 75 height 14
select select ""applied""
click at [408, 218] on select "Choose an option... Pending Applied Excluded (Questions) Excluded (Expired) Exc…" at bounding box center [445, 225] width 75 height 14
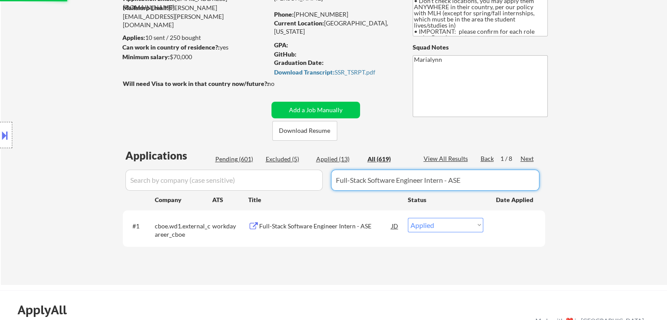
drag, startPoint x: 435, startPoint y: 178, endPoint x: 148, endPoint y: 172, distance: 287.0
click at [158, 173] on div at bounding box center [334, 180] width 423 height 21
select select ""excluded__expired_""
select select ""excluded""
select select ""excluded__expired_""
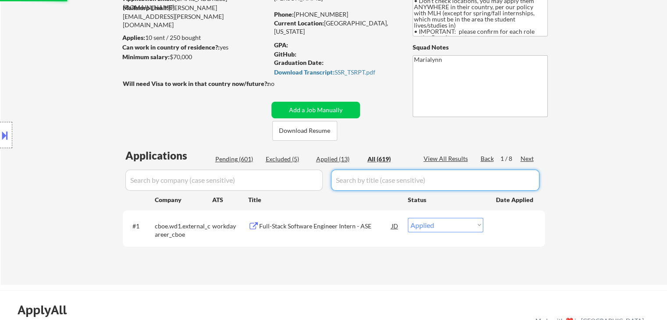
select select ""pending""
select select ""excluded__expired_""
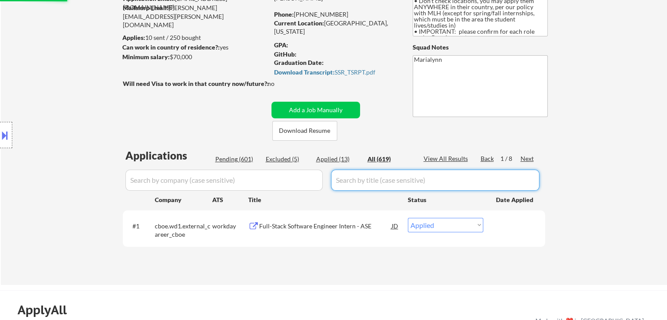
select select ""excluded__bad_match_""
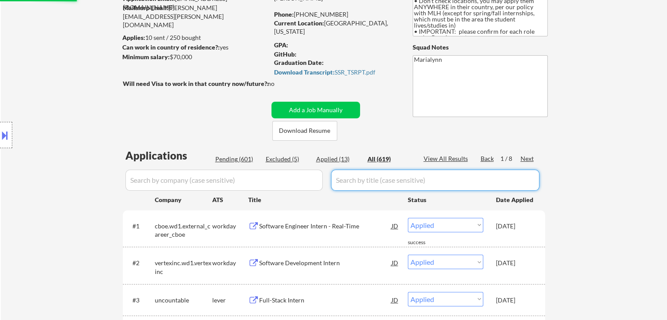
click at [330, 160] on div "Applied (13)" at bounding box center [338, 159] width 44 height 9
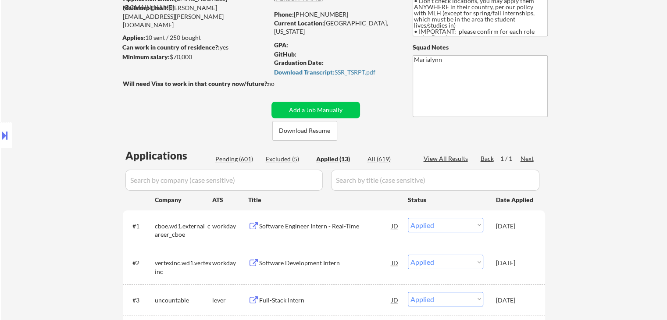
select select ""applied""
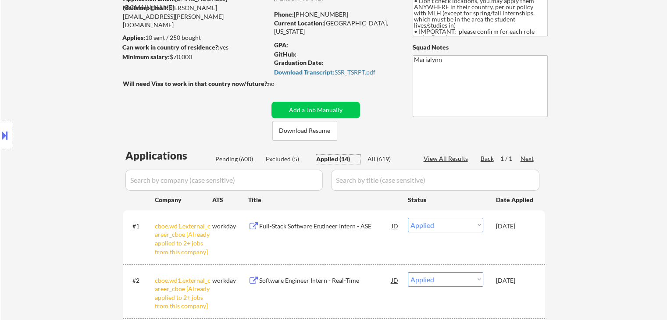
click at [353, 187] on input "input" at bounding box center [435, 180] width 208 height 21
paste input "Software Engineering Intern"
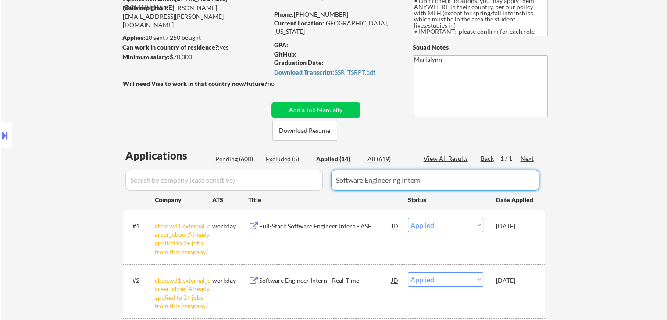
type input "Software Engineering Intern"
click at [381, 157] on div "All (619)" at bounding box center [390, 159] width 44 height 9
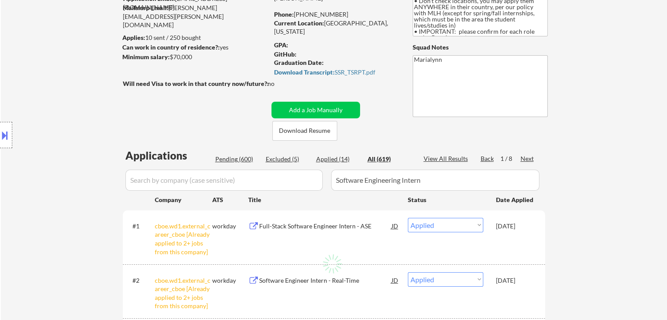
select select ""pending""
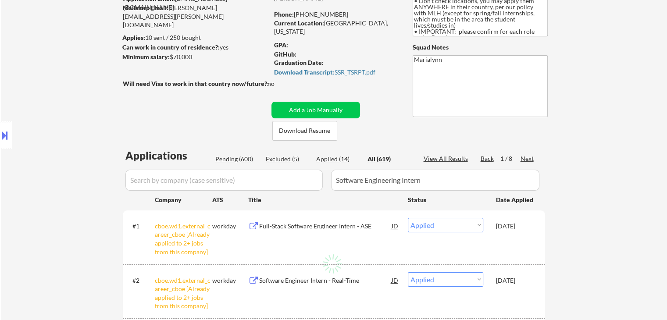
select select ""pending""
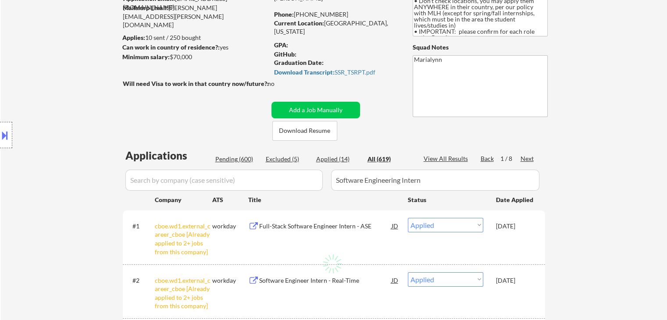
select select ""pending""
select select ""excluded__bad_match_""
select select ""pending""
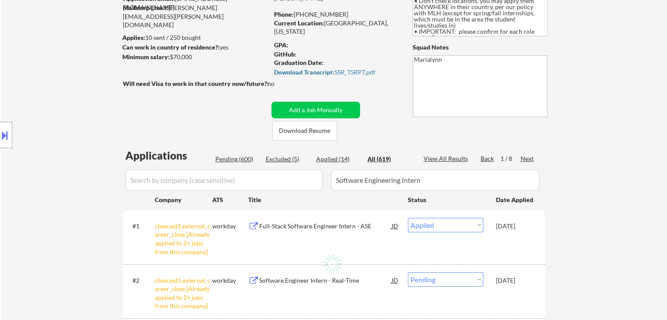
select select ""pending""
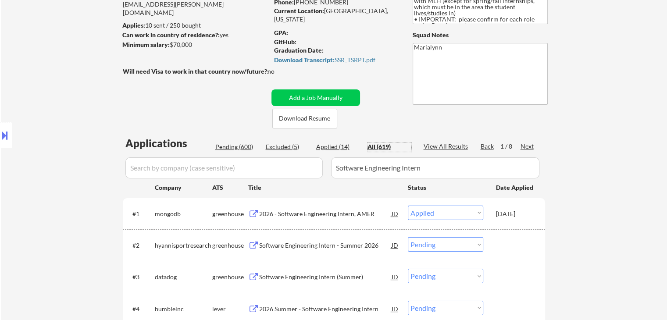
scroll to position [132, 0]
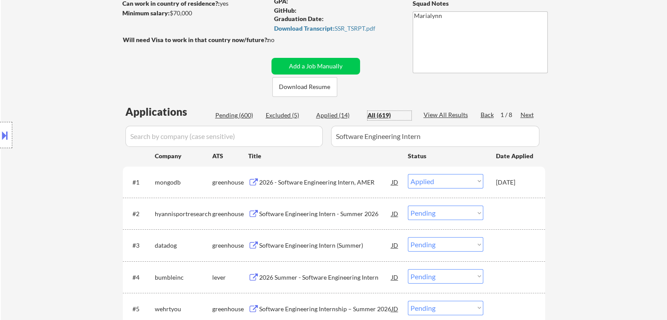
click at [183, 136] on input "input" at bounding box center [224, 136] width 197 height 21
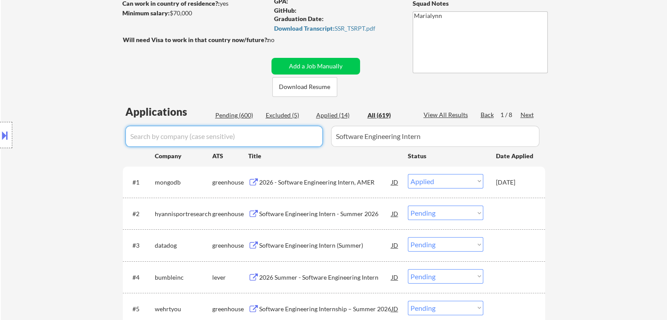
paste input "cdk"
type input "cdk"
click at [176, 136] on input "input" at bounding box center [224, 136] width 197 height 21
select select ""pending""
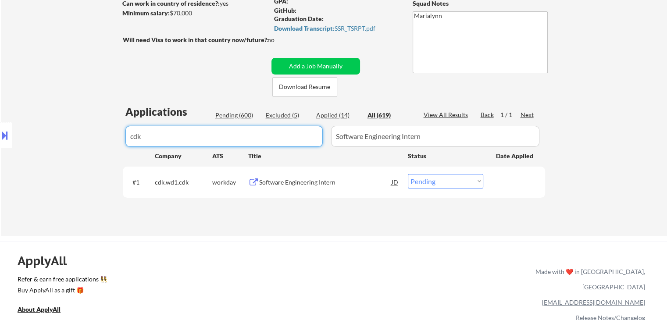
type input "cdk"
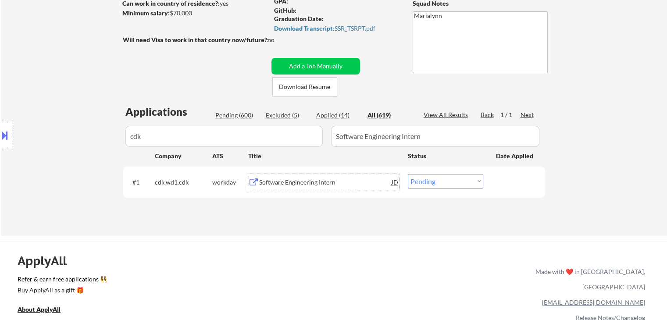
click at [328, 183] on div "Software Engineering Intern" at bounding box center [325, 182] width 133 height 9
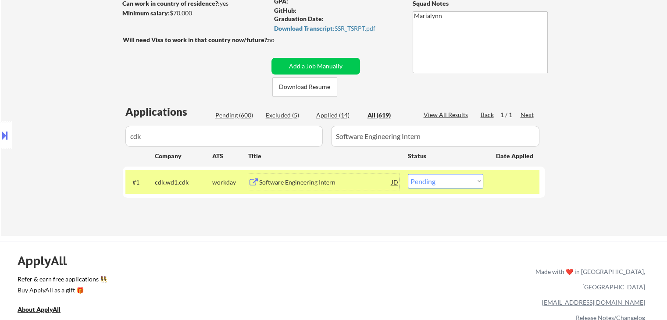
click at [434, 182] on select "Choose an option... Pending Applied Excluded (Questions) Excluded (Expired) Exc…" at bounding box center [445, 181] width 75 height 14
select select ""applied""
click at [408, 174] on select "Choose an option... Pending Applied Excluded (Questions) Excluded (Expired) Exc…" at bounding box center [445, 181] width 75 height 14
click at [329, 116] on div "Applied (15)" at bounding box center [338, 115] width 44 height 9
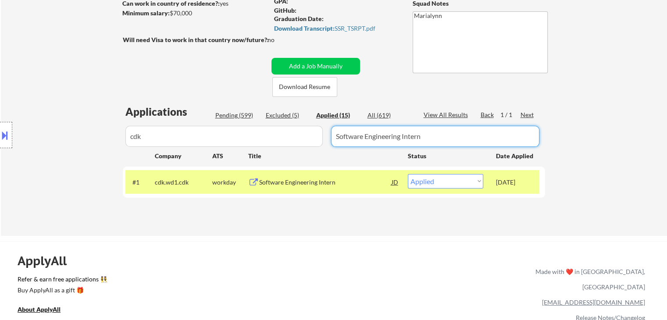
drag, startPoint x: 439, startPoint y: 143, endPoint x: 157, endPoint y: 132, distance: 282.4
click at [178, 134] on div at bounding box center [334, 136] width 423 height 21
drag, startPoint x: 151, startPoint y: 139, endPoint x: 65, endPoint y: 137, distance: 86.0
click at [65, 137] on div "Location Inclusions: country:US" at bounding box center [78, 135] width 157 height 163
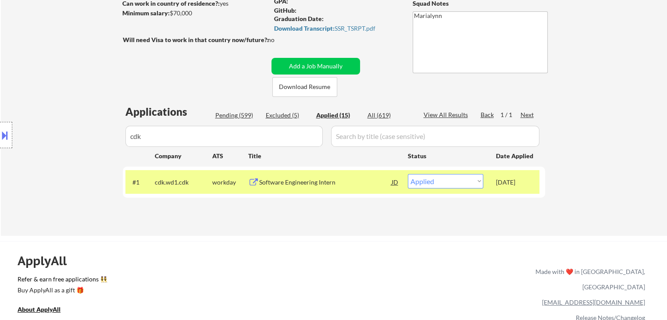
click at [150, 132] on div "Location Inclusions: country:US" at bounding box center [78, 135] width 157 height 163
click at [151, 135] on div "Location Inclusions: country:US" at bounding box center [78, 135] width 157 height 163
drag, startPoint x: 154, startPoint y: 135, endPoint x: 97, endPoint y: 135, distance: 57.0
click at [100, 133] on div "Location Inclusions: country:US" at bounding box center [78, 135] width 157 height 163
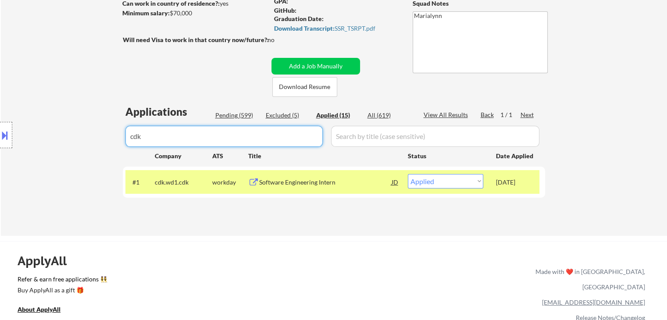
click at [171, 140] on input "input" at bounding box center [224, 136] width 197 height 21
drag, startPoint x: 11, startPoint y: 134, endPoint x: 0, endPoint y: 136, distance: 11.1
click at [0, 134] on body "← Return to /applysquad Mailslurp Inbox Job Search Builder Jonathan Mathurin Us…" at bounding box center [333, 28] width 667 height 320
select select ""applied""
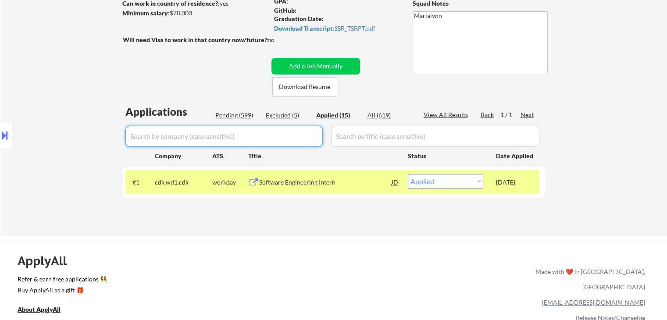
select select ""applied""
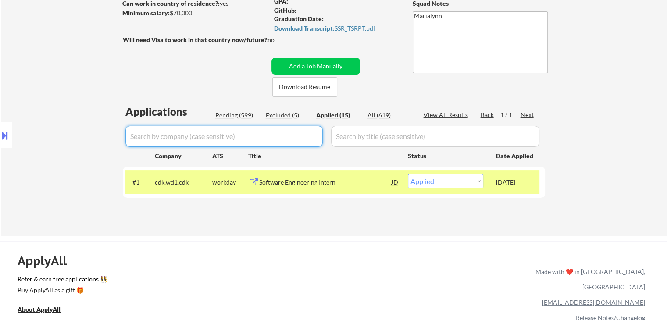
select select ""applied""
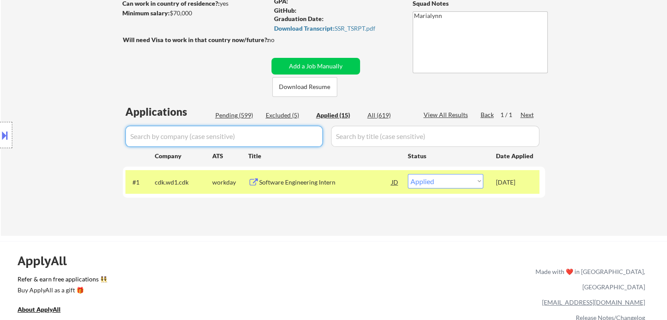
select select ""applied""
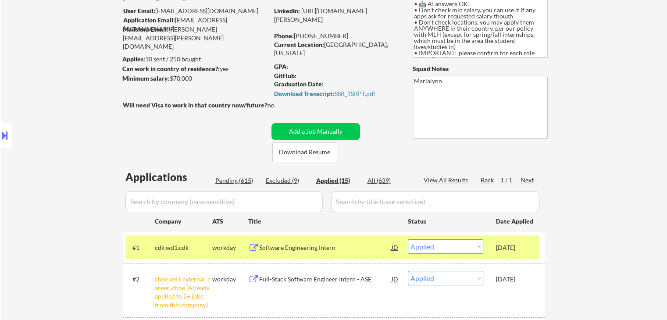
scroll to position [0, 0]
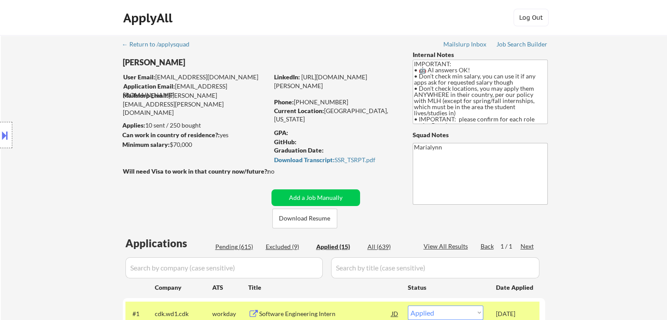
select select ""applied""
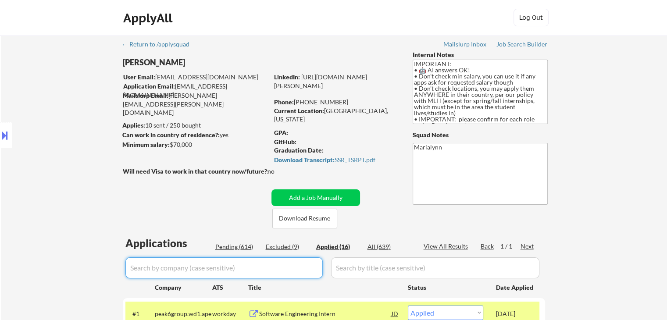
click at [272, 271] on input "input" at bounding box center [224, 268] width 197 height 21
paste input "peak6group"
type input "peak6group"
click at [370, 246] on div "All (639)" at bounding box center [390, 247] width 44 height 9
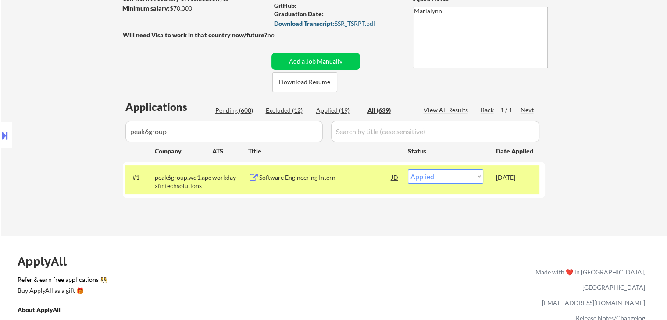
scroll to position [176, 0]
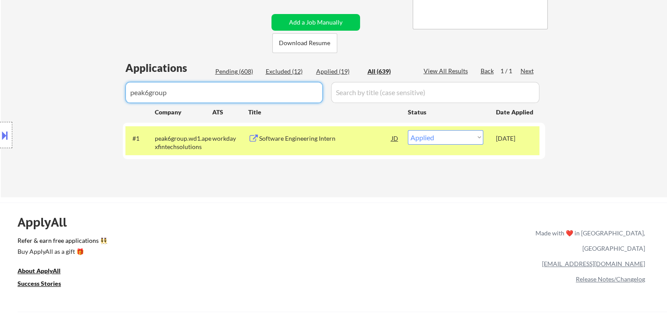
drag, startPoint x: 240, startPoint y: 88, endPoint x: 0, endPoint y: 81, distance: 240.2
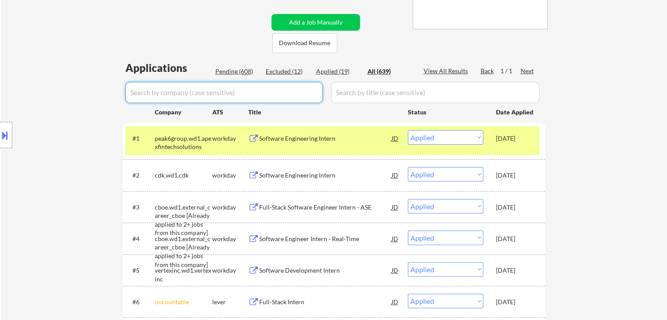
select select ""applied""
select select ""pending""
select select ""excluded""
select select ""excluded__expired_""
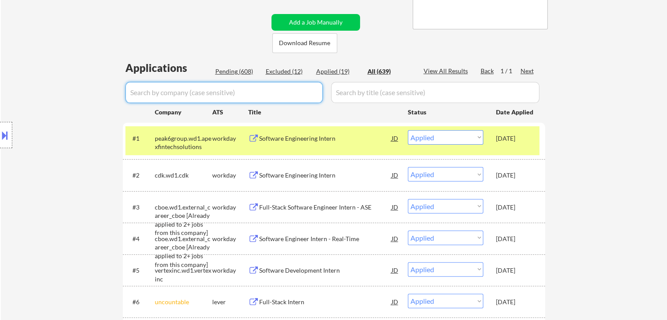
select select ""excluded__other_""
select select ""pending""
select select ""excluded__expired_""
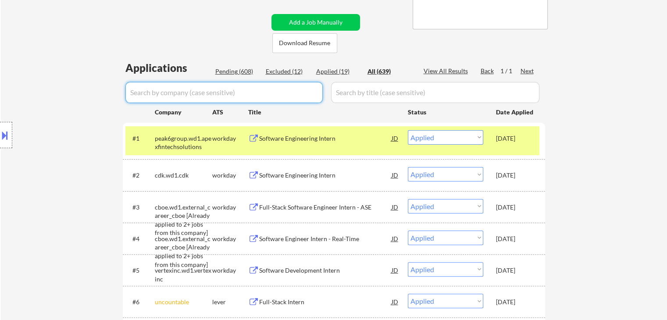
select select ""pending""
select select ""excluded__bad_match_""
select select ""pending""
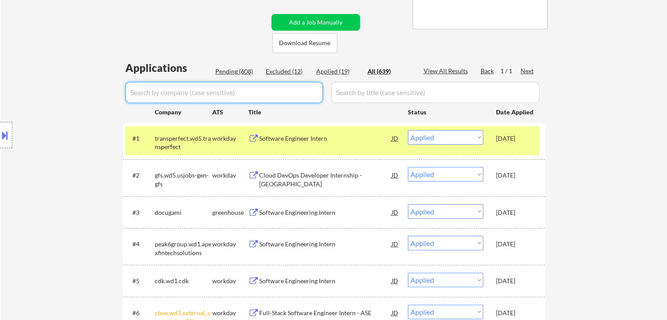
paste input "micron"
type input "micron"
select select ""pending""
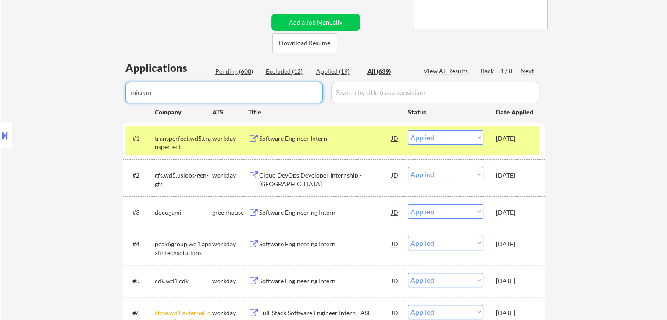
select select ""pending""
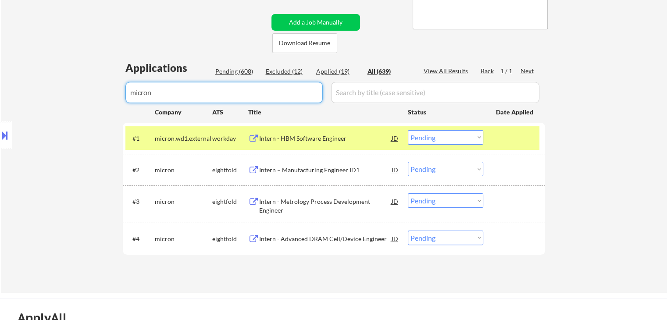
type input "micron"
click at [439, 143] on select "Choose an option... Pending Applied Excluded (Questions) Excluded (Expired) Exc…" at bounding box center [445, 137] width 75 height 14
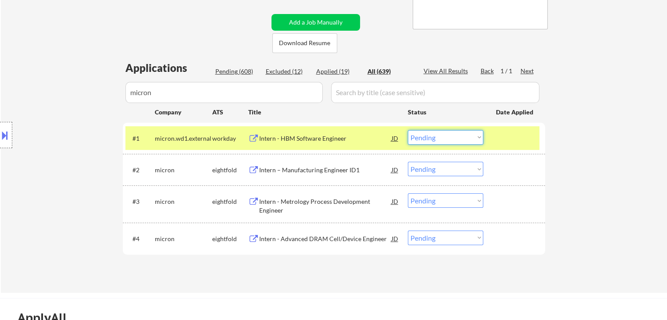
select select ""applied""
click at [408, 130] on select "Choose an option... Pending Applied Excluded (Questions) Excluded (Expired) Exc…" at bounding box center [445, 137] width 75 height 14
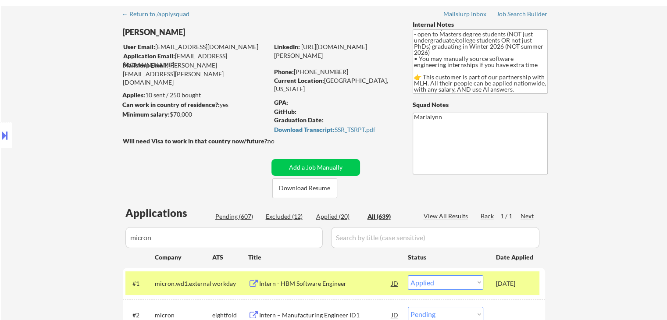
scroll to position [0, 0]
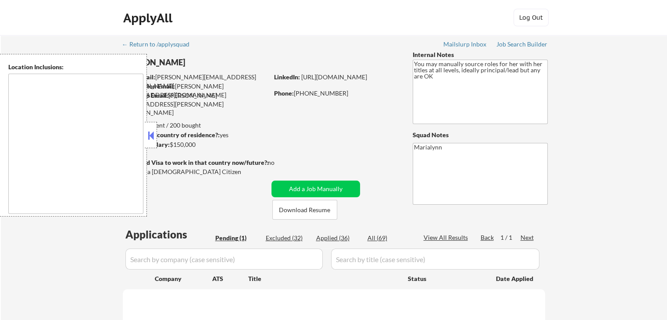
click at [151, 137] on button at bounding box center [151, 135] width 10 height 13
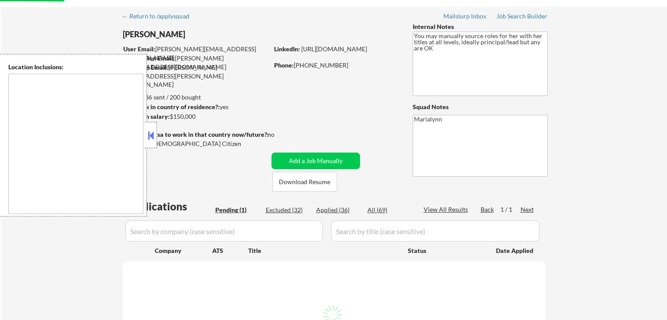
scroll to position [88, 0]
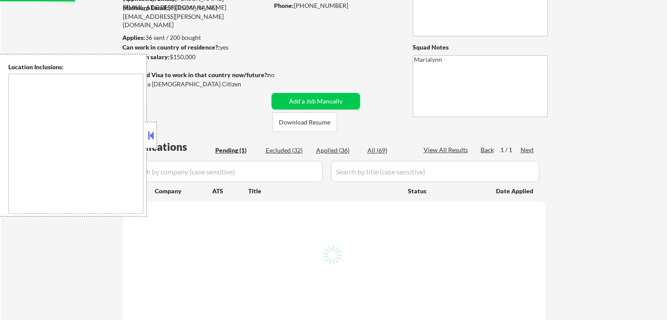
click at [152, 137] on button at bounding box center [151, 135] width 10 height 13
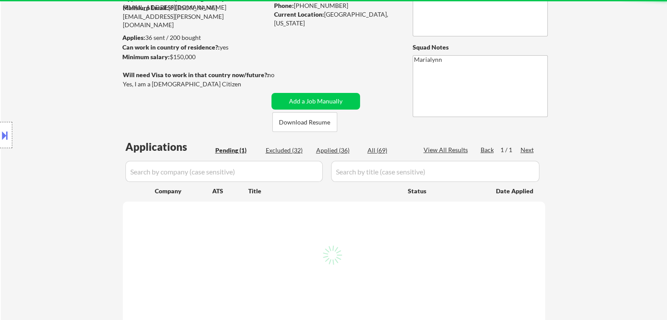
click at [151, 139] on div "Location Inclusions:" at bounding box center [78, 135] width 157 height 163
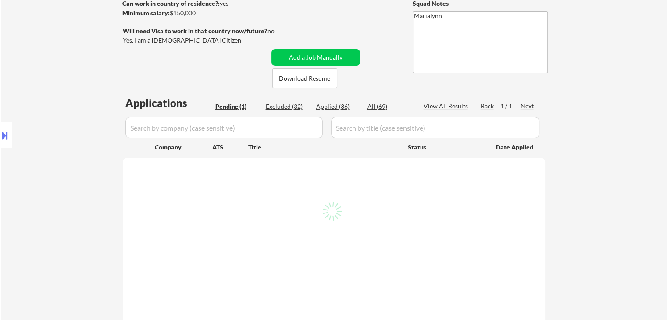
scroll to position [176, 0]
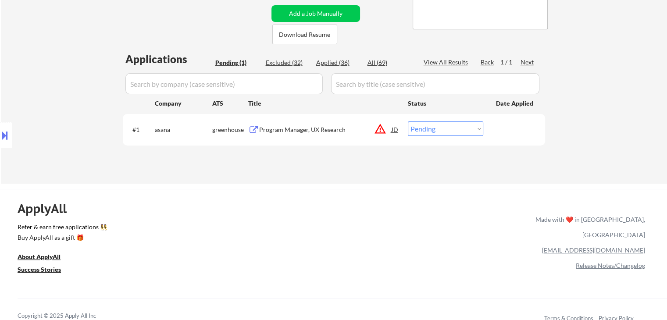
click at [341, 57] on div "Applications Pending (1) Excluded (32) Applied (36) All (69) View All Results B…" at bounding box center [334, 109] width 423 height 115
click at [342, 60] on div "Applied (36)" at bounding box center [338, 62] width 44 height 9
select select ""applied""
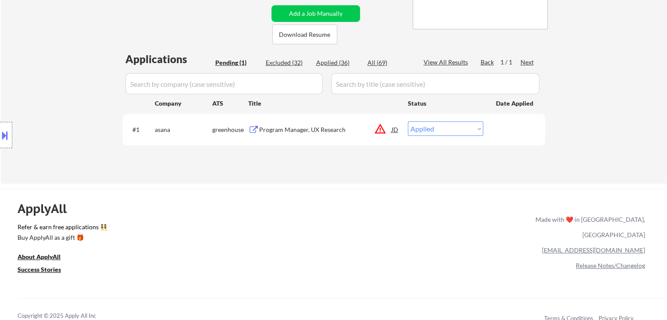
select select ""applied""
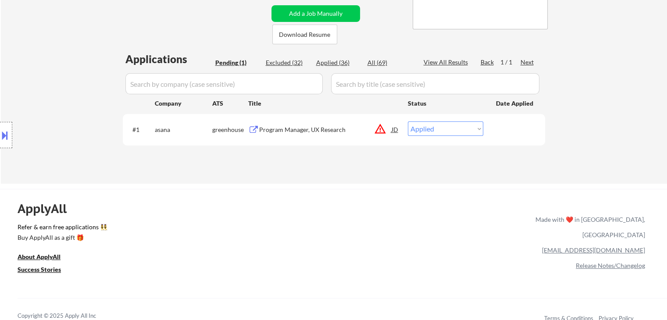
select select ""applied""
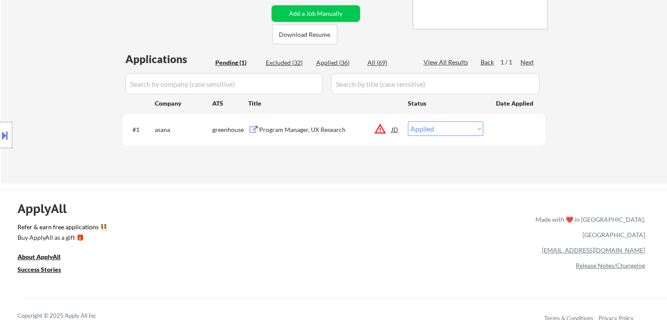
select select ""applied""
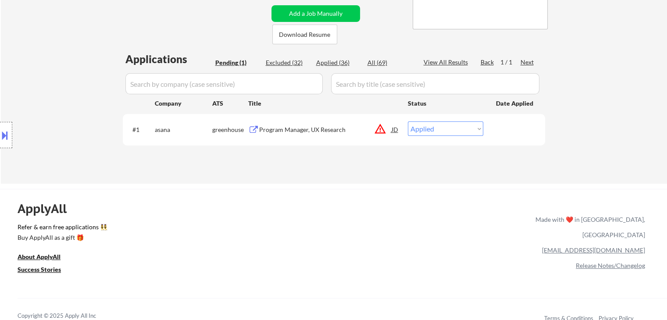
select select ""applied""
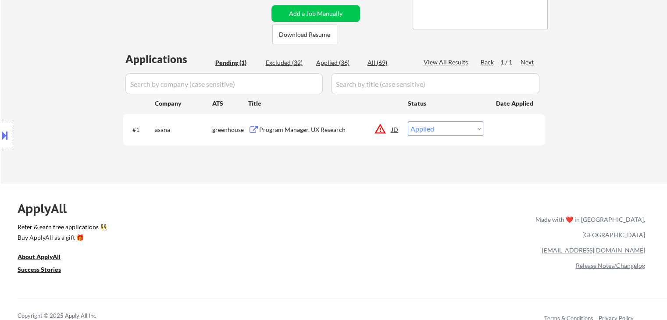
select select ""applied""
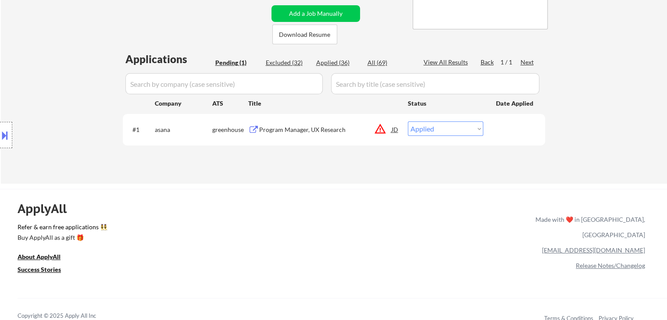
select select ""applied""
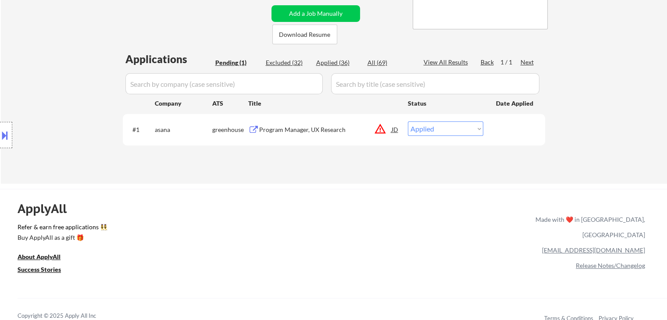
select select ""applied""
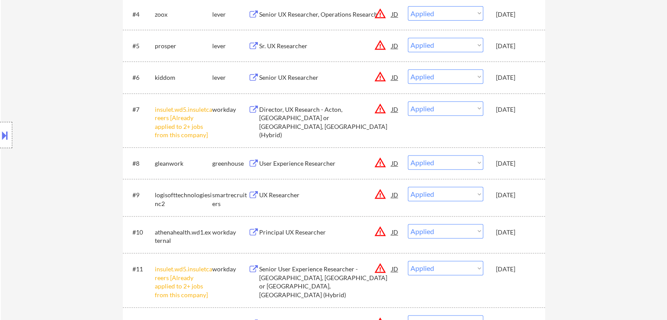
scroll to position [395, 0]
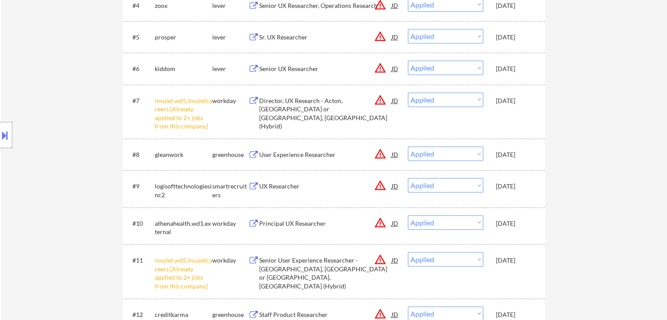
click at [165, 153] on div "gleanwork" at bounding box center [183, 155] width 57 height 9
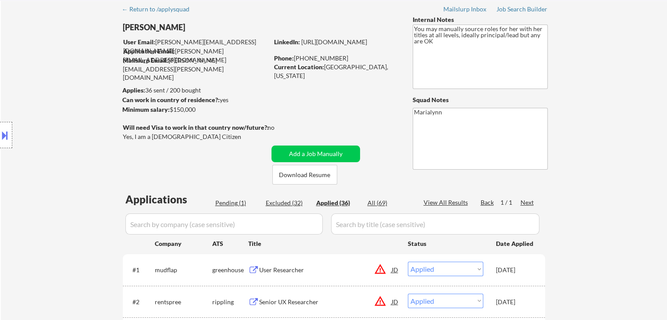
scroll to position [0, 0]
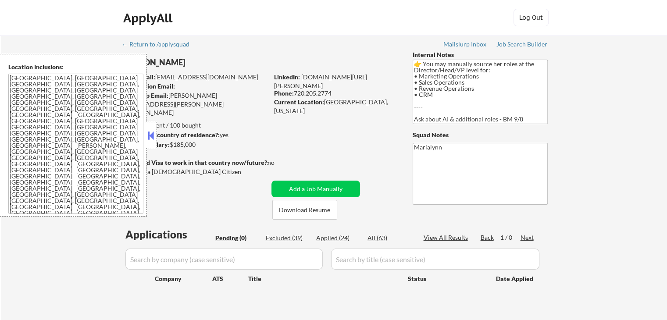
click at [152, 138] on button at bounding box center [151, 135] width 10 height 13
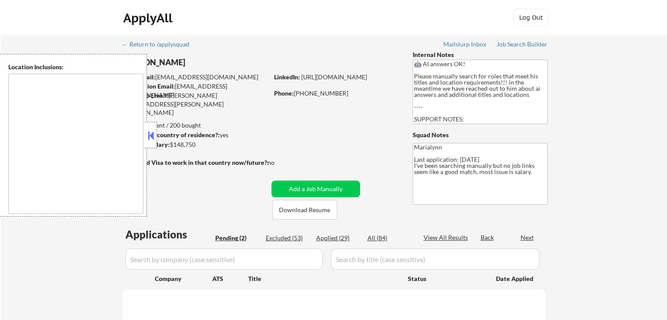
select select ""pending""
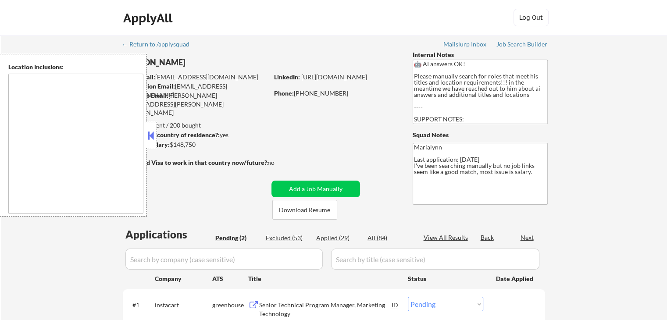
type textarea "[GEOGRAPHIC_DATA], [GEOGRAPHIC_DATA] [GEOGRAPHIC_DATA], [GEOGRAPHIC_DATA] [GEOG…"
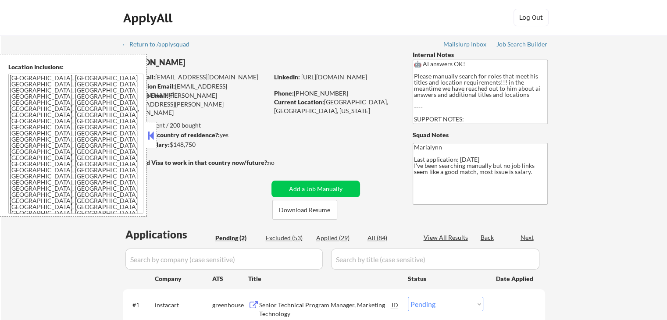
click at [151, 131] on button at bounding box center [151, 135] width 10 height 13
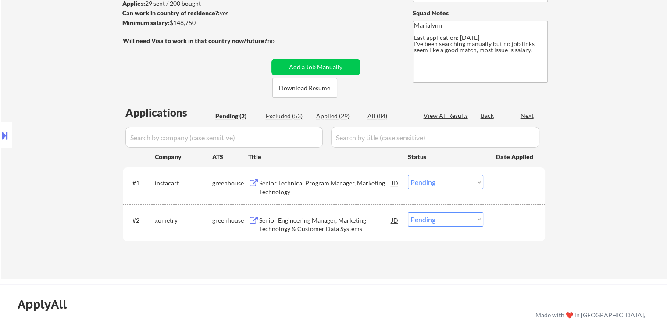
scroll to position [88, 0]
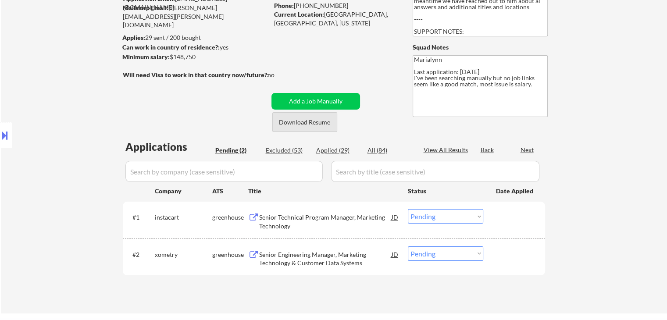
click at [314, 121] on button "Download Resume" at bounding box center [305, 122] width 65 height 20
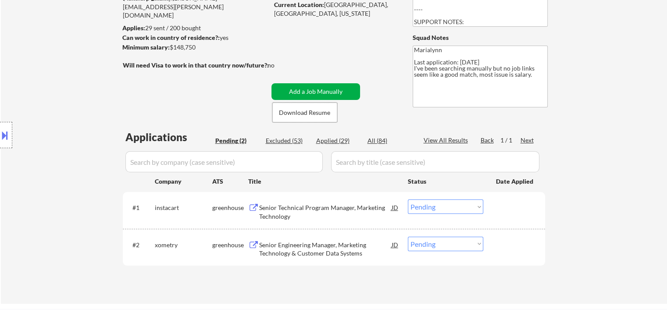
scroll to position [176, 0]
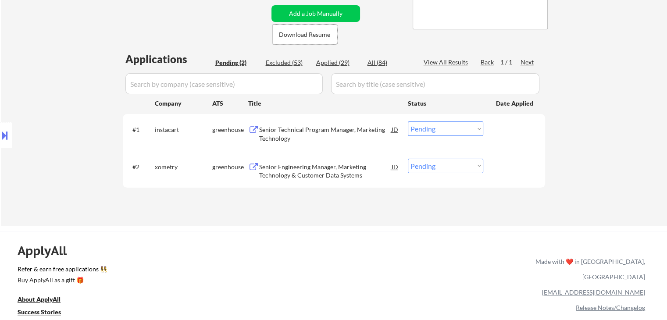
click at [300, 171] on div "Senior Engineering Manager, Marketing Technology & Customer Data Systems" at bounding box center [325, 171] width 133 height 17
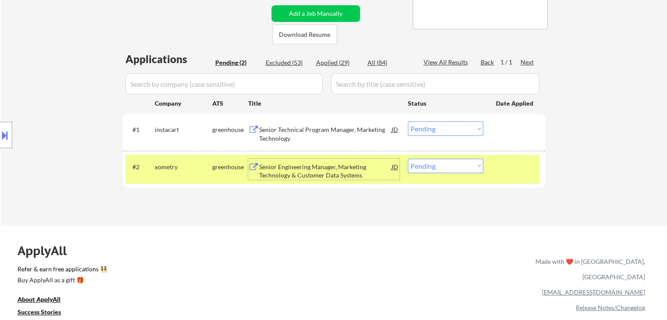
click at [438, 167] on select "Choose an option... Pending Applied Excluded (Questions) Excluded (Expired) Exc…" at bounding box center [445, 166] width 75 height 14
select select ""excluded__bad_match_""
click at [408, 159] on select "Choose an option... Pending Applied Excluded (Questions) Excluded (Expired) Exc…" at bounding box center [445, 166] width 75 height 14
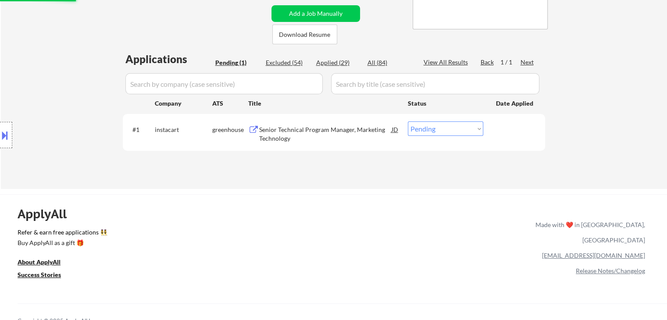
click at [304, 134] on div "Senior Technical Program Manager, Marketing Technology" at bounding box center [325, 134] width 133 height 17
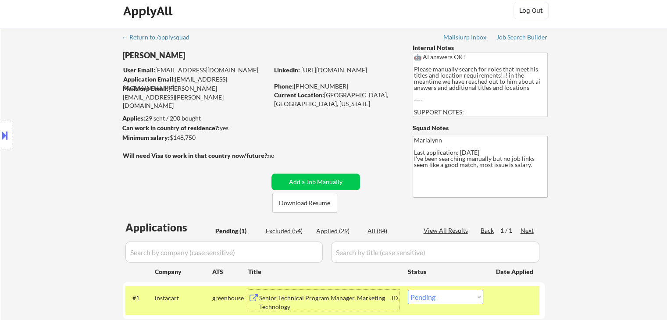
scroll to position [132, 0]
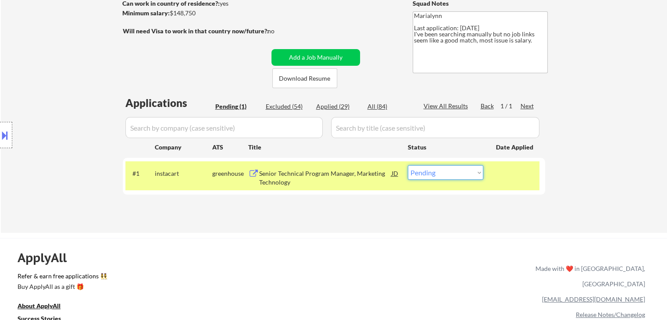
click at [422, 172] on select "Choose an option... Pending Applied Excluded (Questions) Excluded (Expired) Exc…" at bounding box center [445, 172] width 75 height 14
select select ""applied""
click at [408, 165] on select "Choose an option... Pending Applied Excluded (Questions) Excluded (Expired) Exc…" at bounding box center [445, 172] width 75 height 14
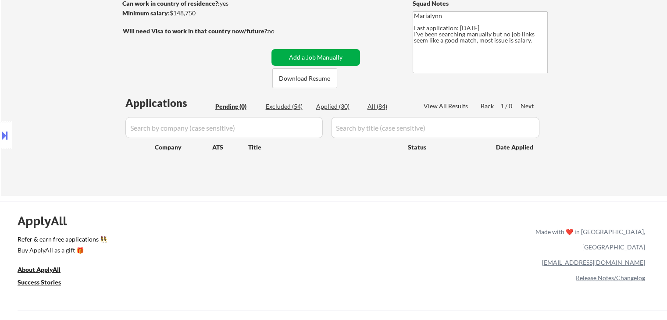
scroll to position [44, 0]
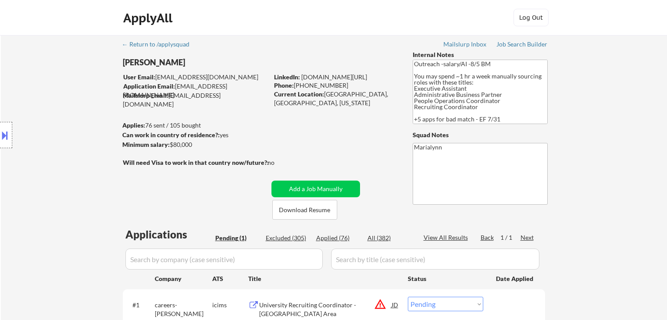
select select ""pending""
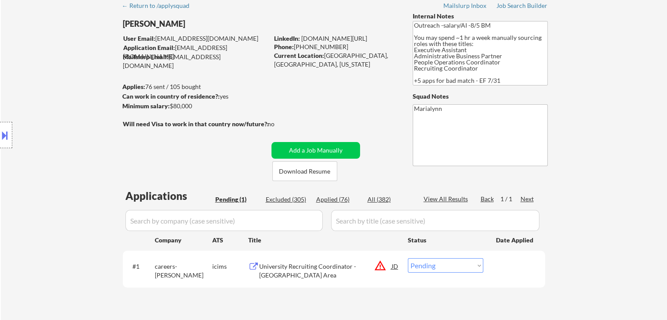
scroll to position [132, 0]
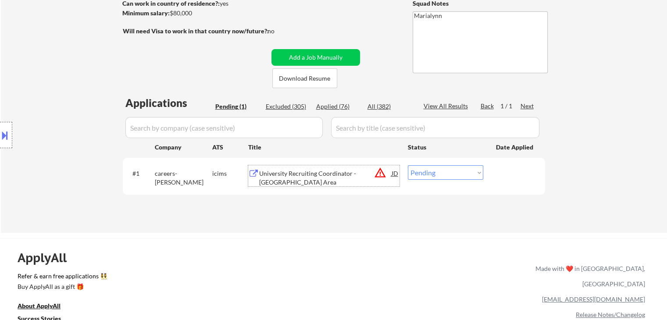
click at [334, 172] on div "University Recruiting Coordinator - [GEOGRAPHIC_DATA] Area" at bounding box center [325, 177] width 133 height 17
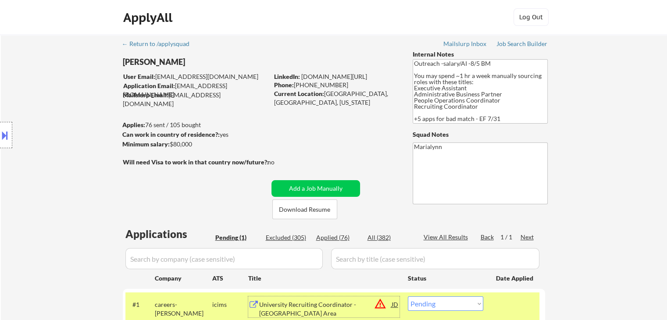
scroll to position [0, 0]
drag, startPoint x: 318, startPoint y: 210, endPoint x: 318, endPoint y: 201, distance: 9.7
click at [318, 210] on button "Download Resume" at bounding box center [305, 210] width 65 height 20
